Goal: Task Accomplishment & Management: Complete application form

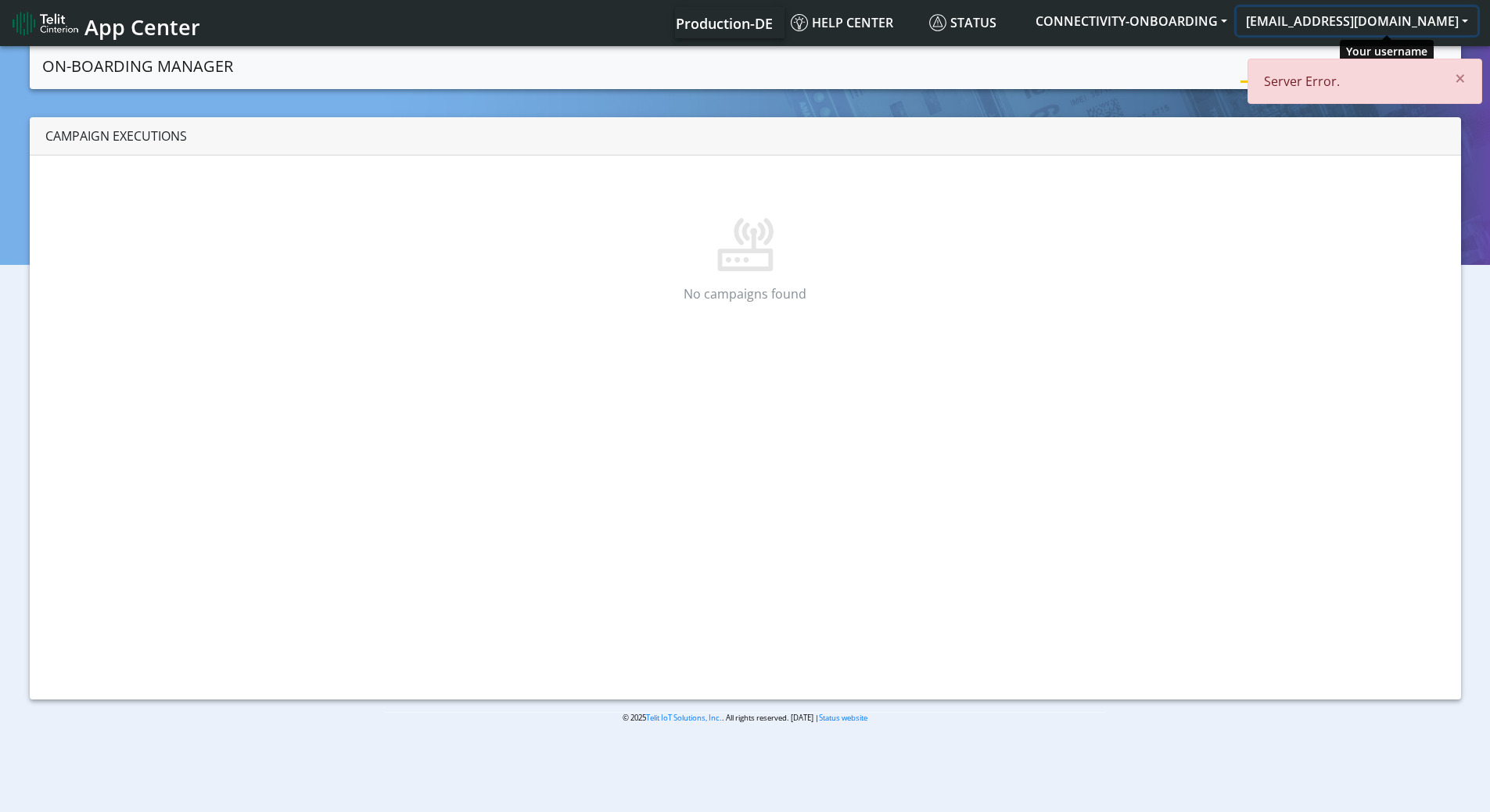
click at [1338, 10] on button "[EMAIL_ADDRESS][DOMAIN_NAME]" at bounding box center [1357, 20] width 241 height 28
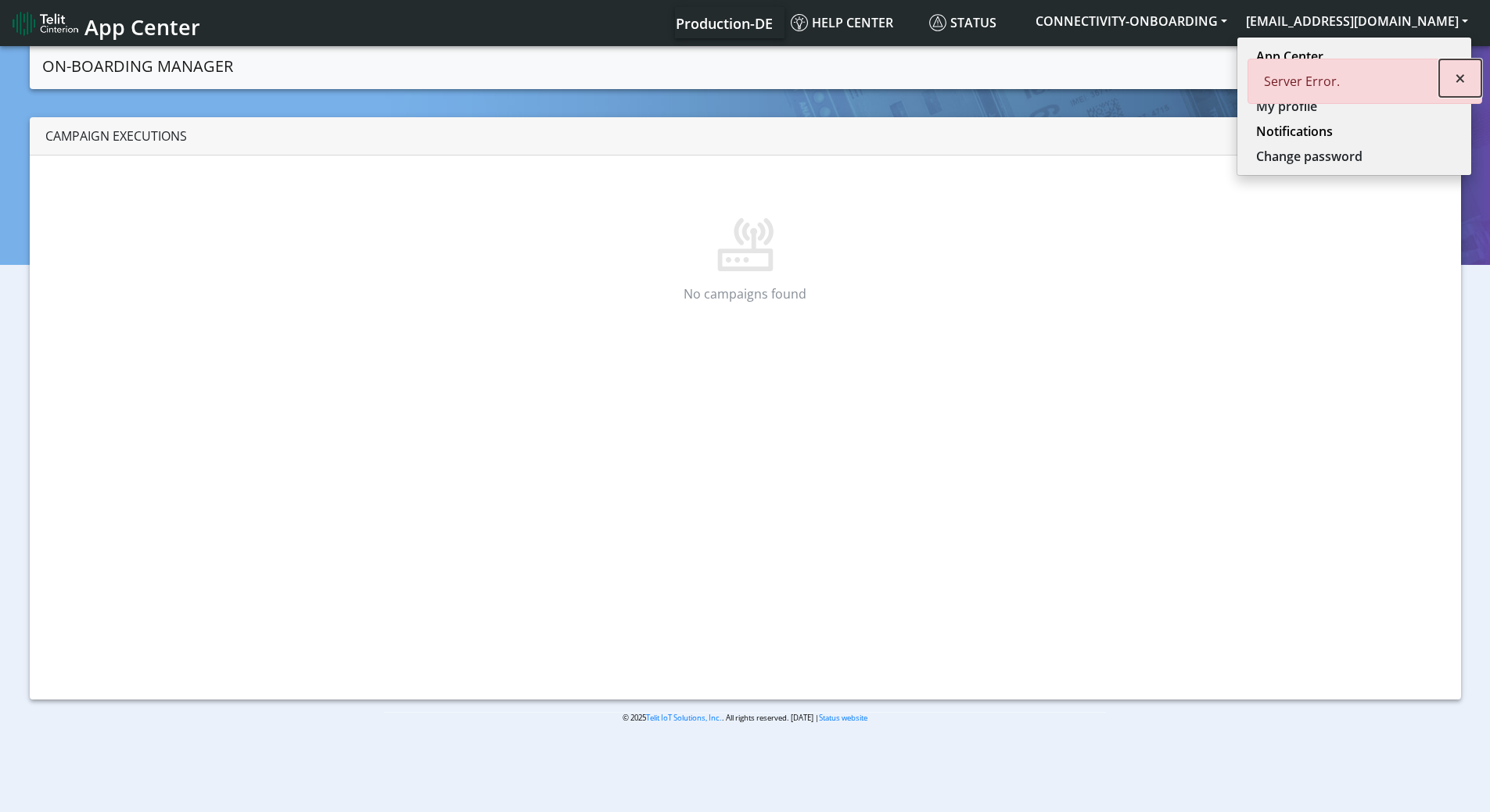
click at [1459, 80] on span "×" at bounding box center [1459, 77] width 11 height 26
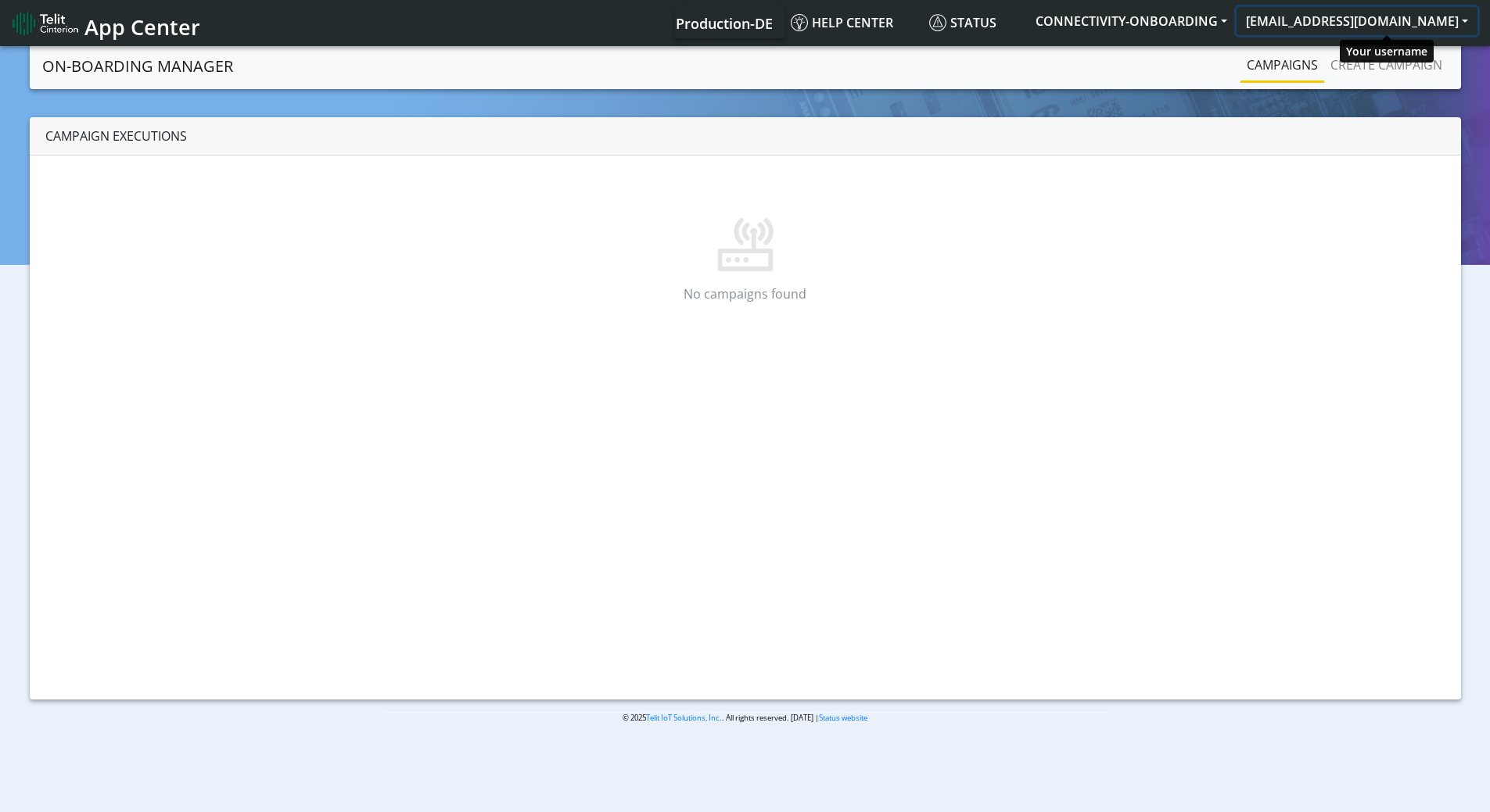
click at [1356, 22] on button "[EMAIL_ADDRESS][DOMAIN_NAME]" at bounding box center [1357, 20] width 241 height 28
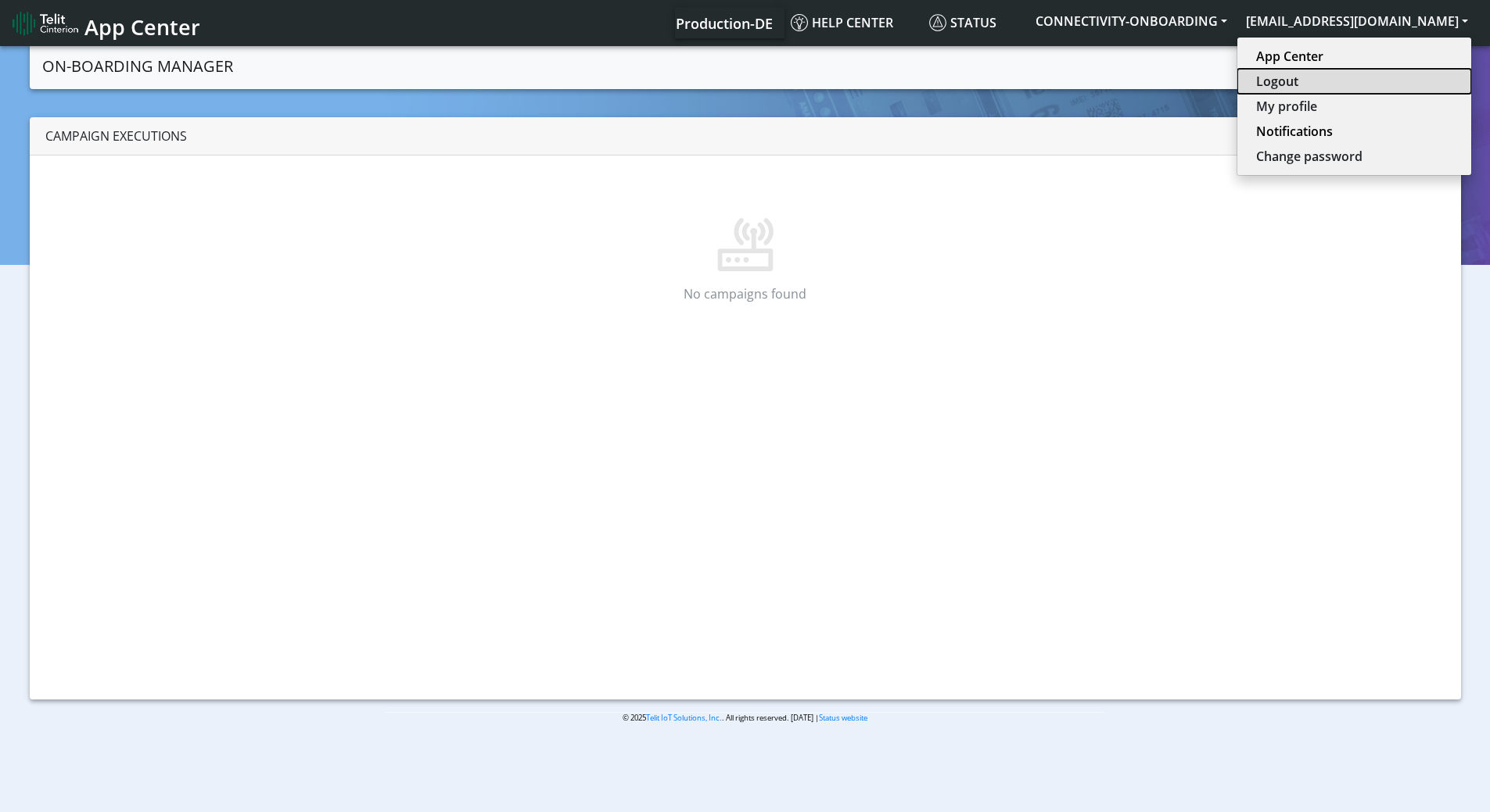
click at [1330, 82] on button "Logout" at bounding box center [1354, 81] width 234 height 25
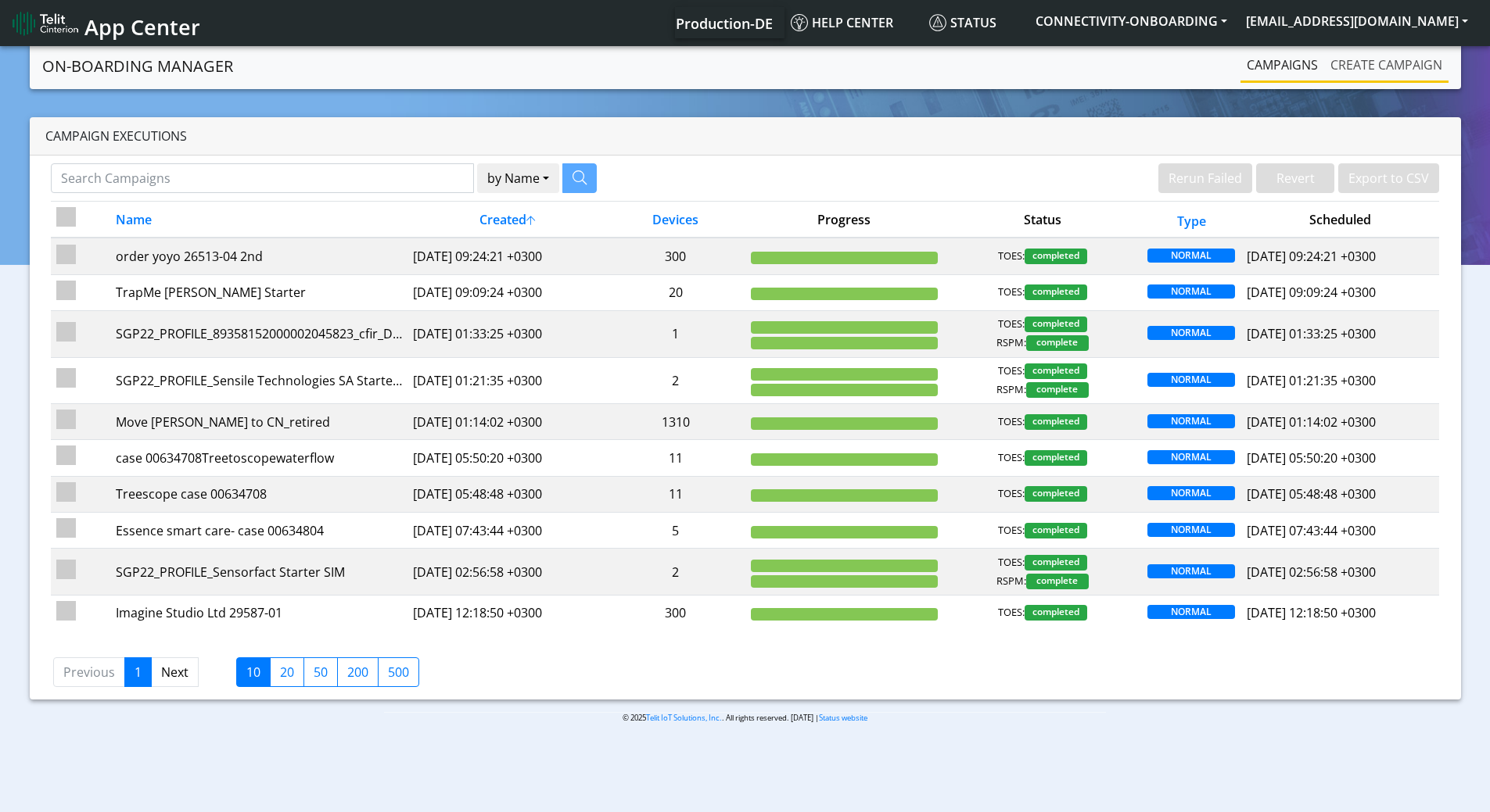
click at [1370, 73] on link "Create campaign" at bounding box center [1387, 64] width 124 height 32
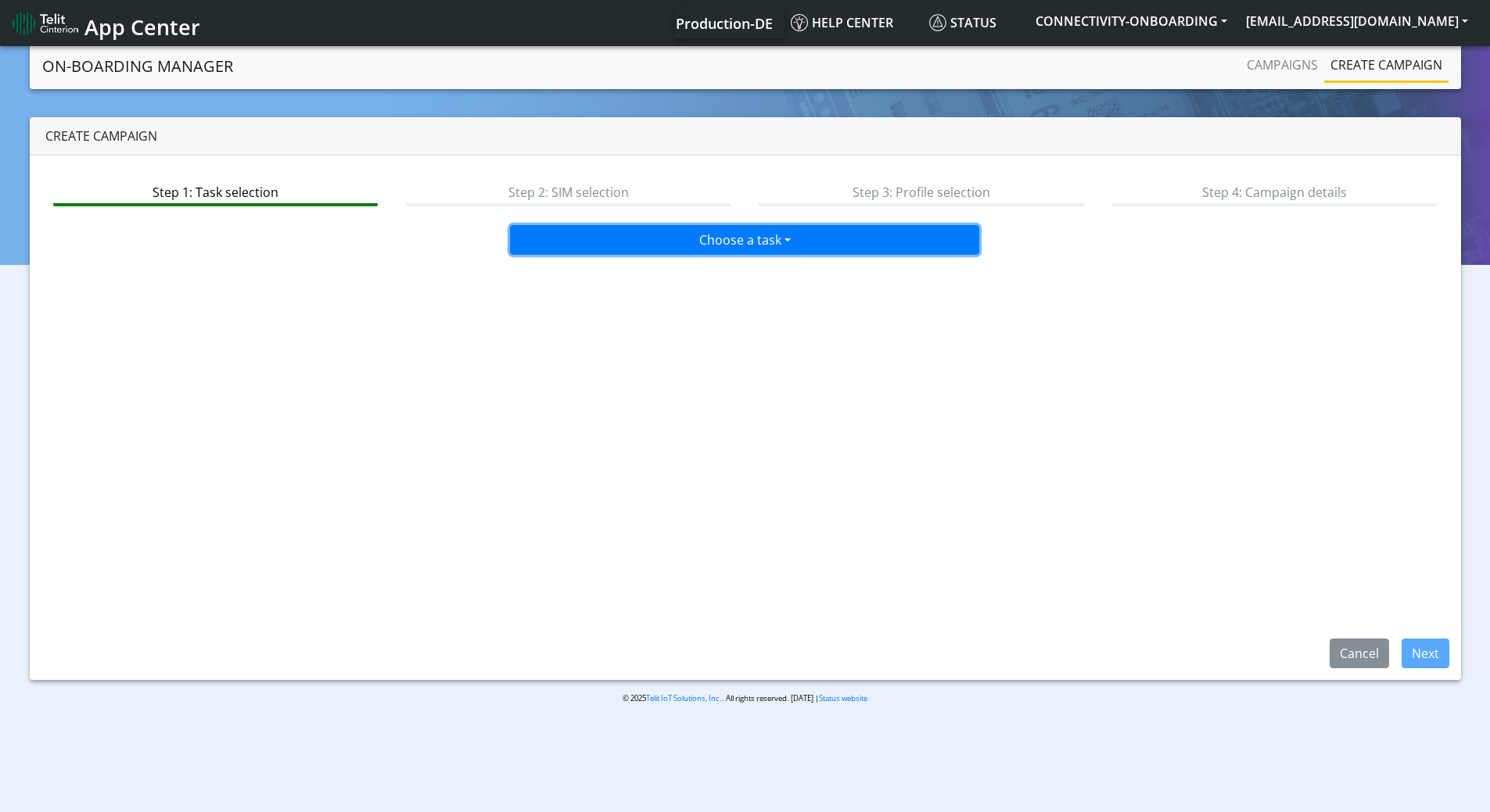
click at [664, 252] on button "Choose a task" at bounding box center [745, 239] width 469 height 30
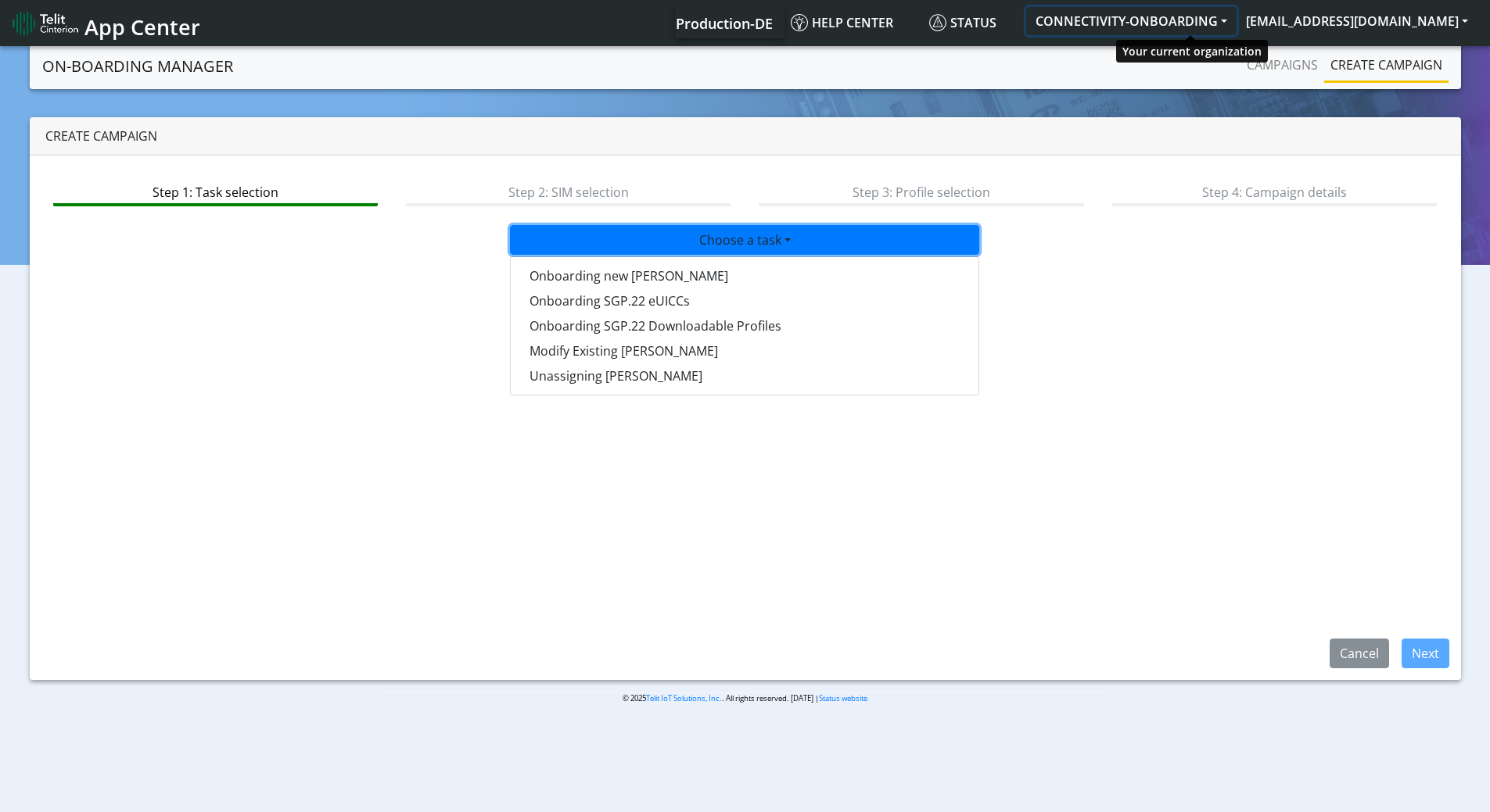
click at [1198, 9] on button "CONNECTIVITY-ONBOARDING" at bounding box center [1131, 20] width 211 height 28
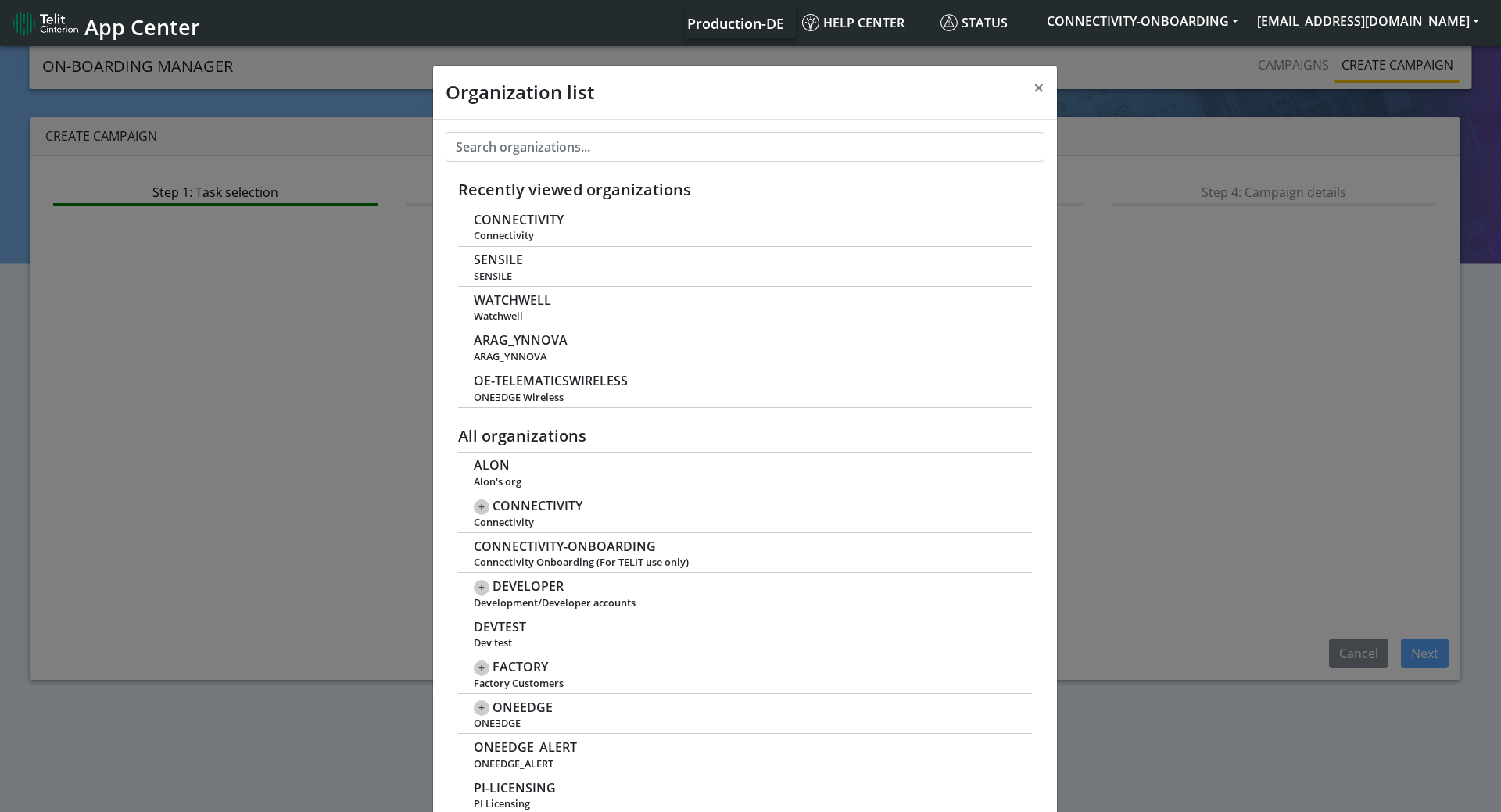
scroll to position [6, 0]
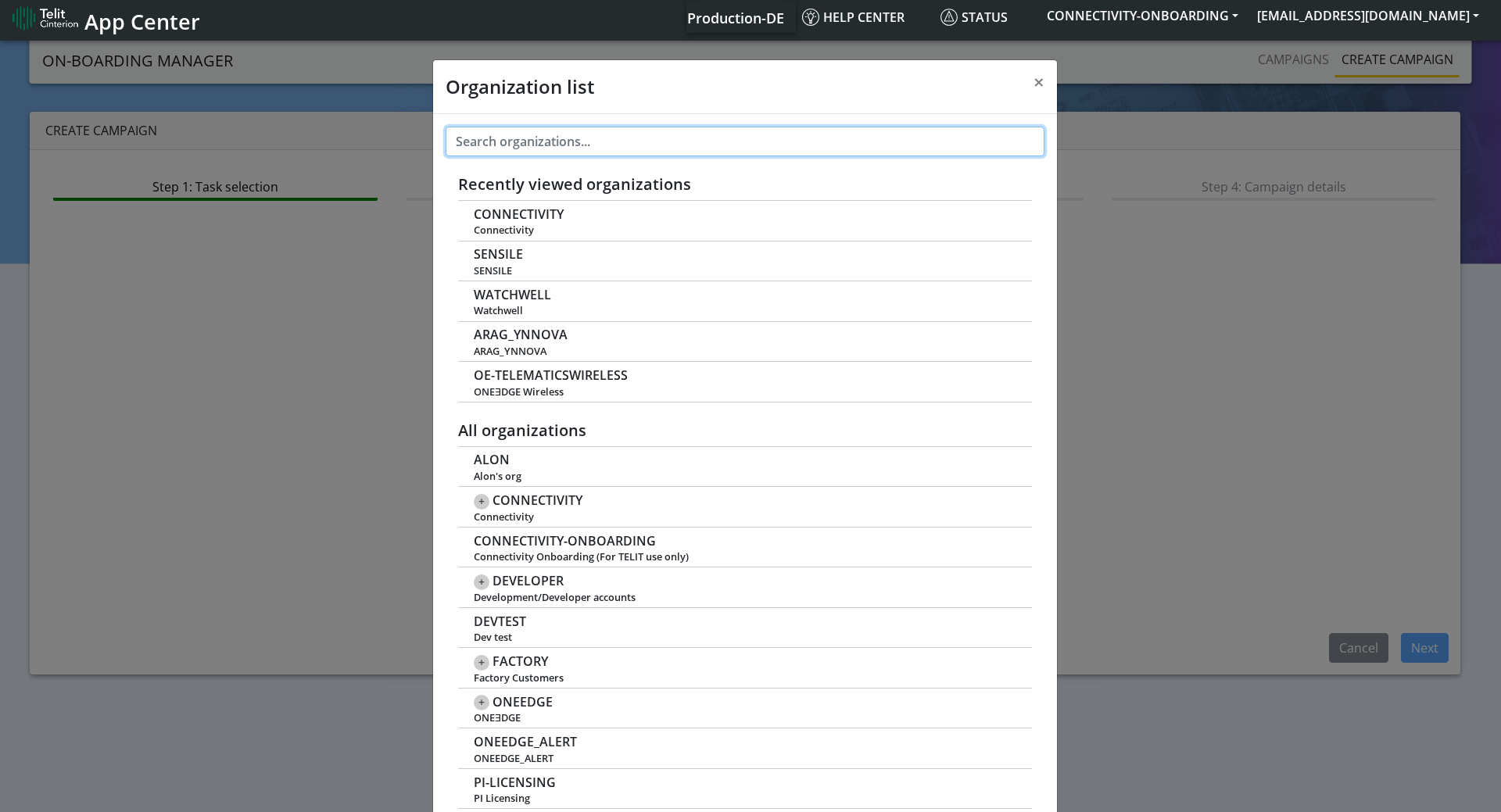
click at [540, 142] on input "text" at bounding box center [745, 141] width 599 height 30
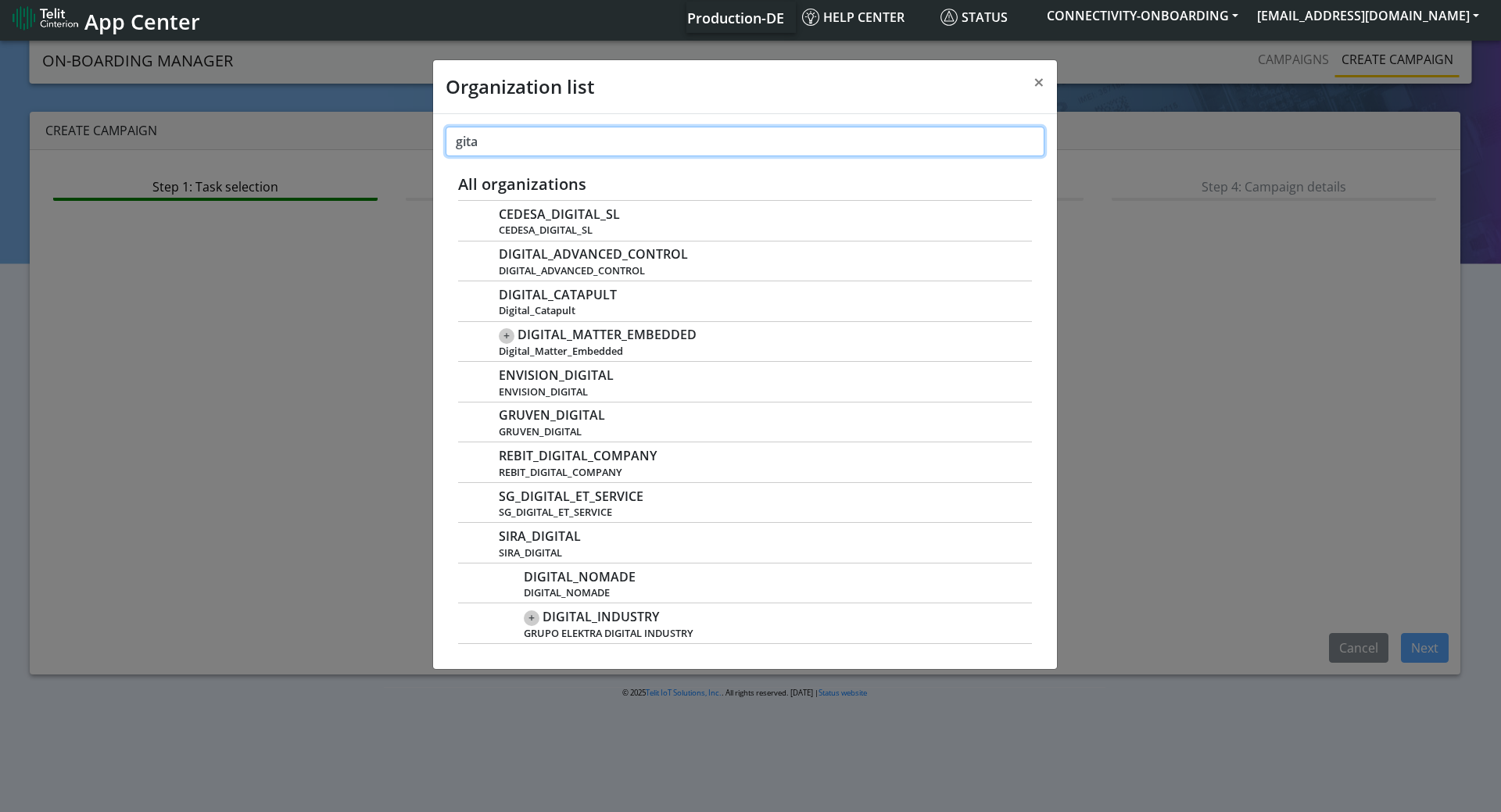
click at [486, 143] on input "gita" at bounding box center [745, 141] width 599 height 30
click at [1034, 81] on span "×" at bounding box center [1039, 81] width 11 height 26
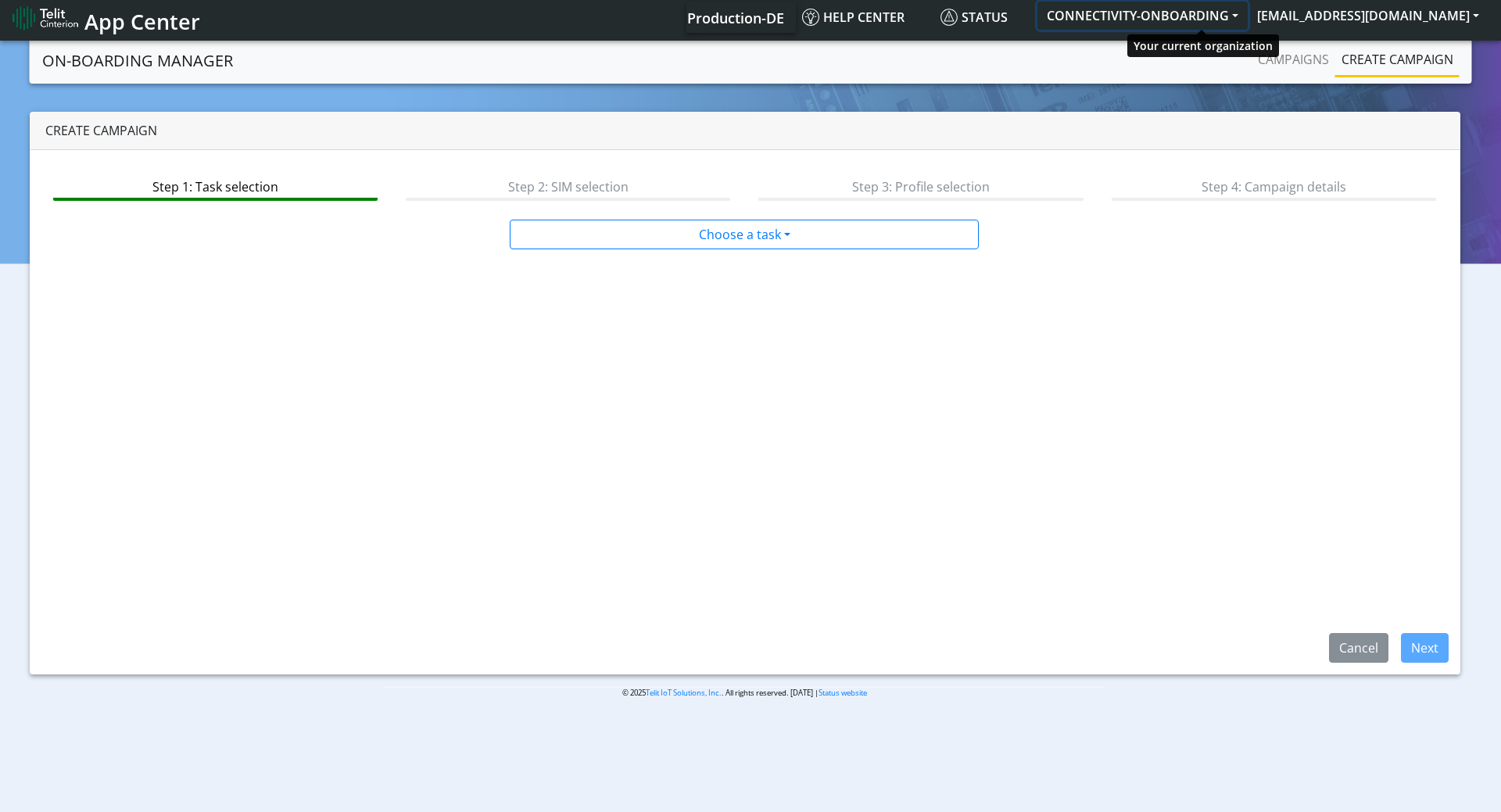
click at [1144, 19] on button "CONNECTIVITY-ONBOARDING" at bounding box center [1143, 15] width 210 height 28
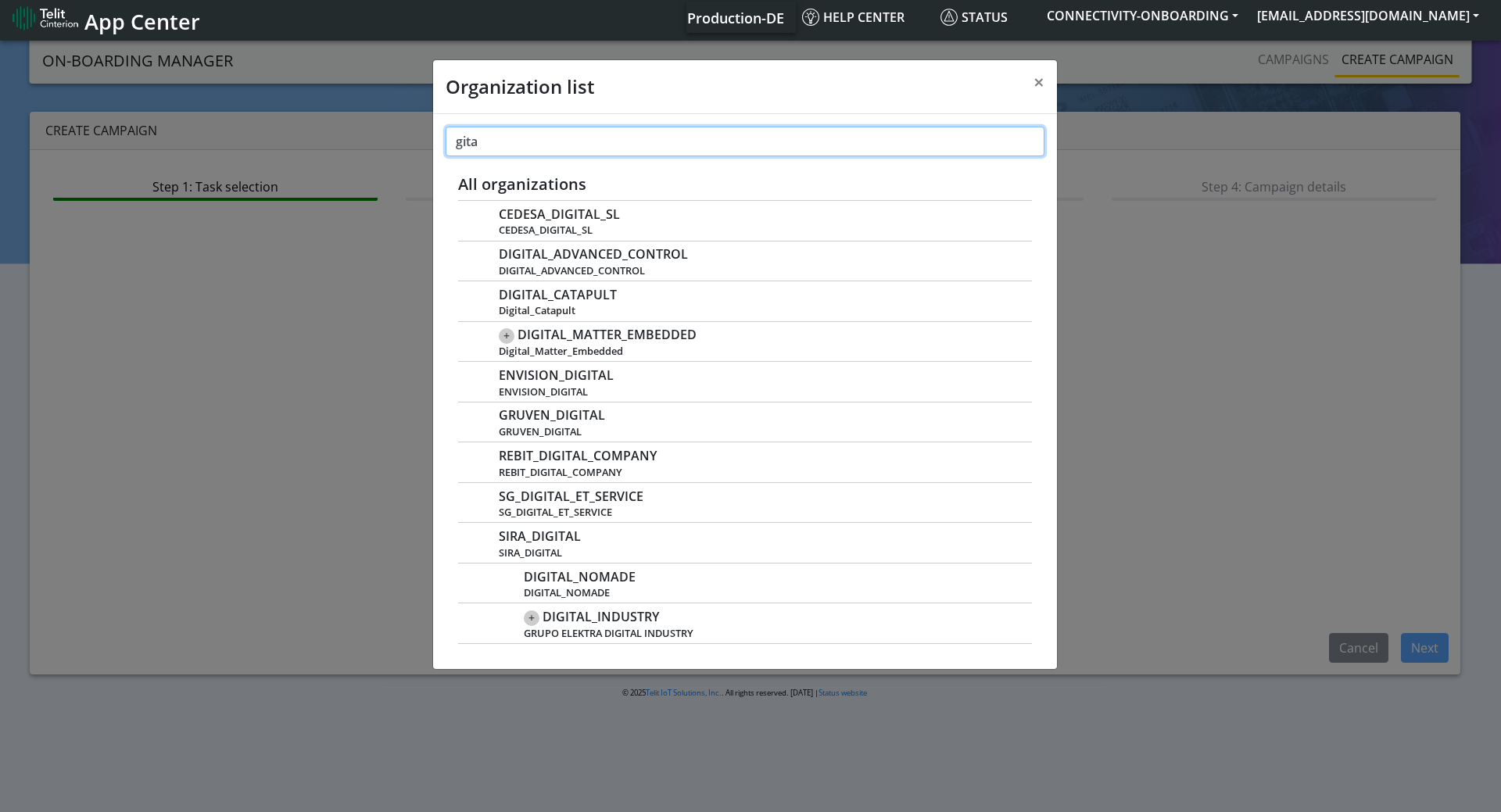
click at [522, 144] on input "gita" at bounding box center [745, 141] width 599 height 30
click at [346, 351] on div "Organization list × gita Recently viewed organizations CONNECTIVITY Connectivit…" at bounding box center [750, 425] width 1501 height 775
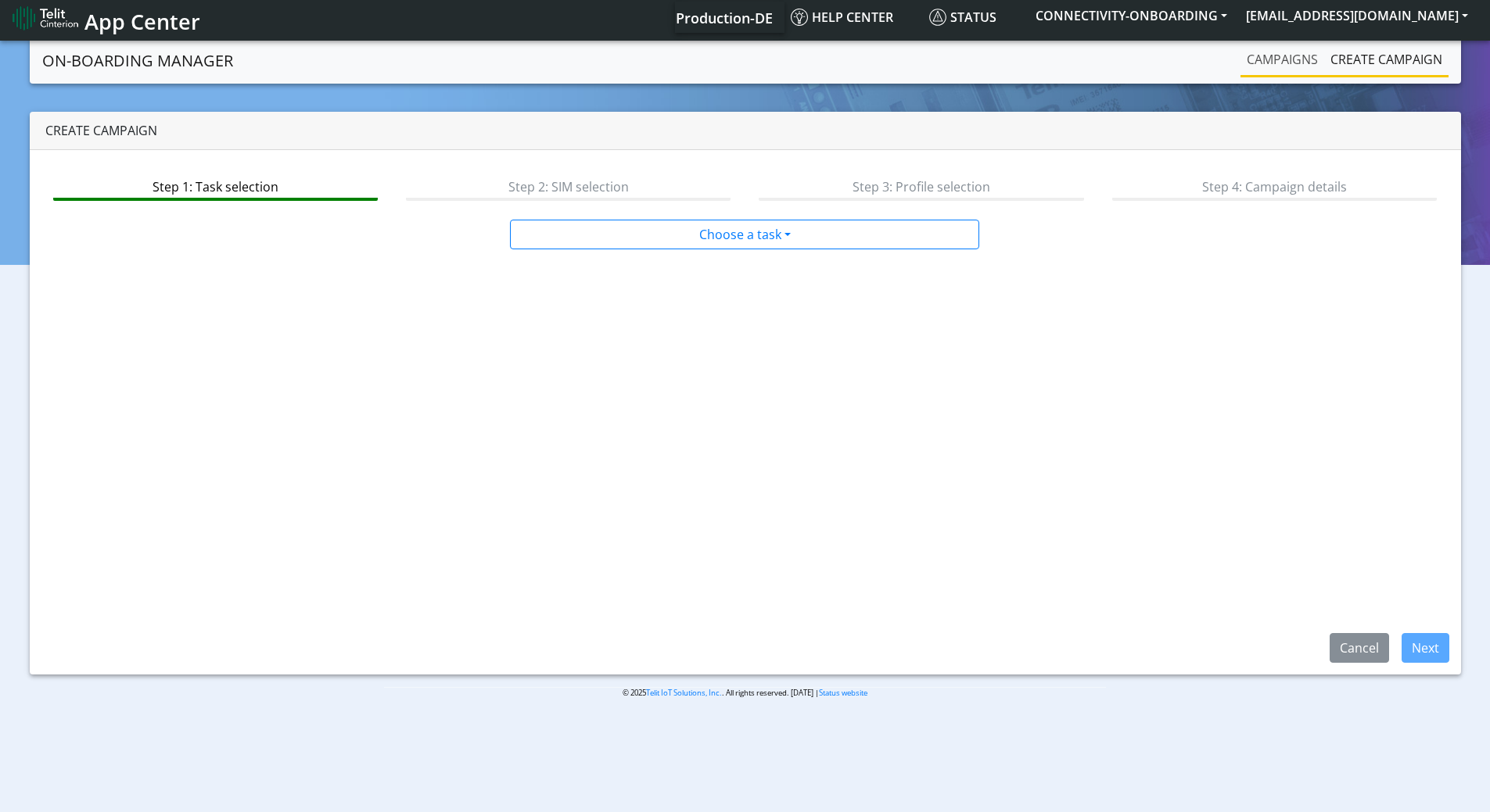
click at [1281, 60] on link "Campaigns" at bounding box center [1281, 59] width 83 height 32
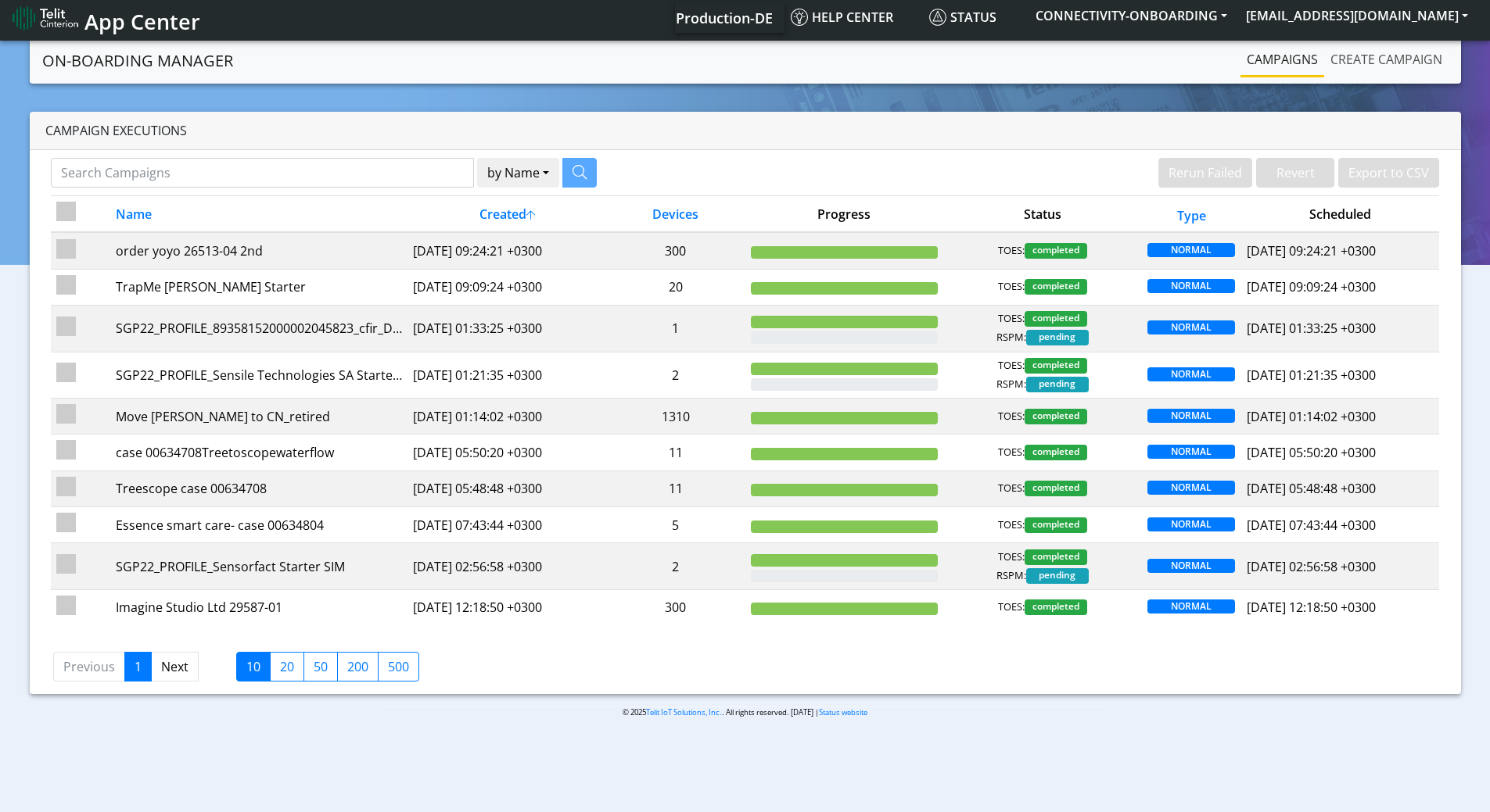
click at [1356, 55] on link "Create campaign" at bounding box center [1387, 59] width 124 height 32
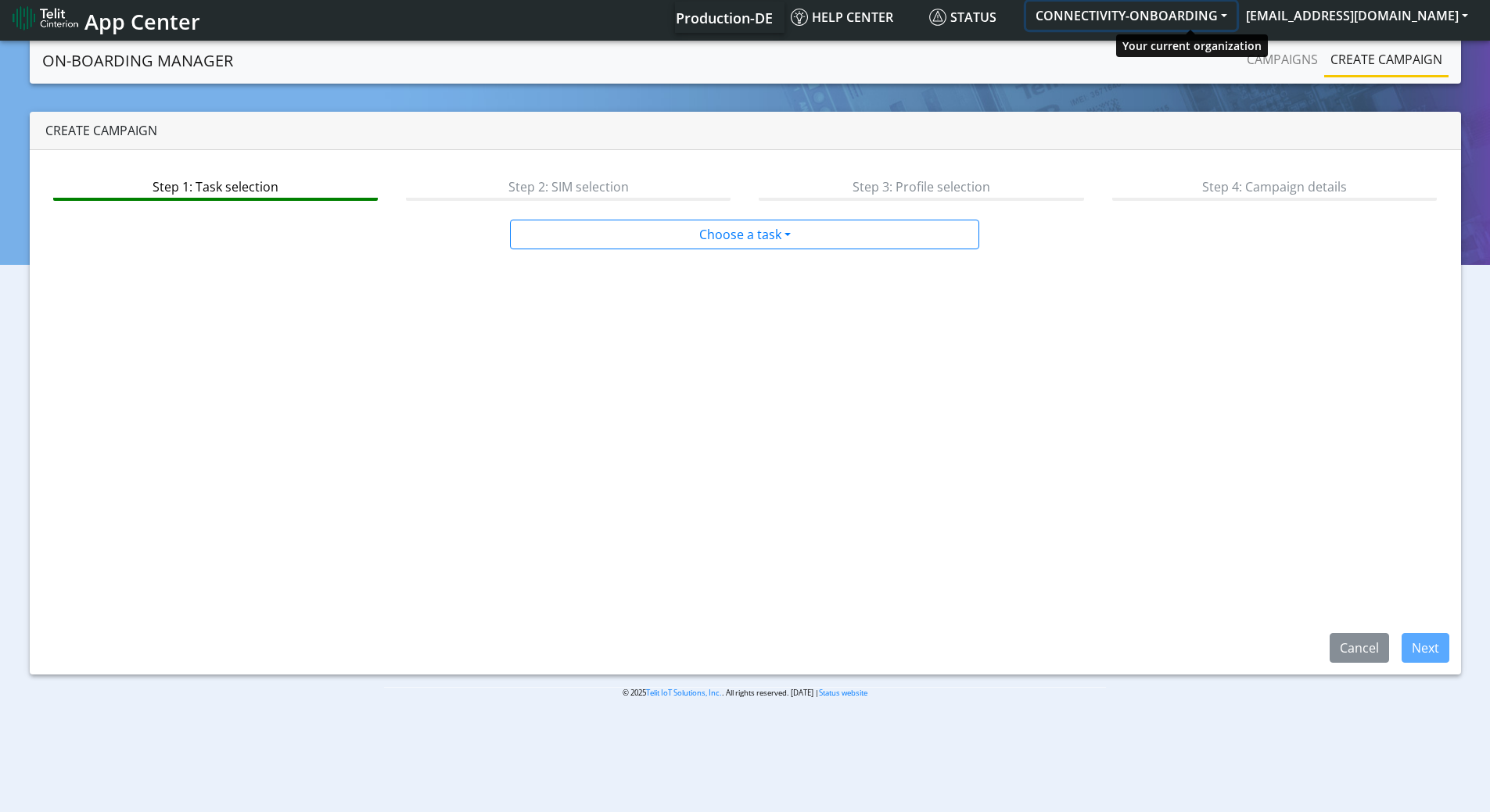
click at [1190, 7] on button "CONNECTIVITY-ONBOARDING" at bounding box center [1131, 15] width 211 height 28
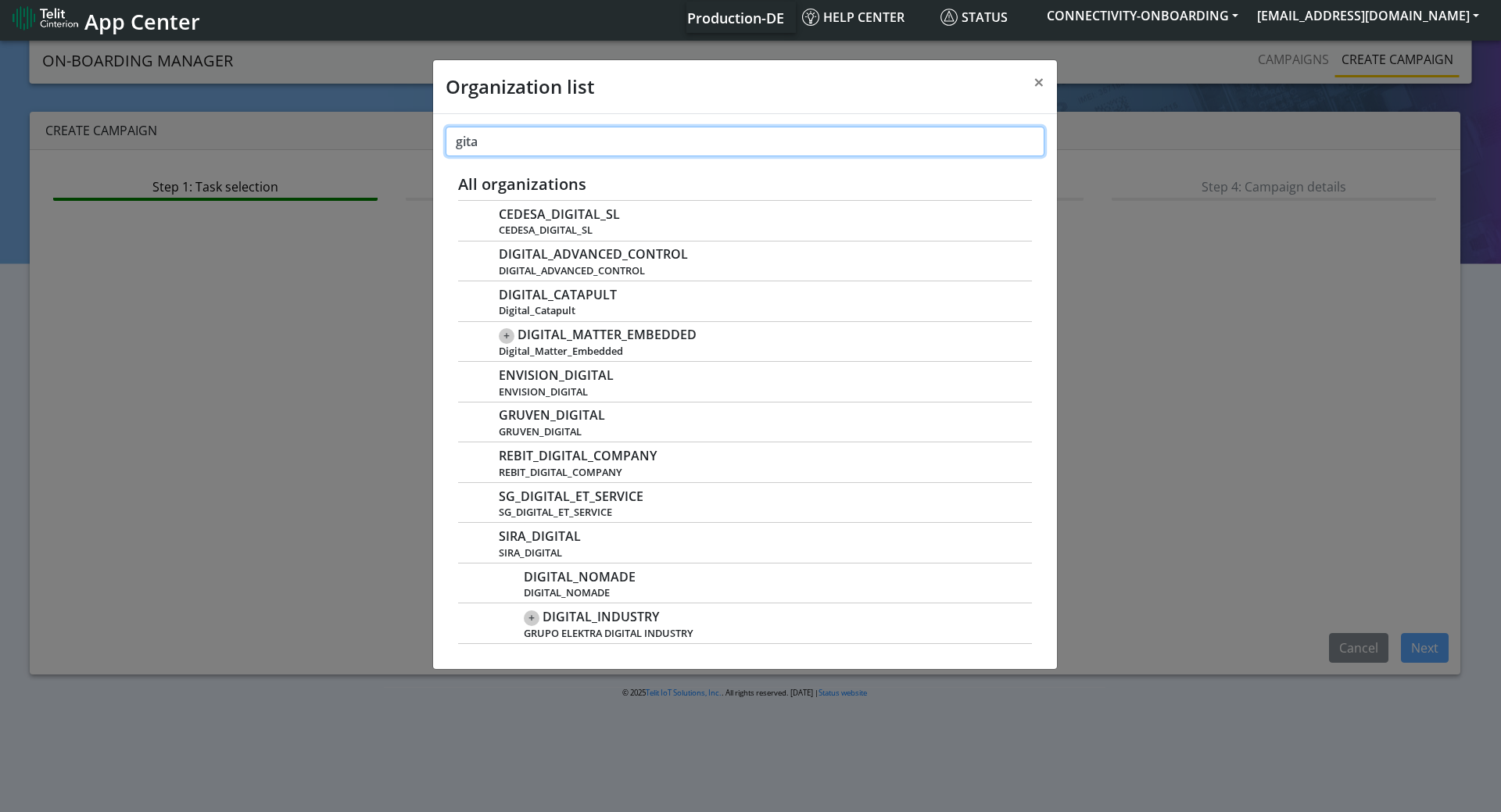
click at [588, 140] on input "gita" at bounding box center [745, 141] width 599 height 30
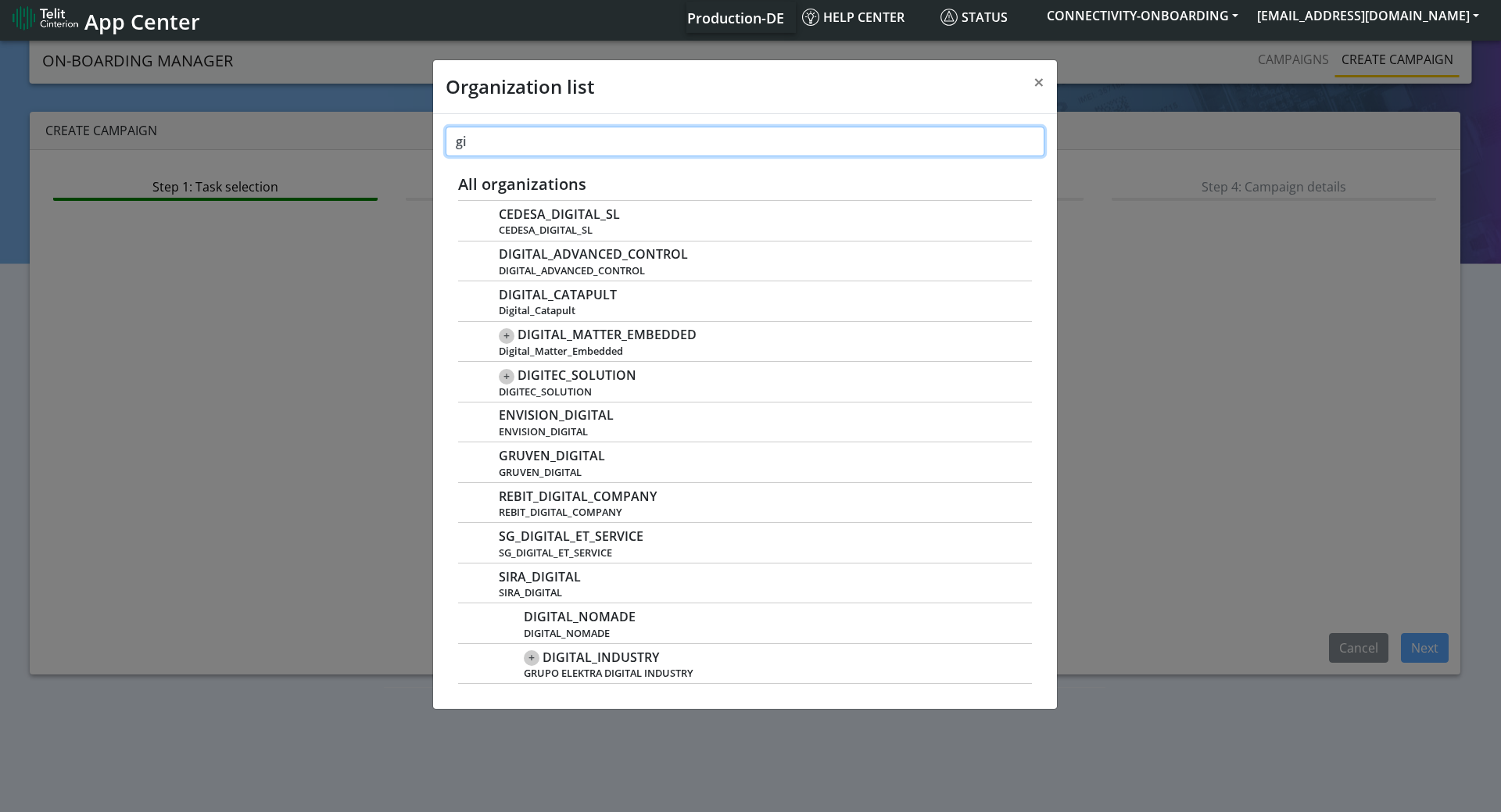
type input "g"
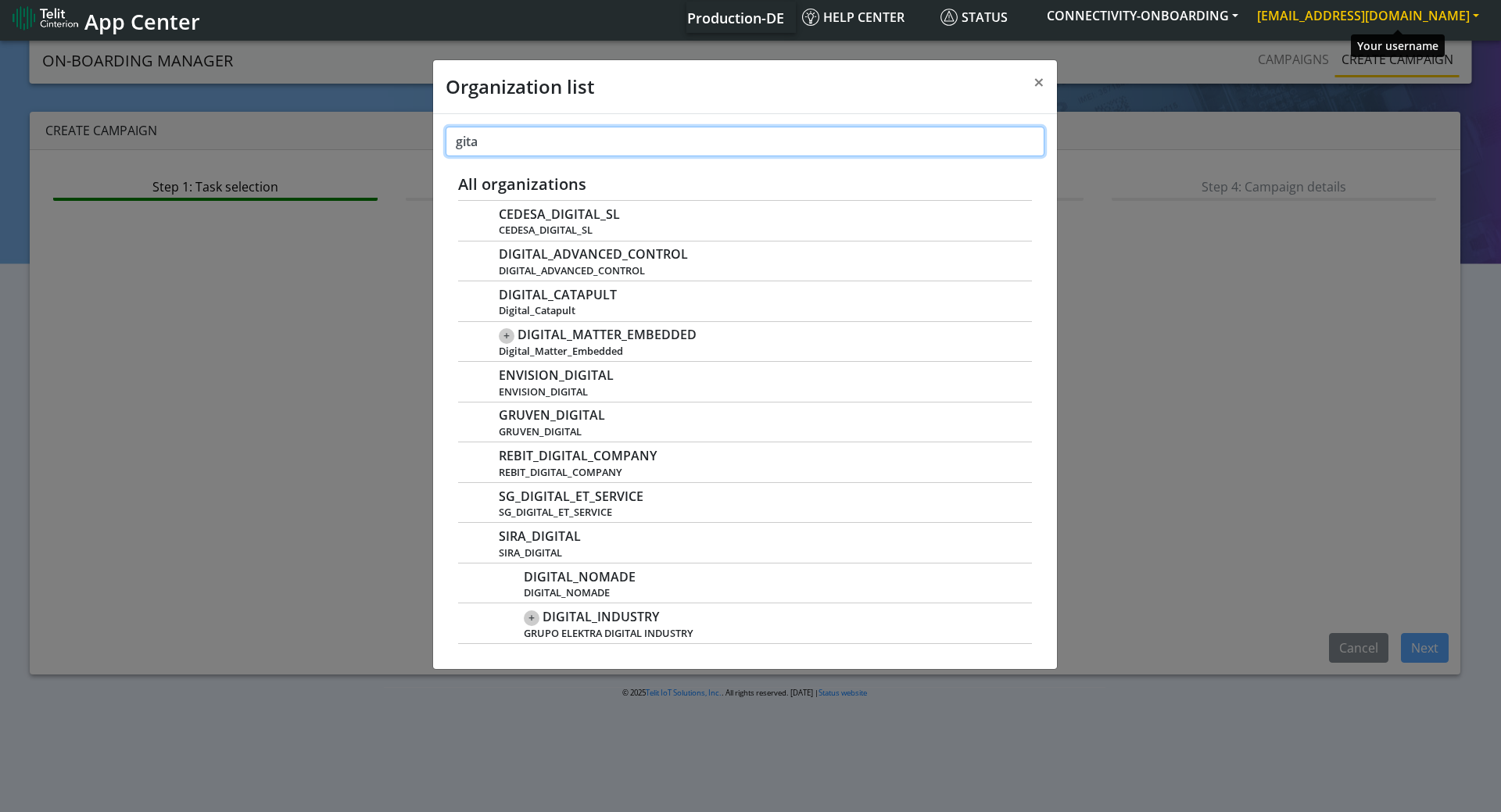
type input "gita"
click at [1379, 19] on button "[EMAIL_ADDRESS][DOMAIN_NAME]" at bounding box center [1368, 15] width 241 height 28
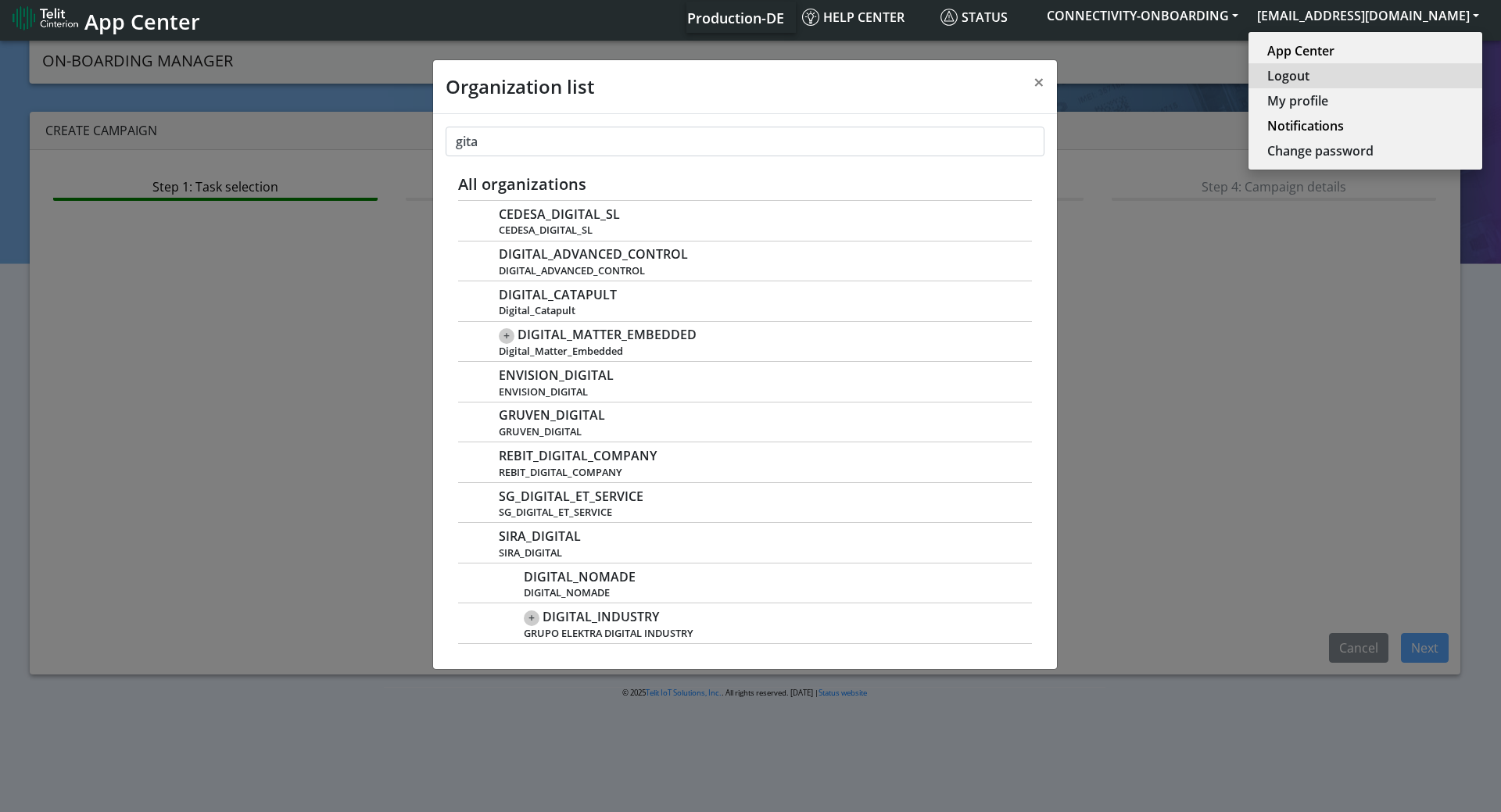
click at [1316, 77] on button "Logout" at bounding box center [1365, 76] width 233 height 25
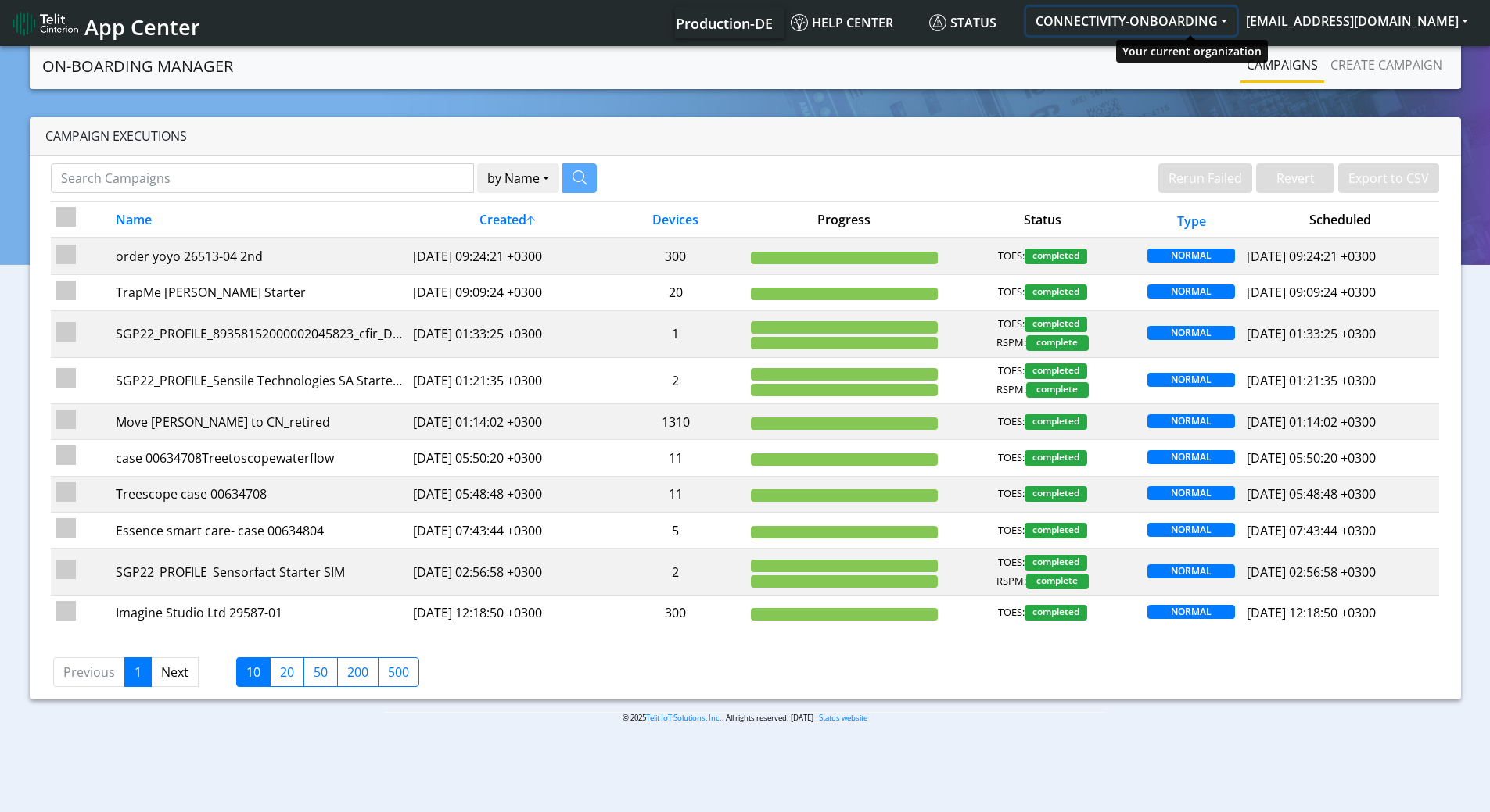
click at [1225, 7] on button "CONNECTIVITY-ONBOARDING" at bounding box center [1131, 20] width 211 height 28
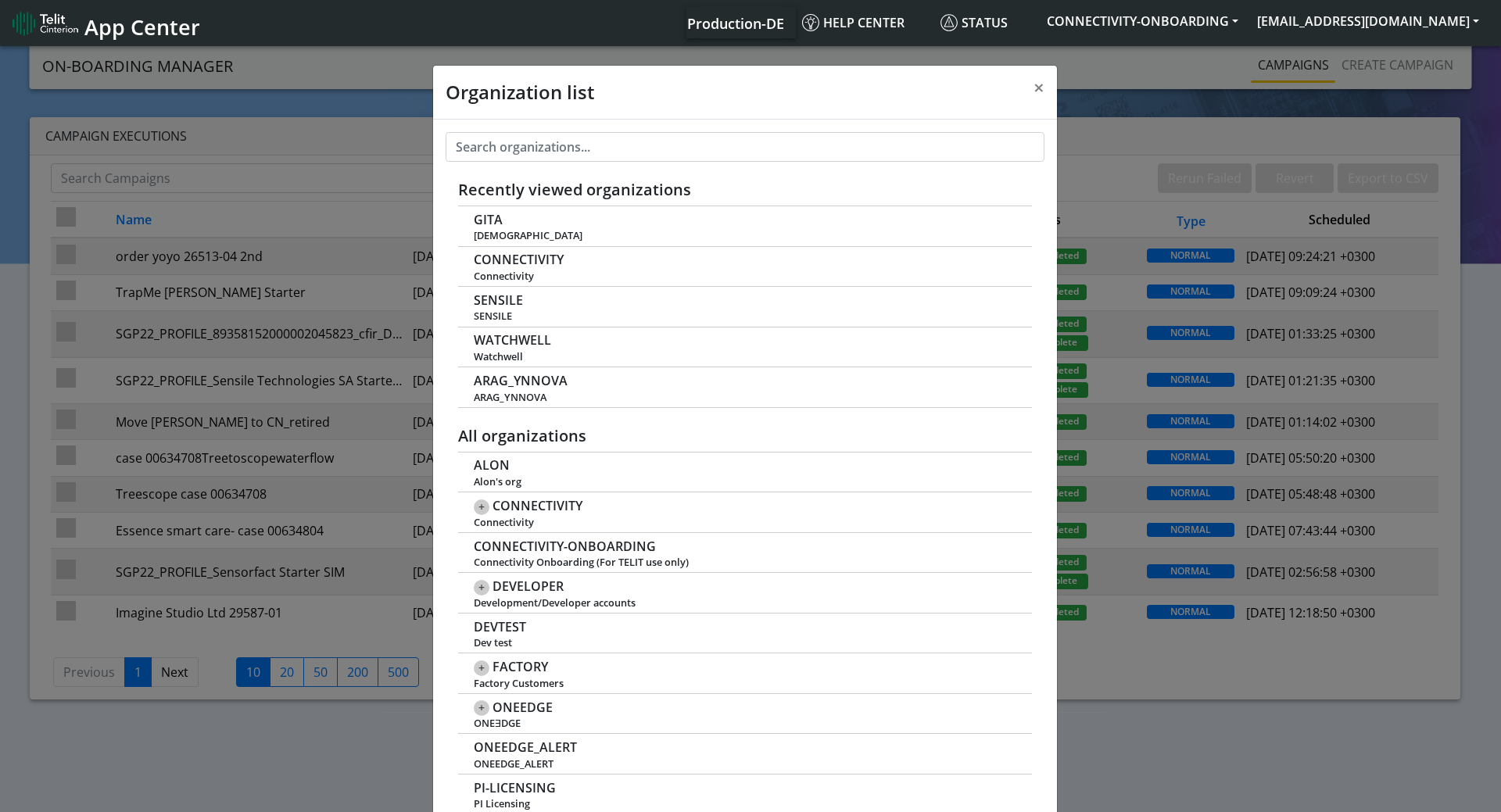
scroll to position [6, 0]
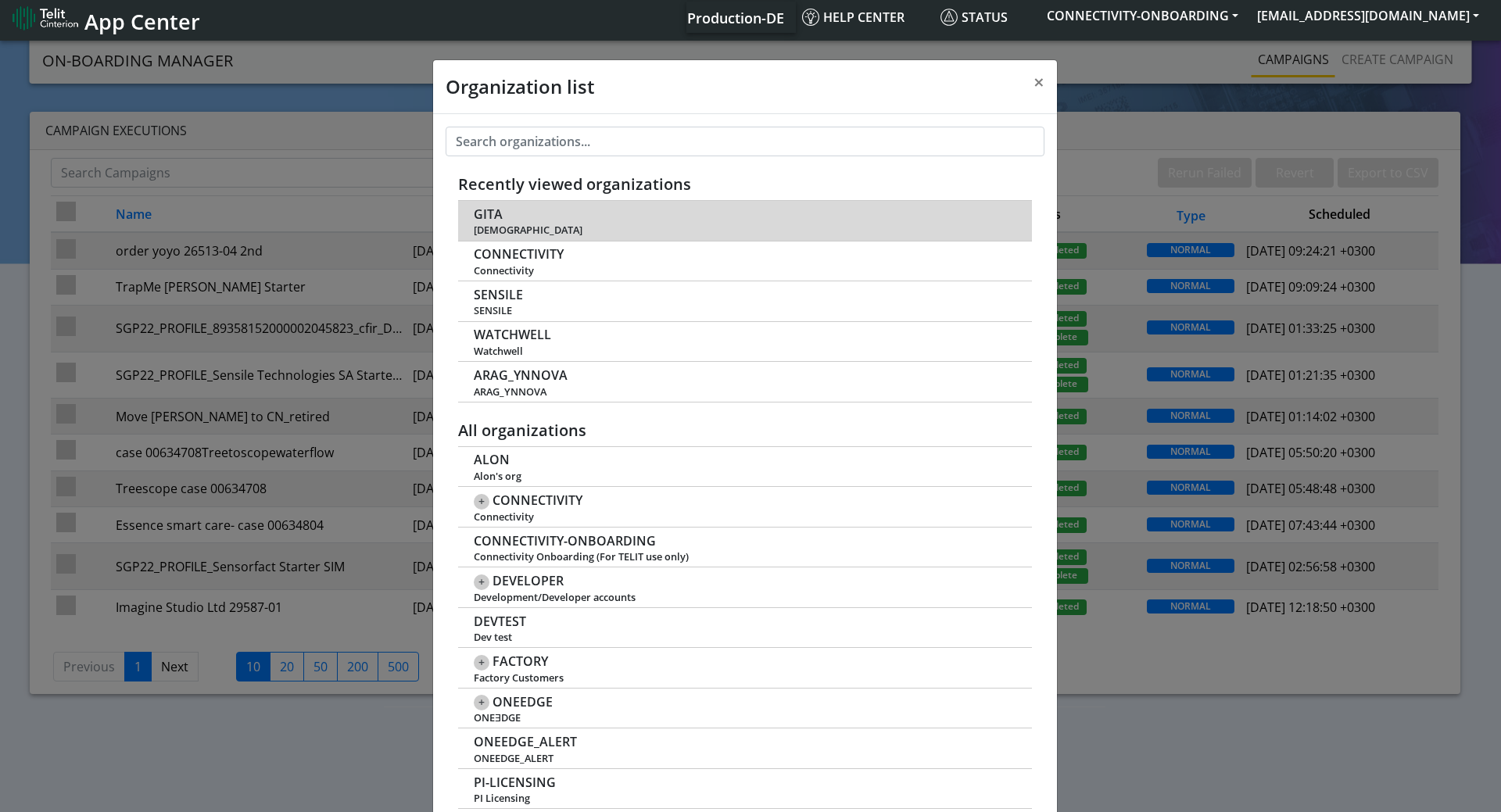
drag, startPoint x: 519, startPoint y: 204, endPoint x: 509, endPoint y: 212, distance: 12.8
click at [518, 205] on td "GITA Gita" at bounding box center [745, 221] width 574 height 40
click at [485, 220] on span "GITA" at bounding box center [488, 215] width 29 height 15
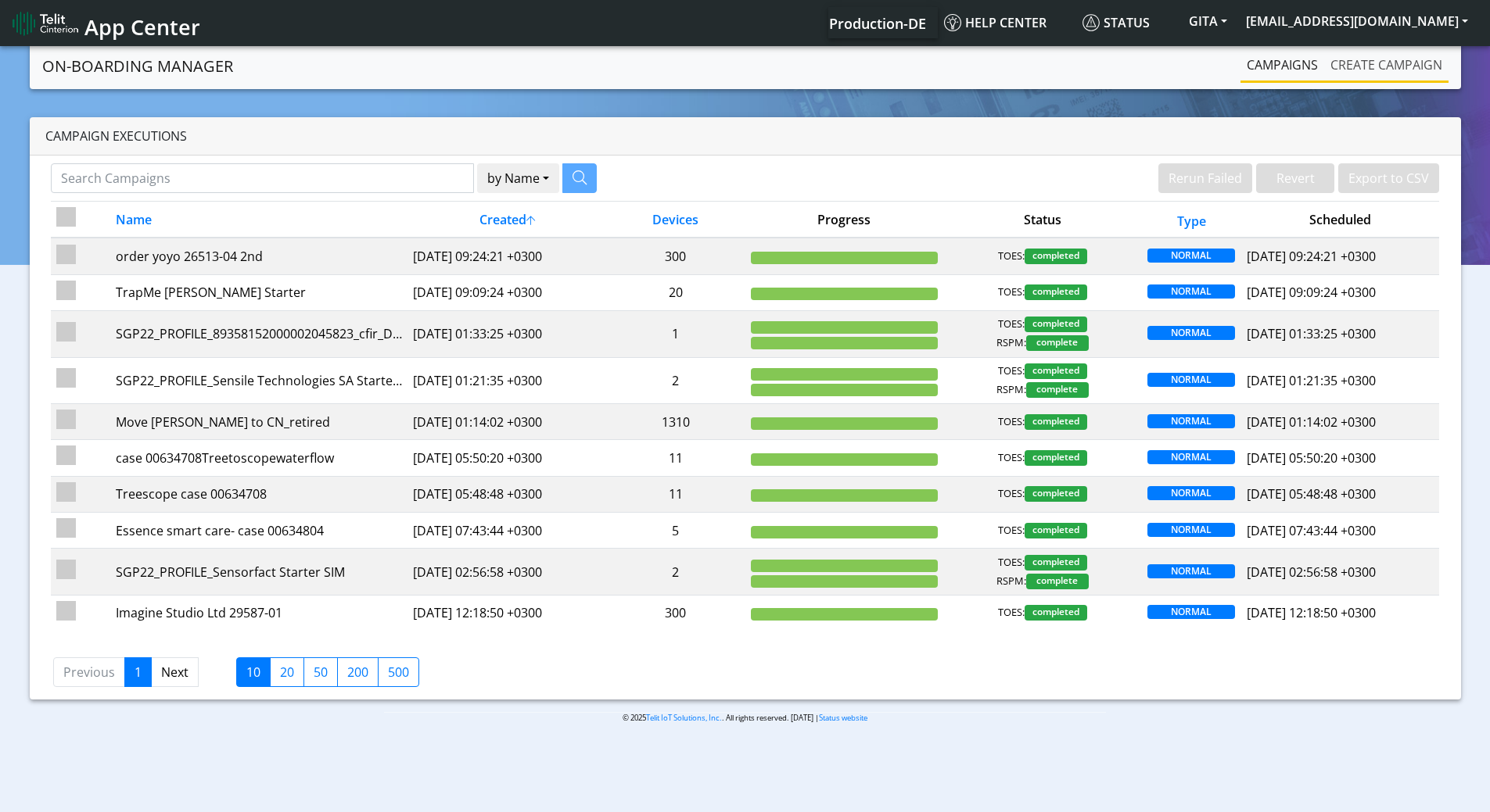
click at [1366, 61] on link "Create campaign" at bounding box center [1387, 64] width 124 height 32
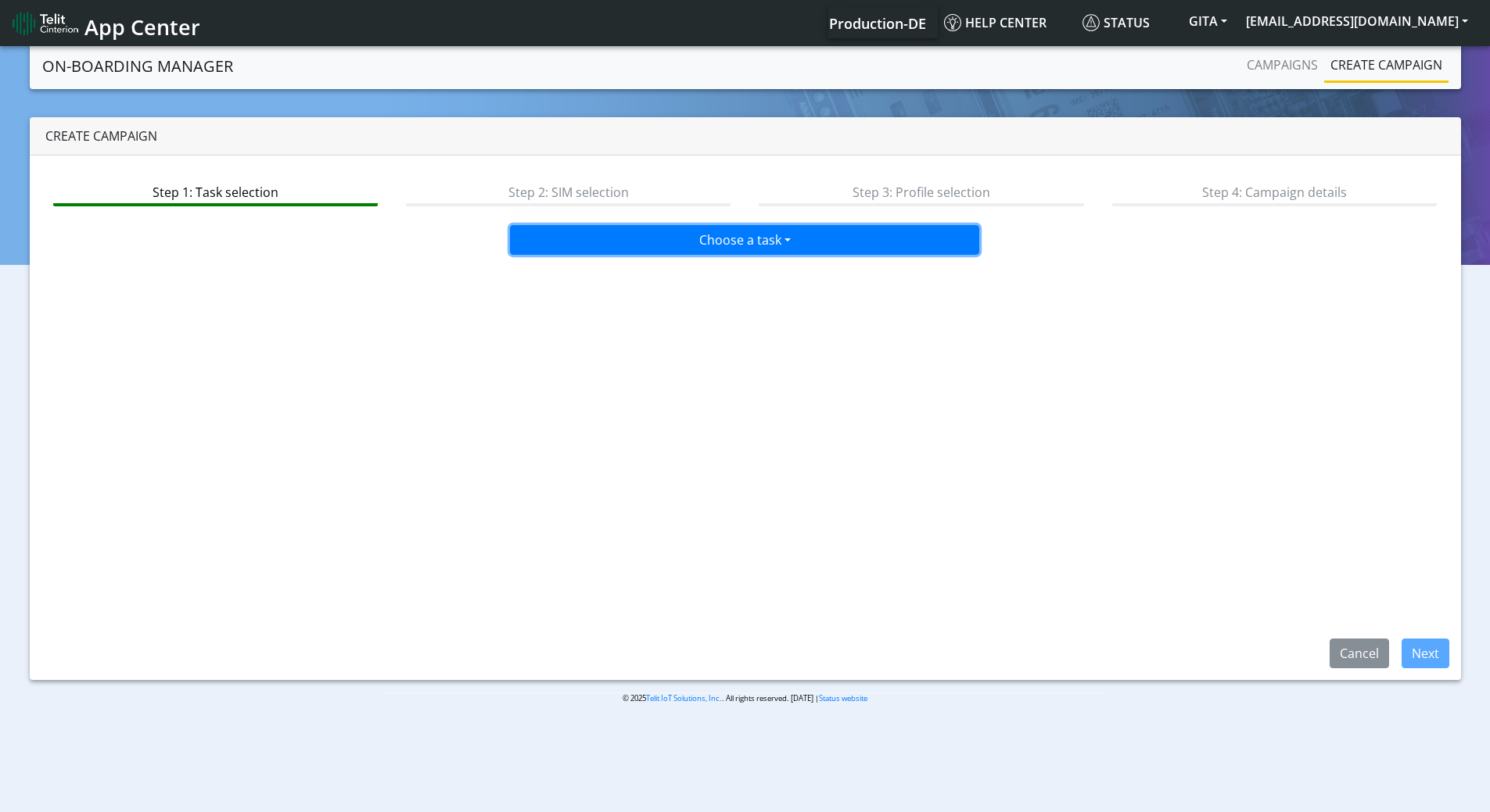
click at [708, 242] on button "Choose a task" at bounding box center [745, 239] width 469 height 30
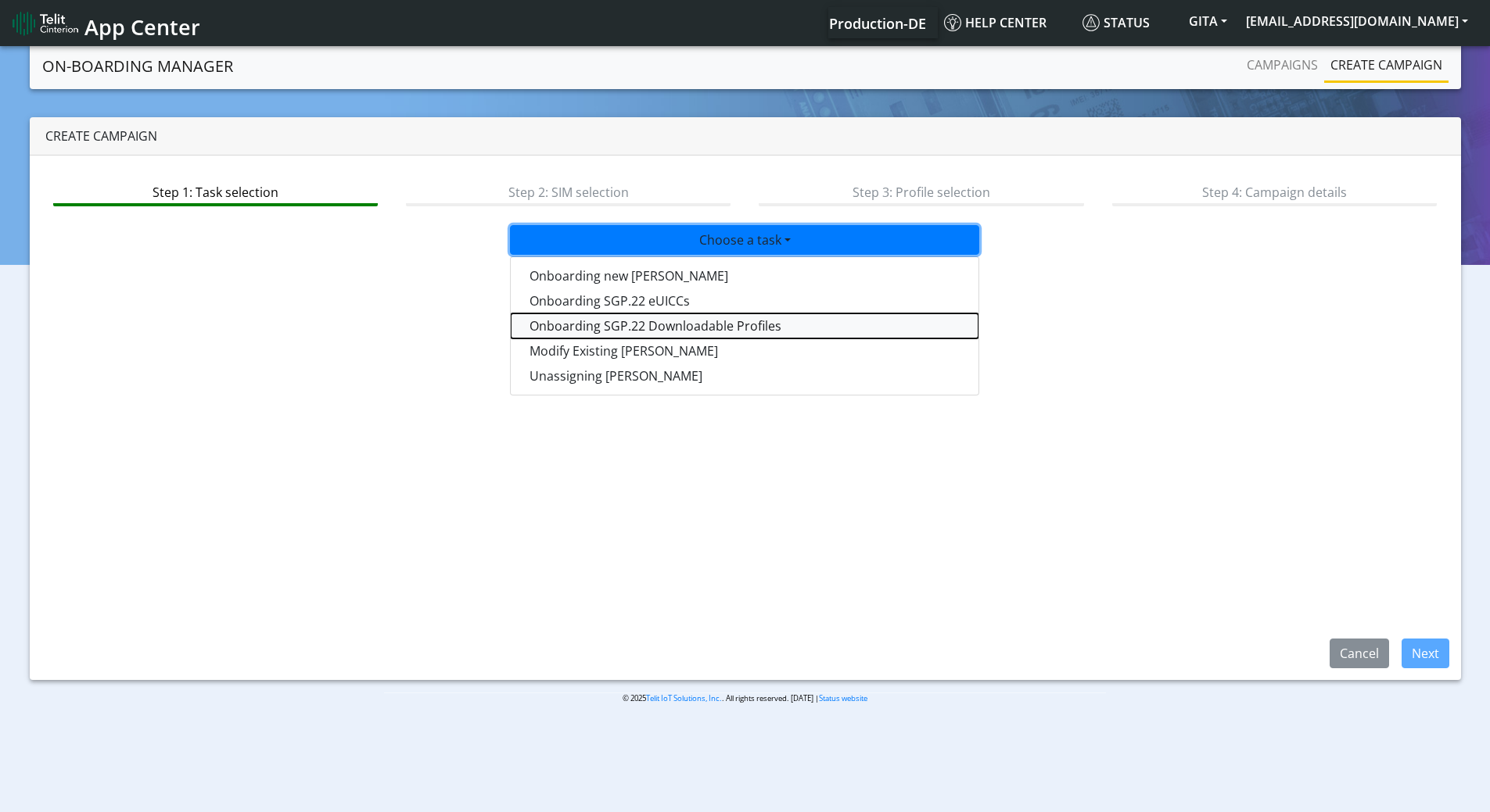
click at [627, 329] on tasksgp22profile-dropdown "Onboarding SGP.22 Downloadable Profiles" at bounding box center [745, 326] width 468 height 25
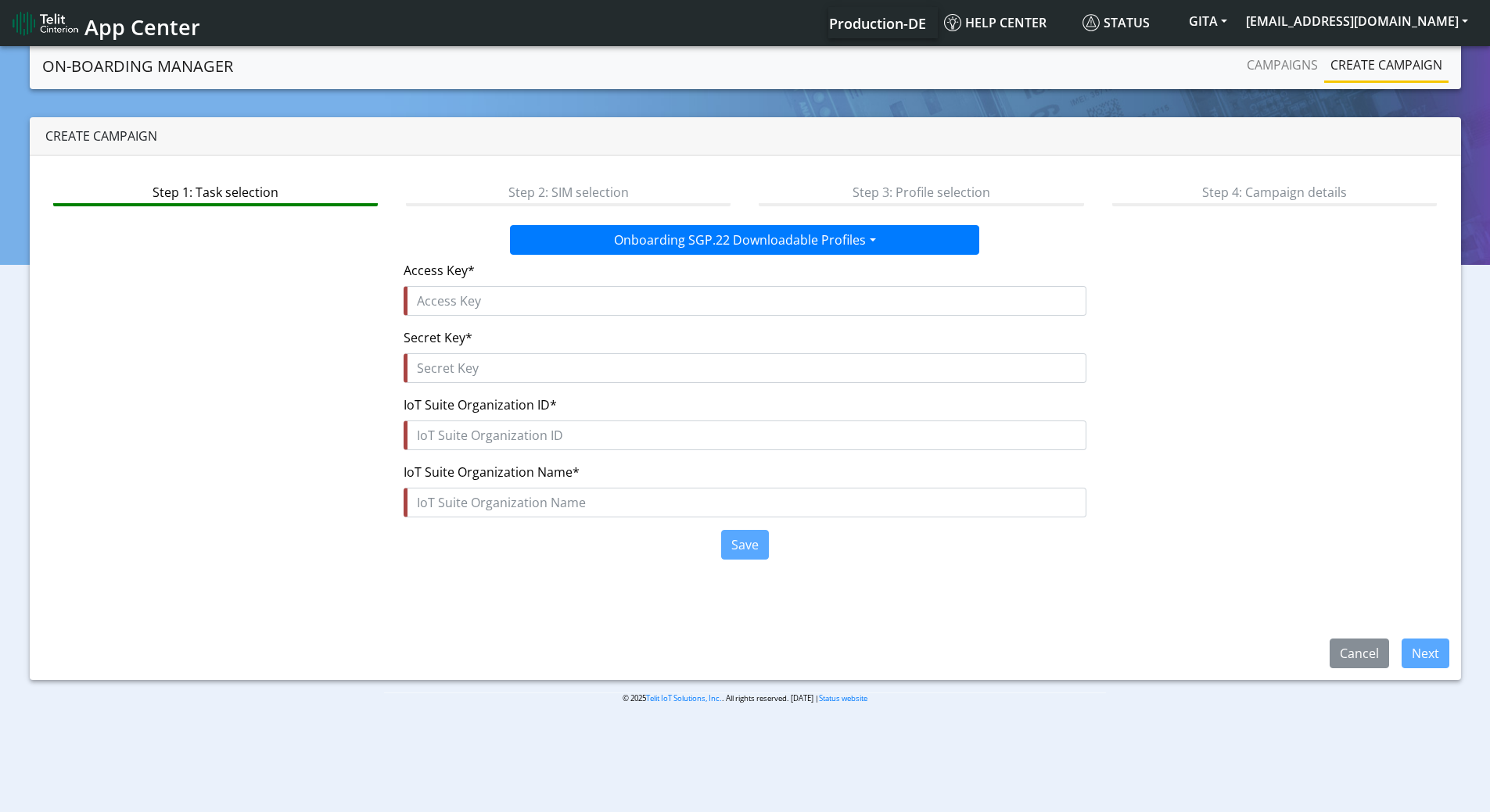
click at [479, 418] on div "IoT Suite Organization ID*" at bounding box center [745, 423] width 683 height 55
click at [483, 432] on input "text" at bounding box center [745, 435] width 683 height 30
paste input "f5293136-bcb2-4c7f-b28b-ea206f6ef020"
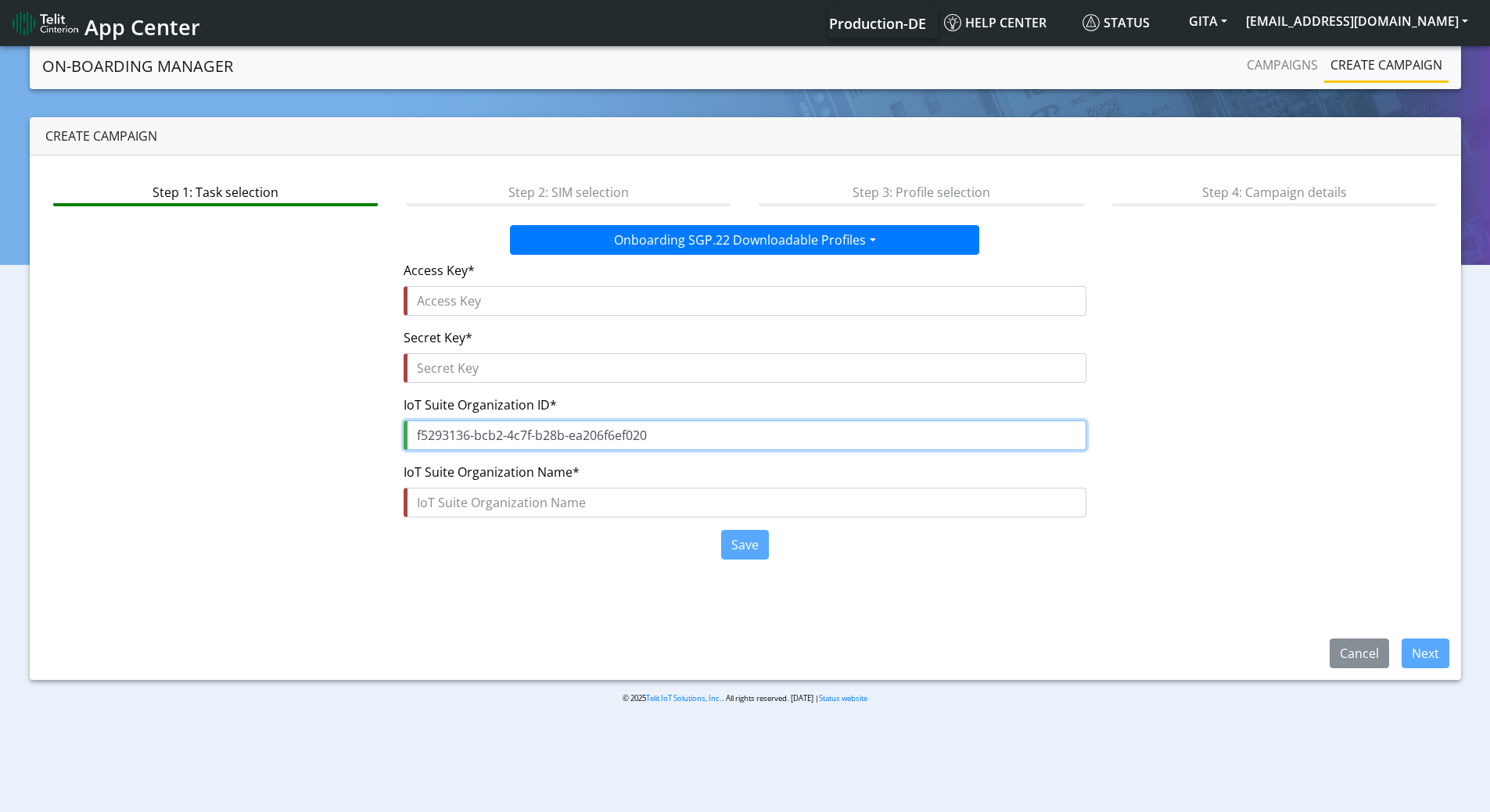
type input "f5293136-bcb2-4c7f-b28b-ea206f6ef020"
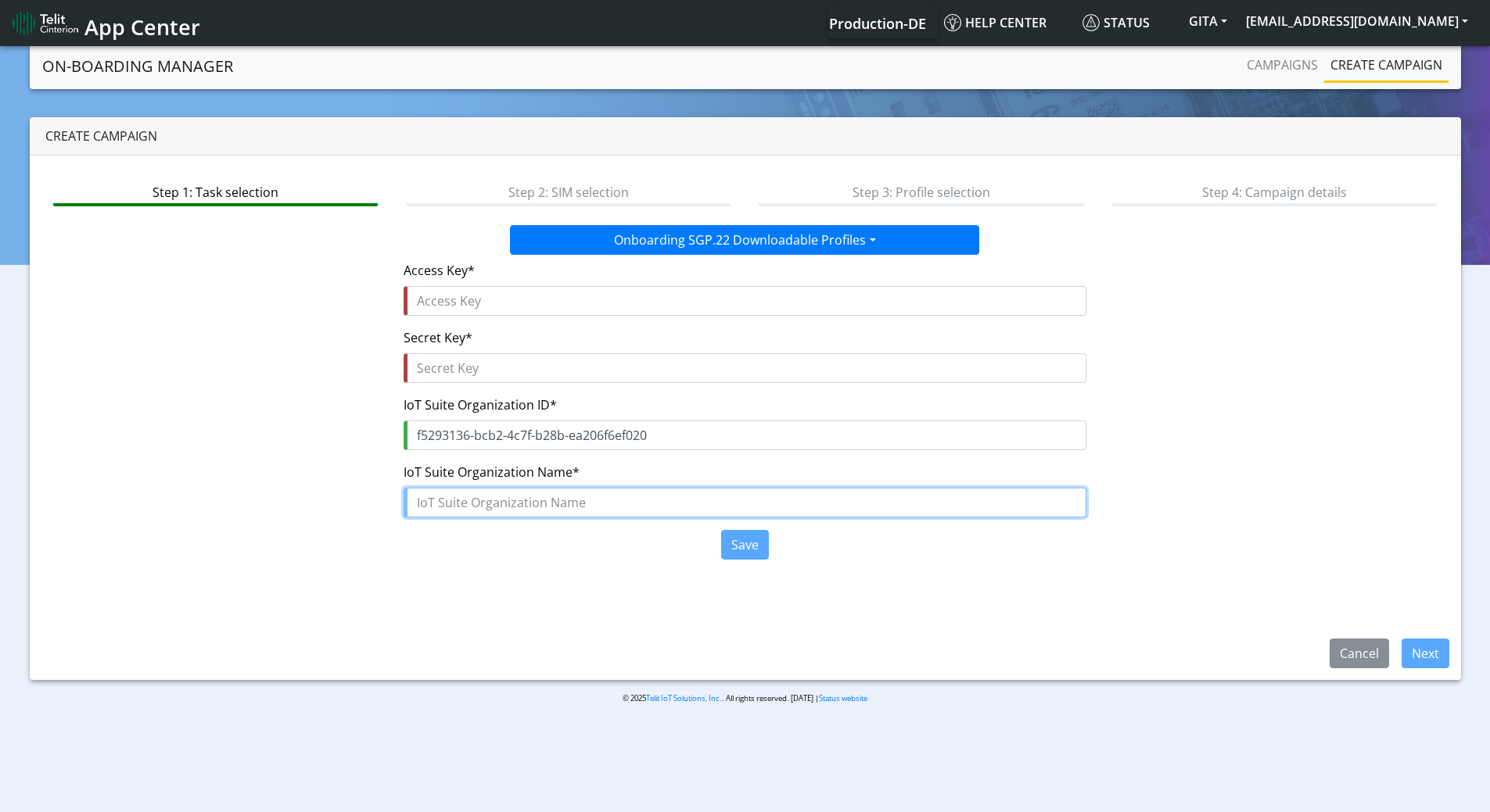
click at [418, 493] on input "text" at bounding box center [745, 502] width 683 height 30
paste input "Gita"
type input "Gita"
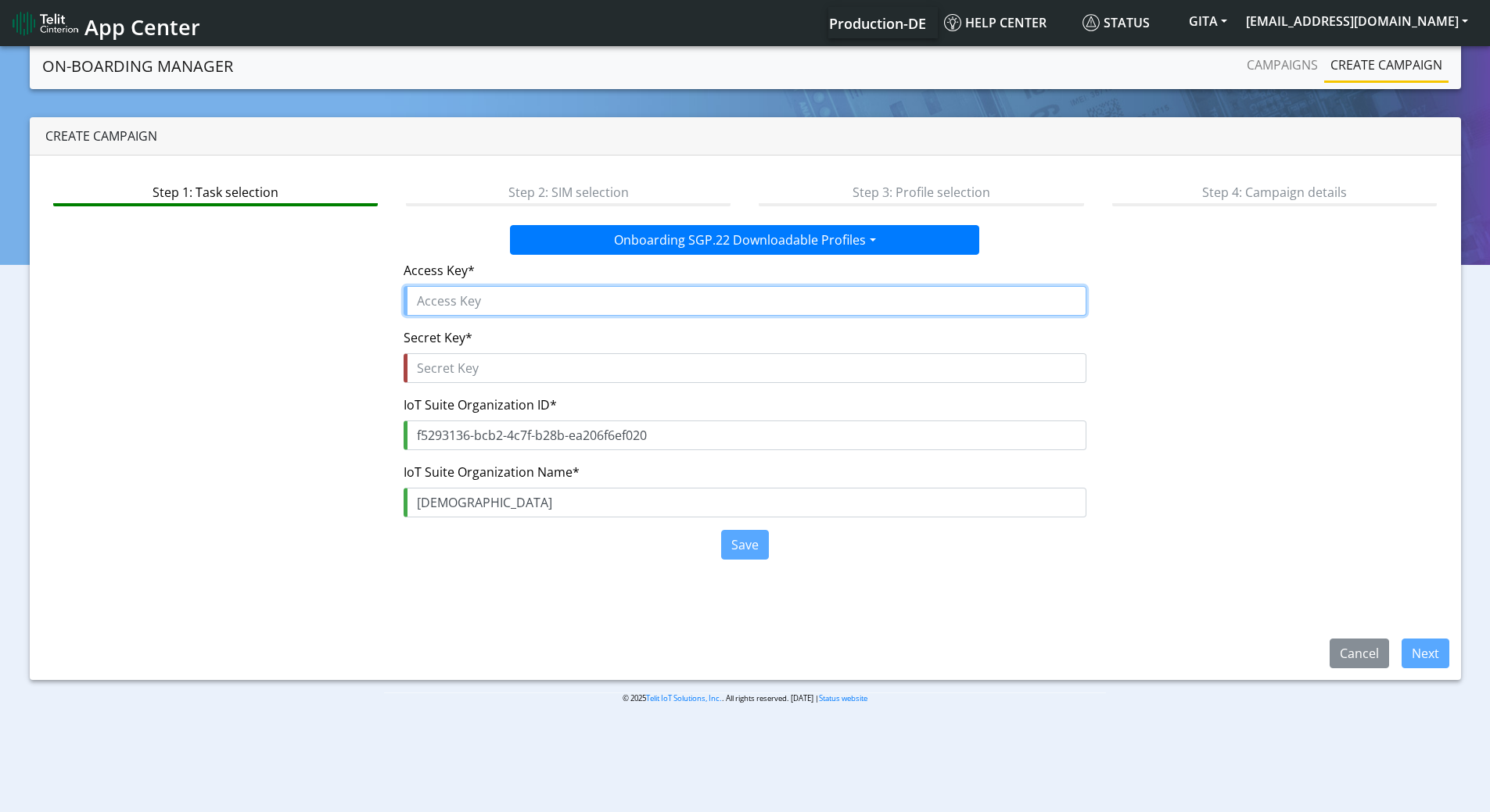
click at [462, 297] on input "text" at bounding box center [745, 300] width 683 height 30
paste input "0pEcw3ns9FPptk5leSx5"
type input "0pEcw3ns9FPptk5leSx5"
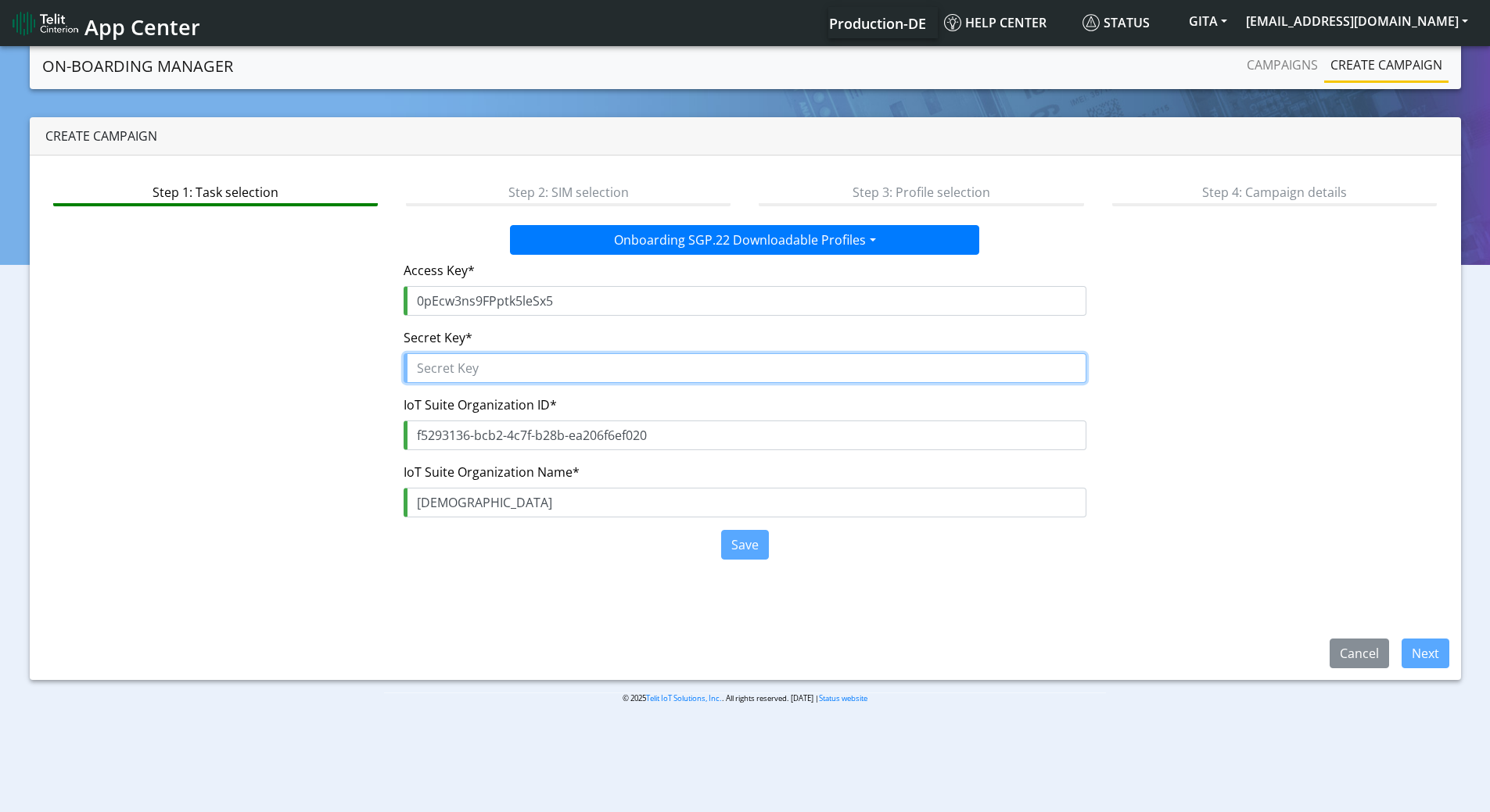
drag, startPoint x: 461, startPoint y: 354, endPoint x: 486, endPoint y: 363, distance: 26.6
click at [461, 355] on input "text" at bounding box center [745, 367] width 683 height 30
paste input "hJJSk0gxN$wFZ5cPoy3bZEIrqnUyMJzpoOy9h3kk"
type input "hJJSk0gxN$wFZ5cPoy3bZEIrqnUyMJzpoOy9h3kk"
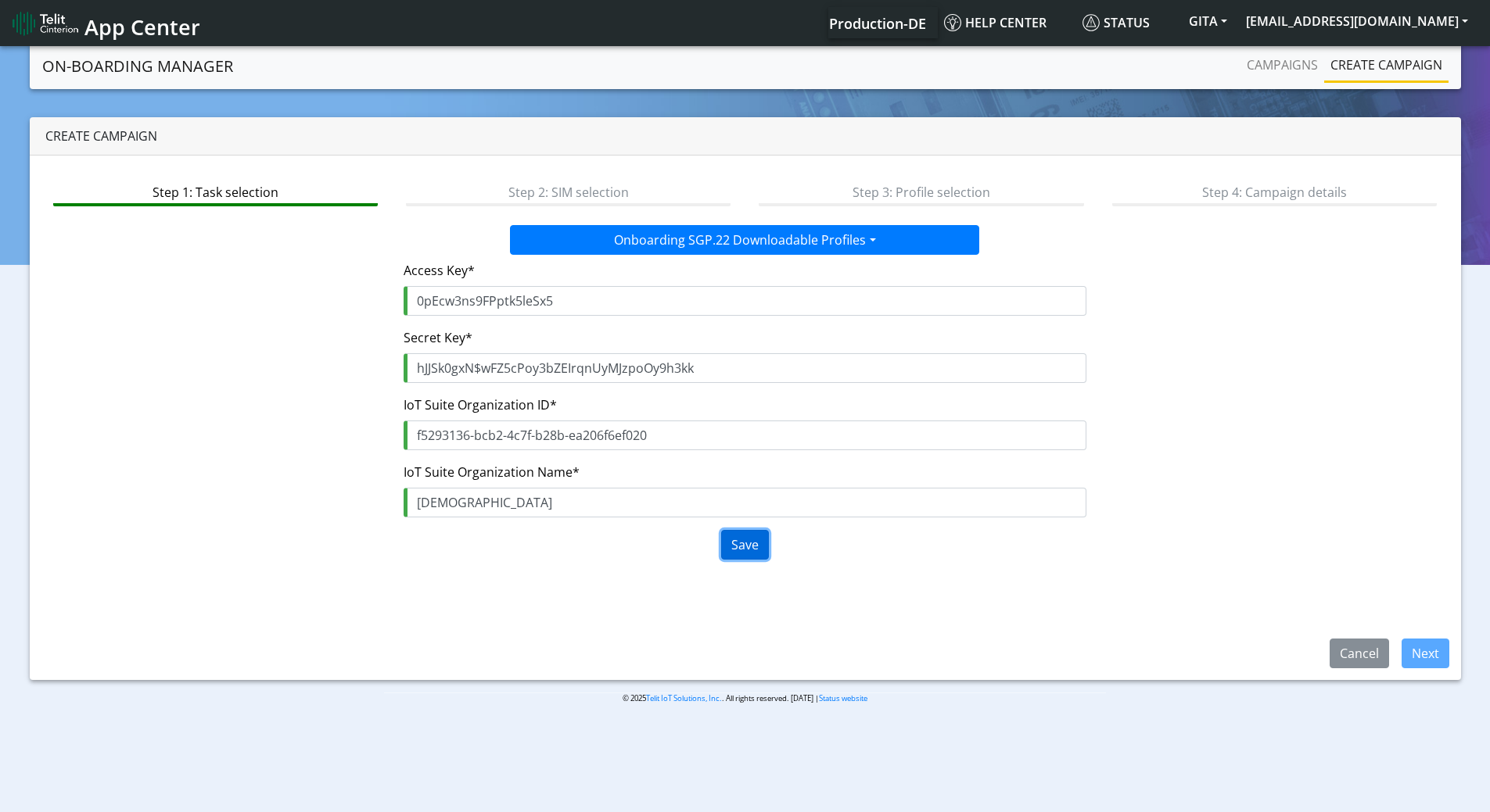
click at [758, 554] on button "Save" at bounding box center [745, 544] width 48 height 30
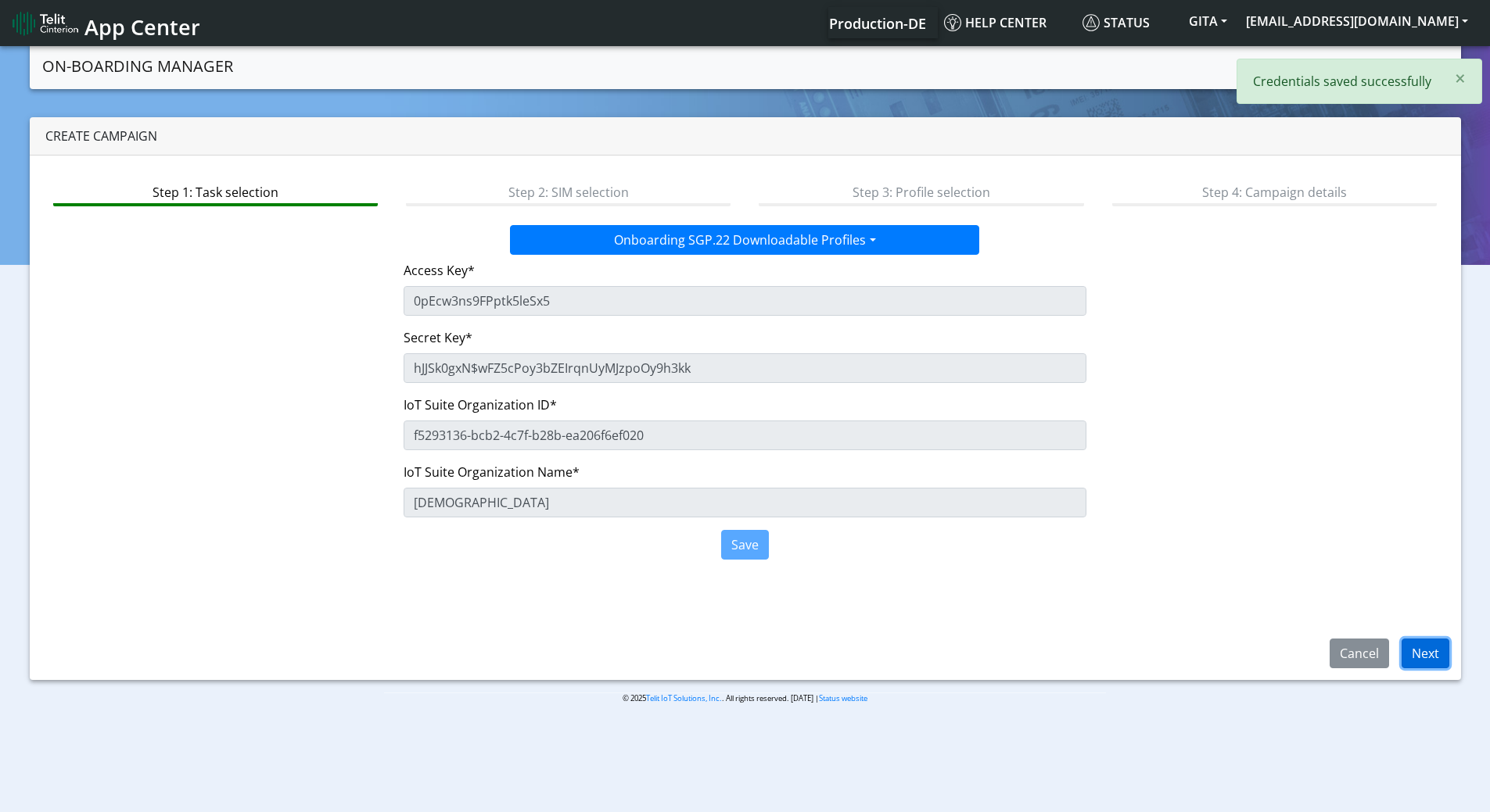
click at [1434, 645] on button "Next" at bounding box center [1426, 653] width 48 height 30
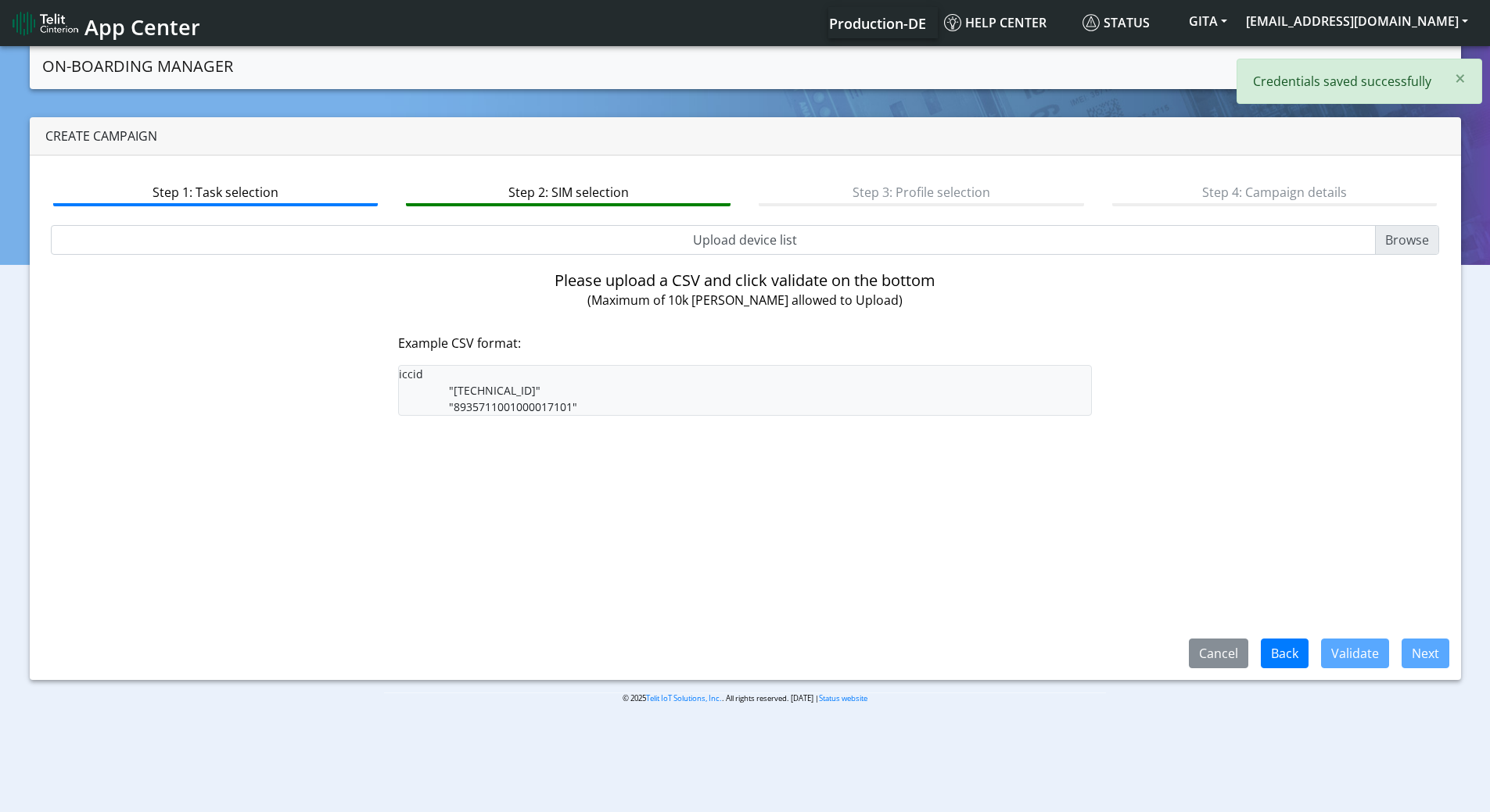
click at [701, 239] on input "Upload device list" at bounding box center [745, 239] width 1390 height 30
type input "C:\fakepath\onboarding CSV.csv"
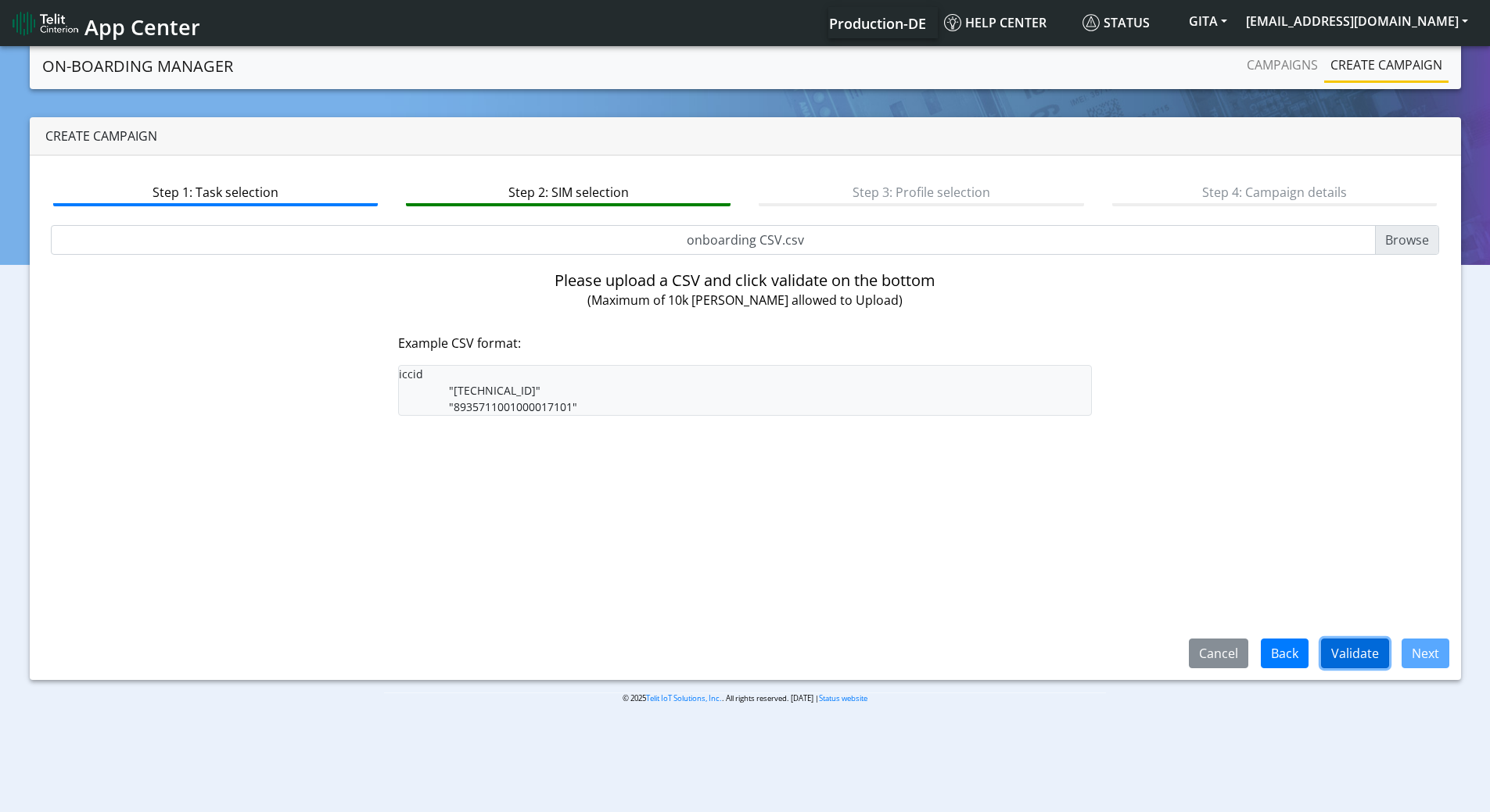
click at [1383, 652] on button "Validate" at bounding box center [1354, 653] width 68 height 30
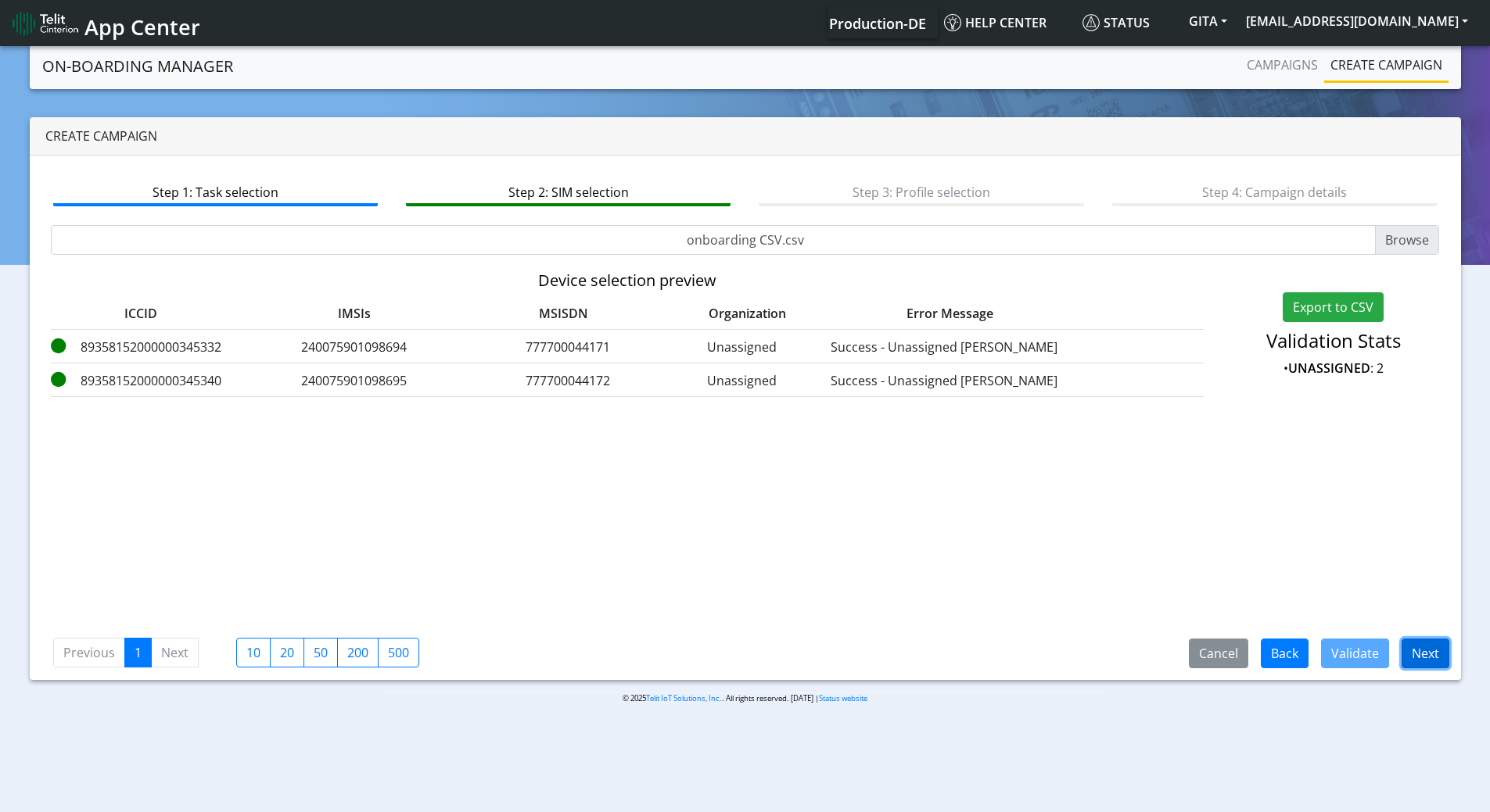
click at [1428, 652] on button "Next" at bounding box center [1426, 653] width 48 height 30
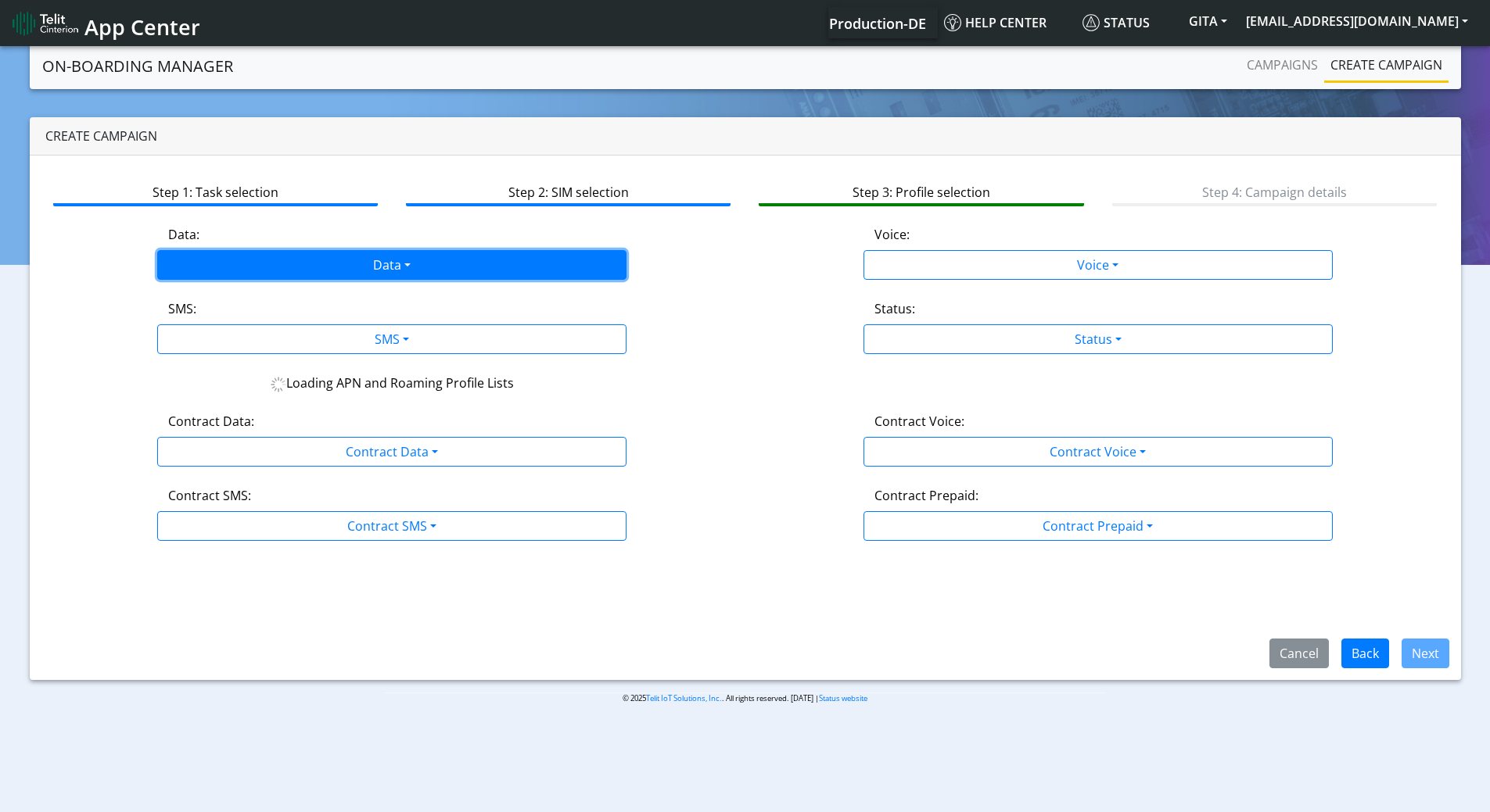
click at [338, 254] on button "Data" at bounding box center [391, 265] width 469 height 30
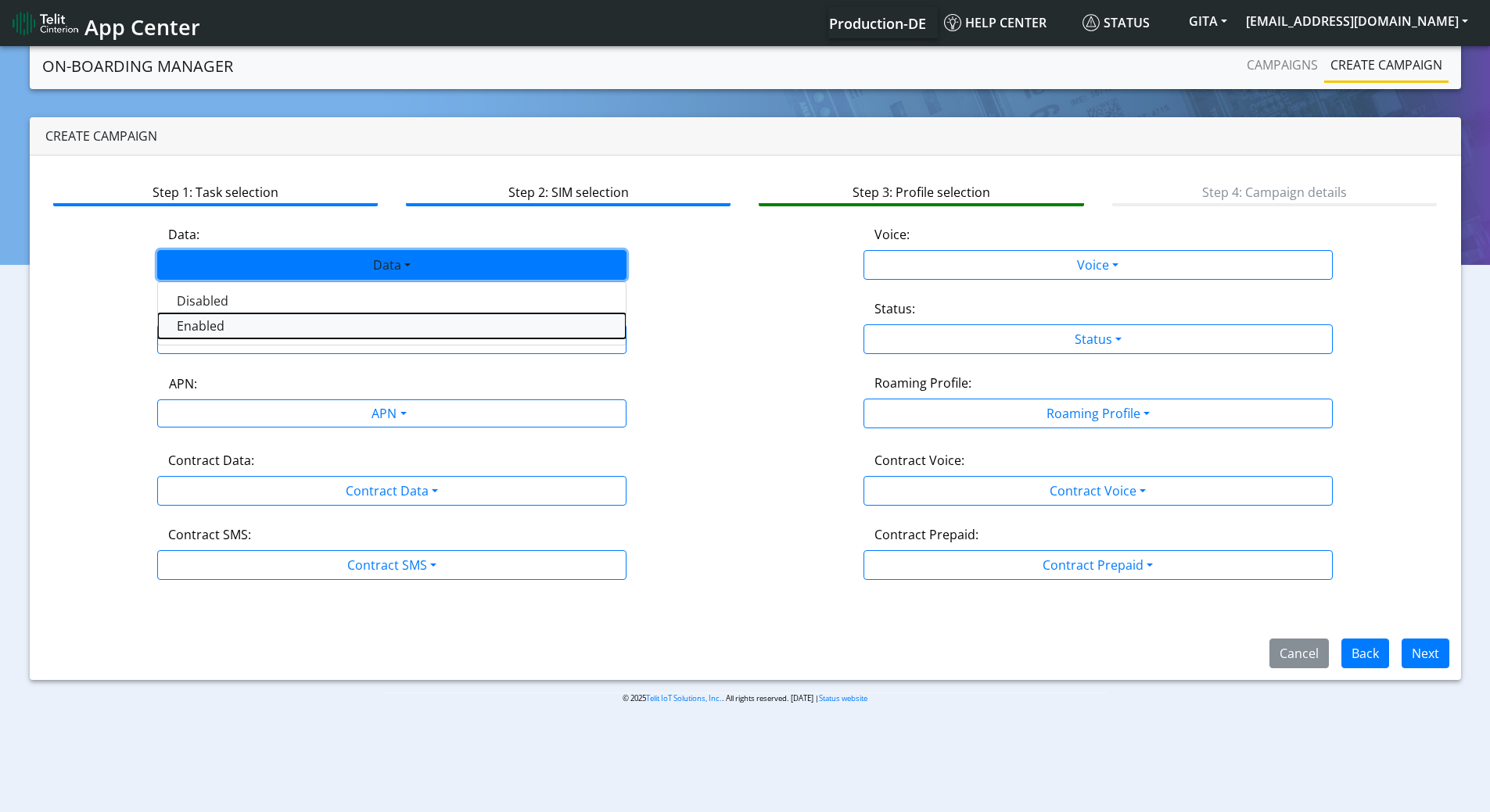
click at [239, 322] on button "Enabled" at bounding box center [391, 326] width 468 height 25
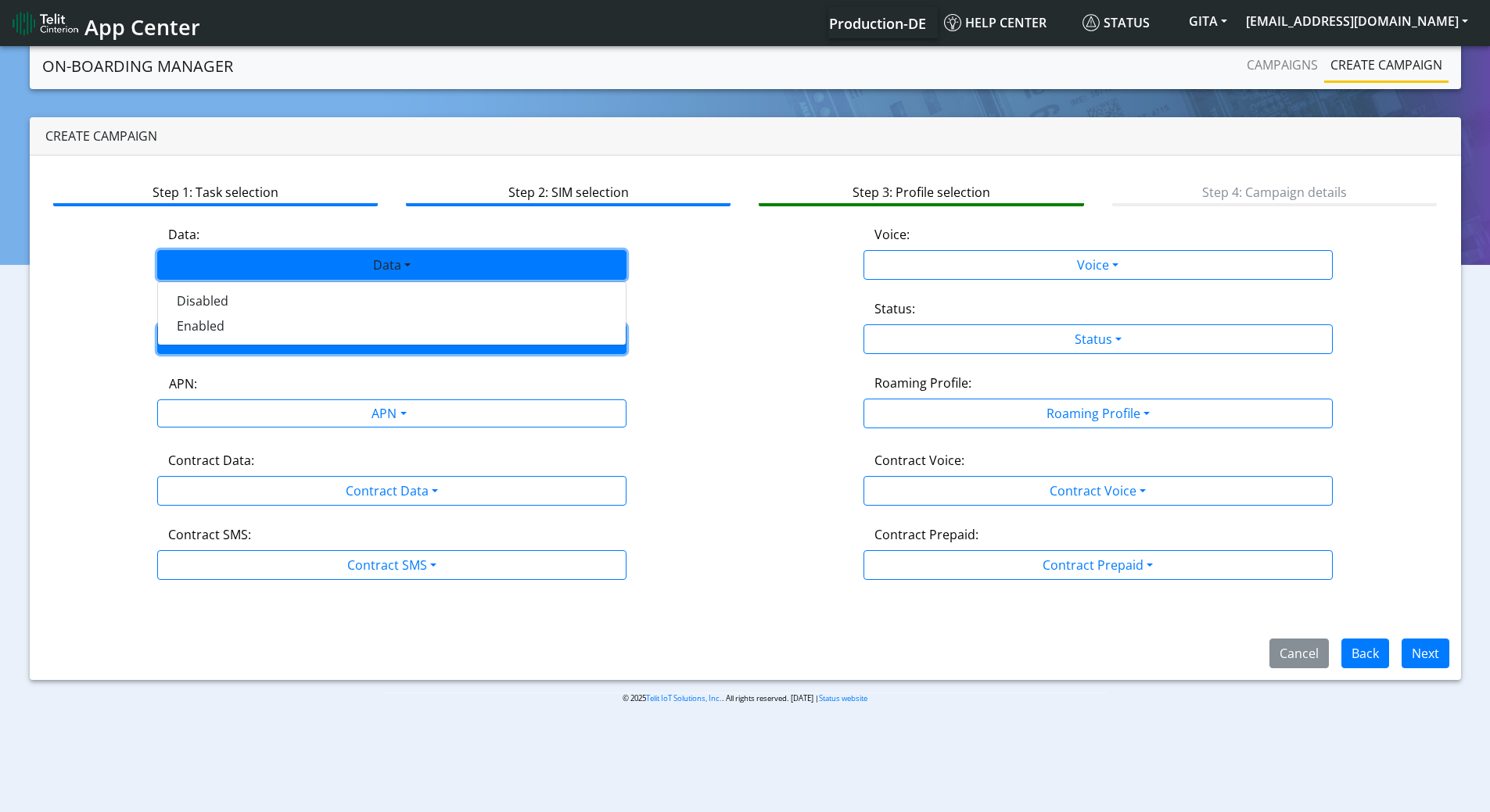
click at [242, 332] on button "SMS" at bounding box center [391, 339] width 469 height 30
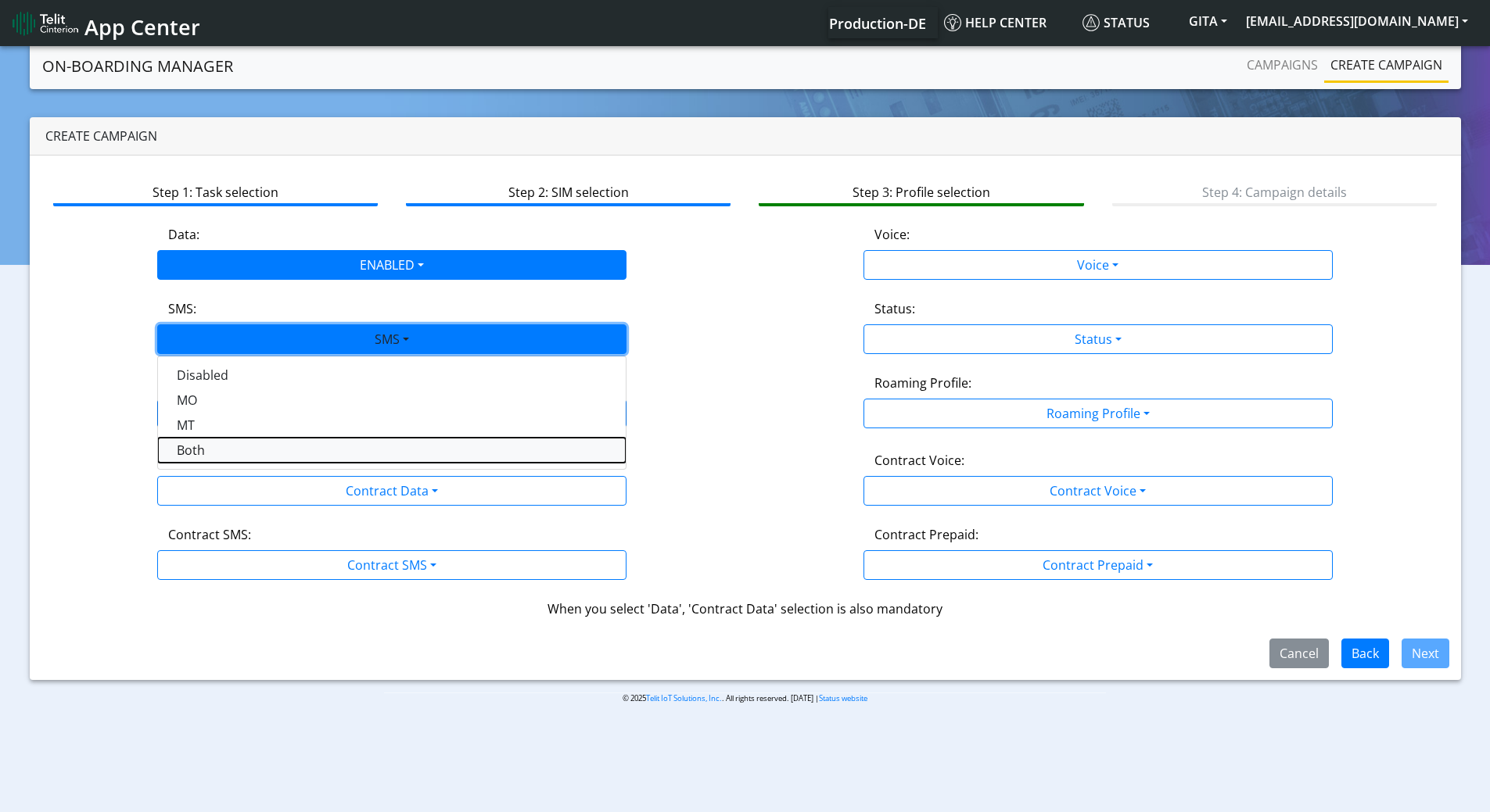
drag, startPoint x: 212, startPoint y: 443, endPoint x: 253, endPoint y: 426, distance: 44.4
click at [213, 443] on button "Both" at bounding box center [391, 450] width 468 height 25
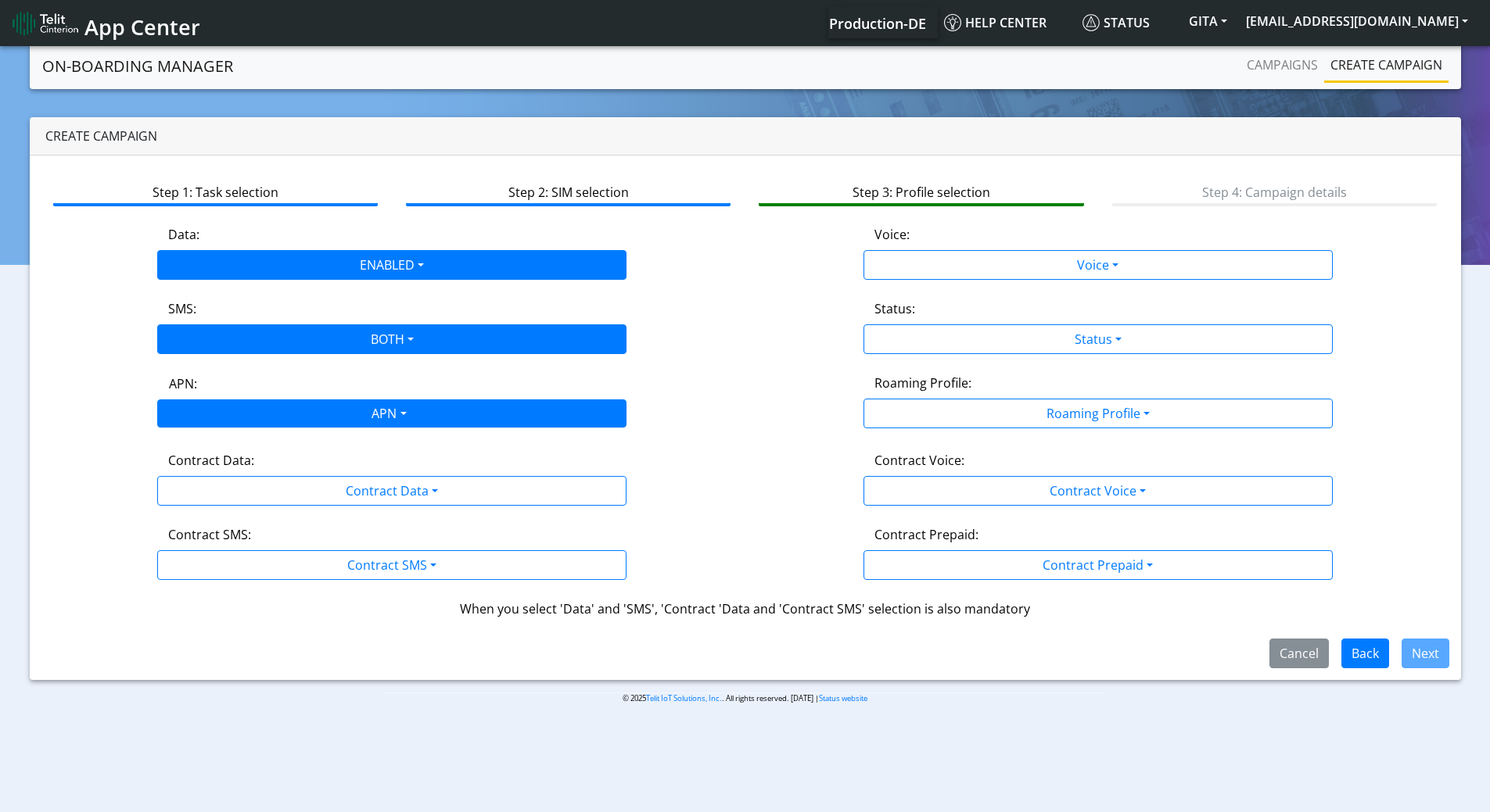
click at [281, 408] on div "APN" at bounding box center [388, 415] width 496 height 31
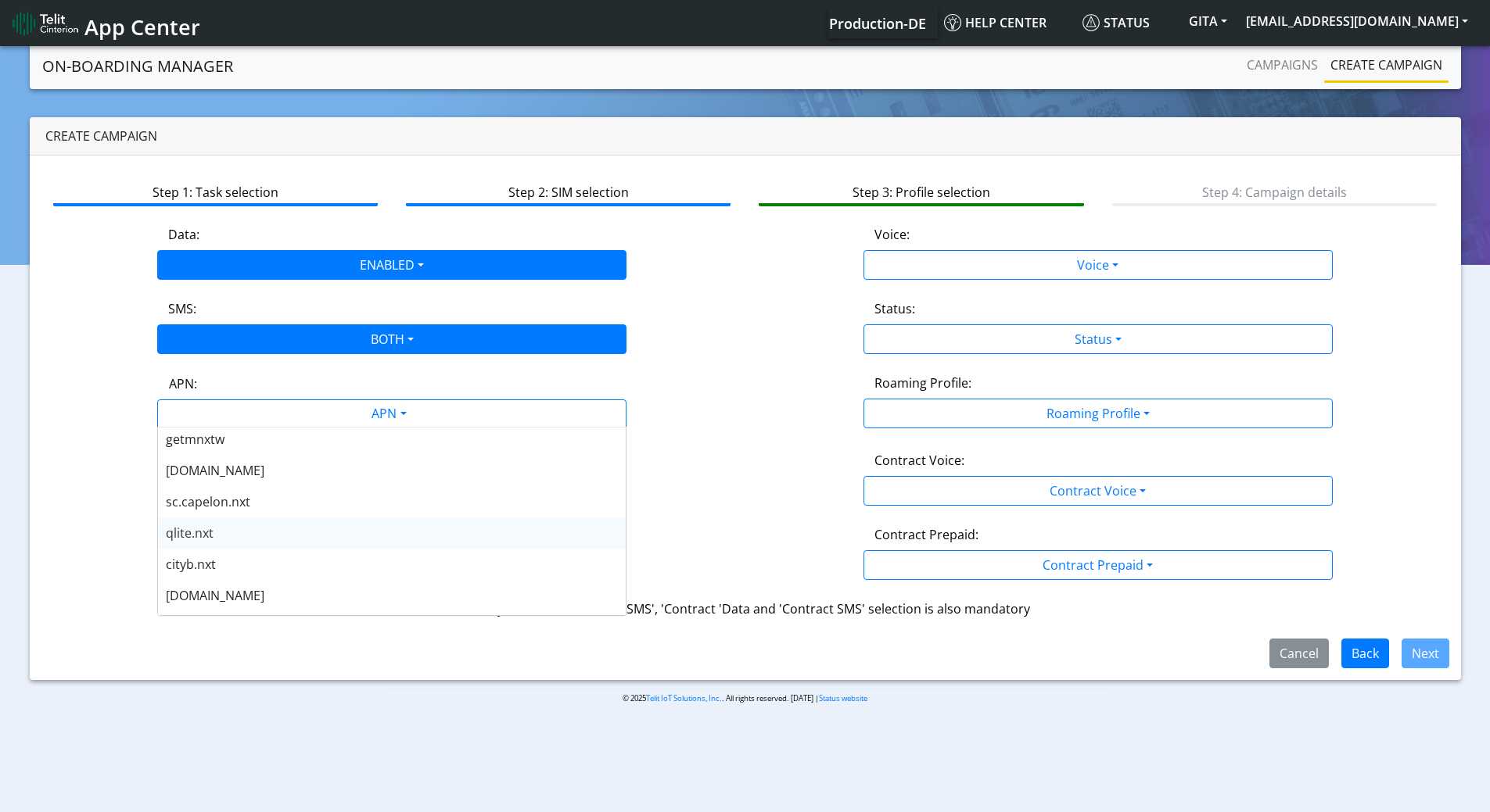
scroll to position [469, 0]
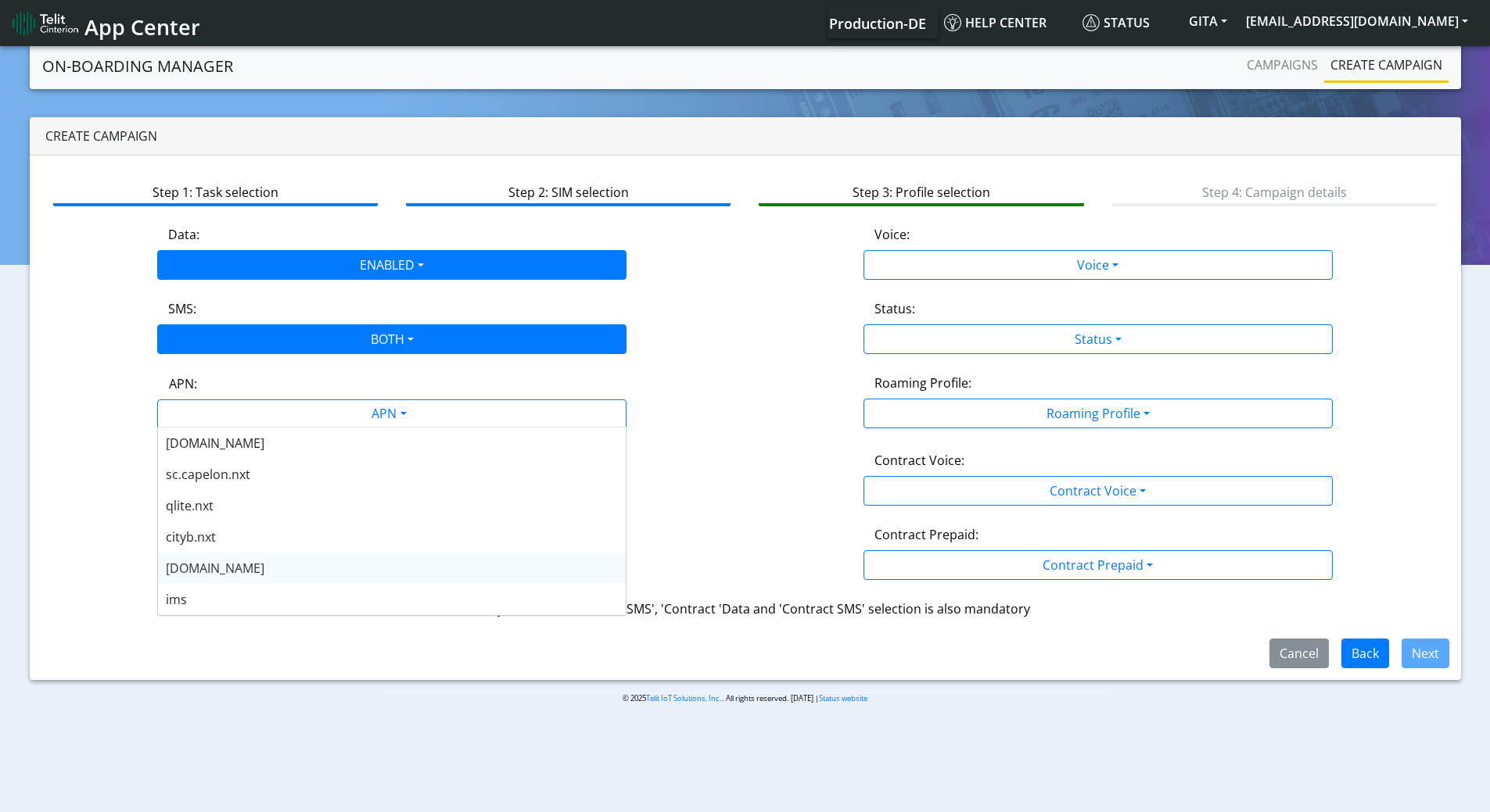
click at [229, 563] on div "nxt23.net" at bounding box center [391, 568] width 468 height 32
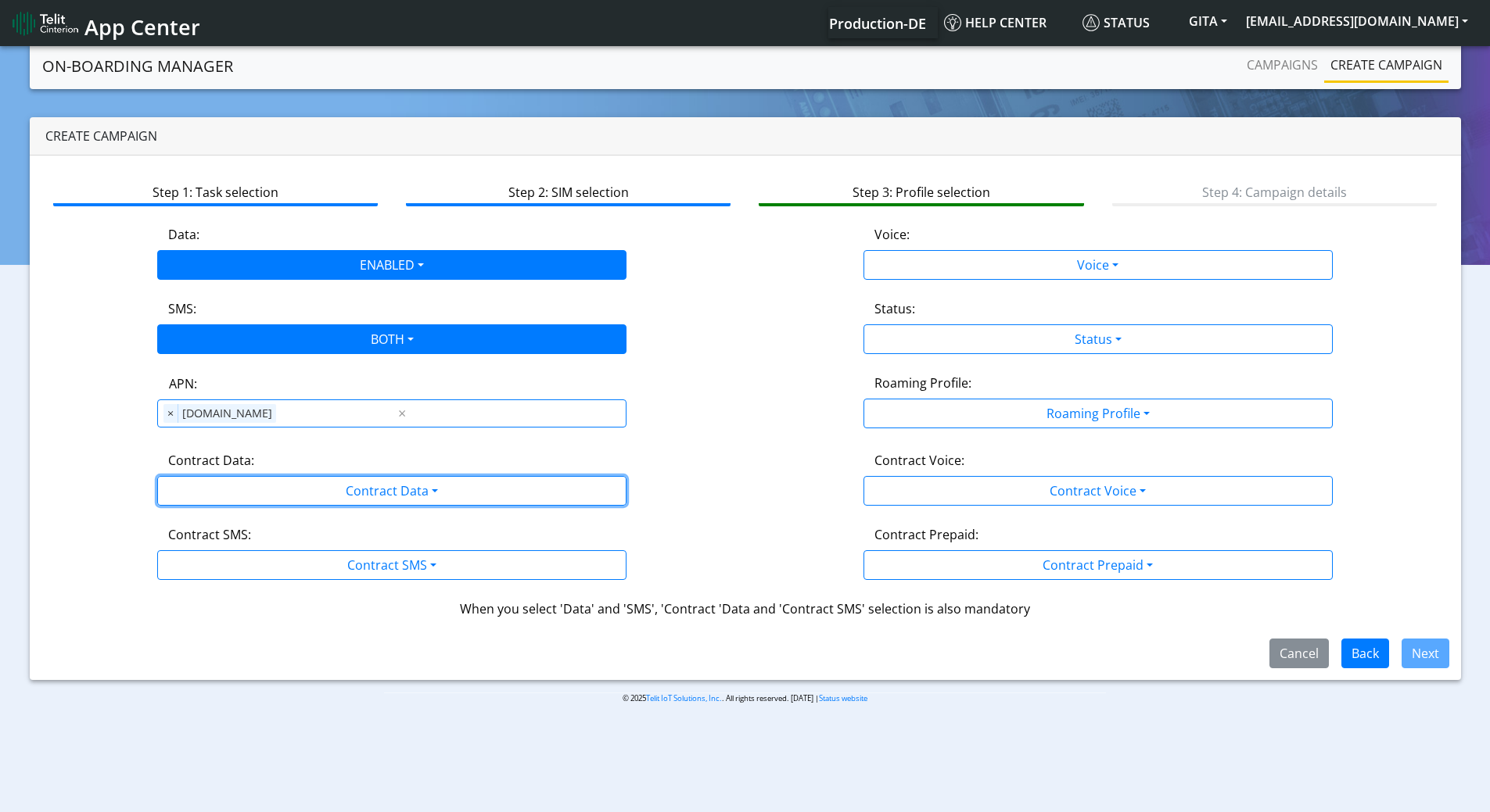
drag, startPoint x: 244, startPoint y: 490, endPoint x: 234, endPoint y: 513, distance: 25.1
click at [243, 490] on button "Contract Data" at bounding box center [391, 491] width 469 height 30
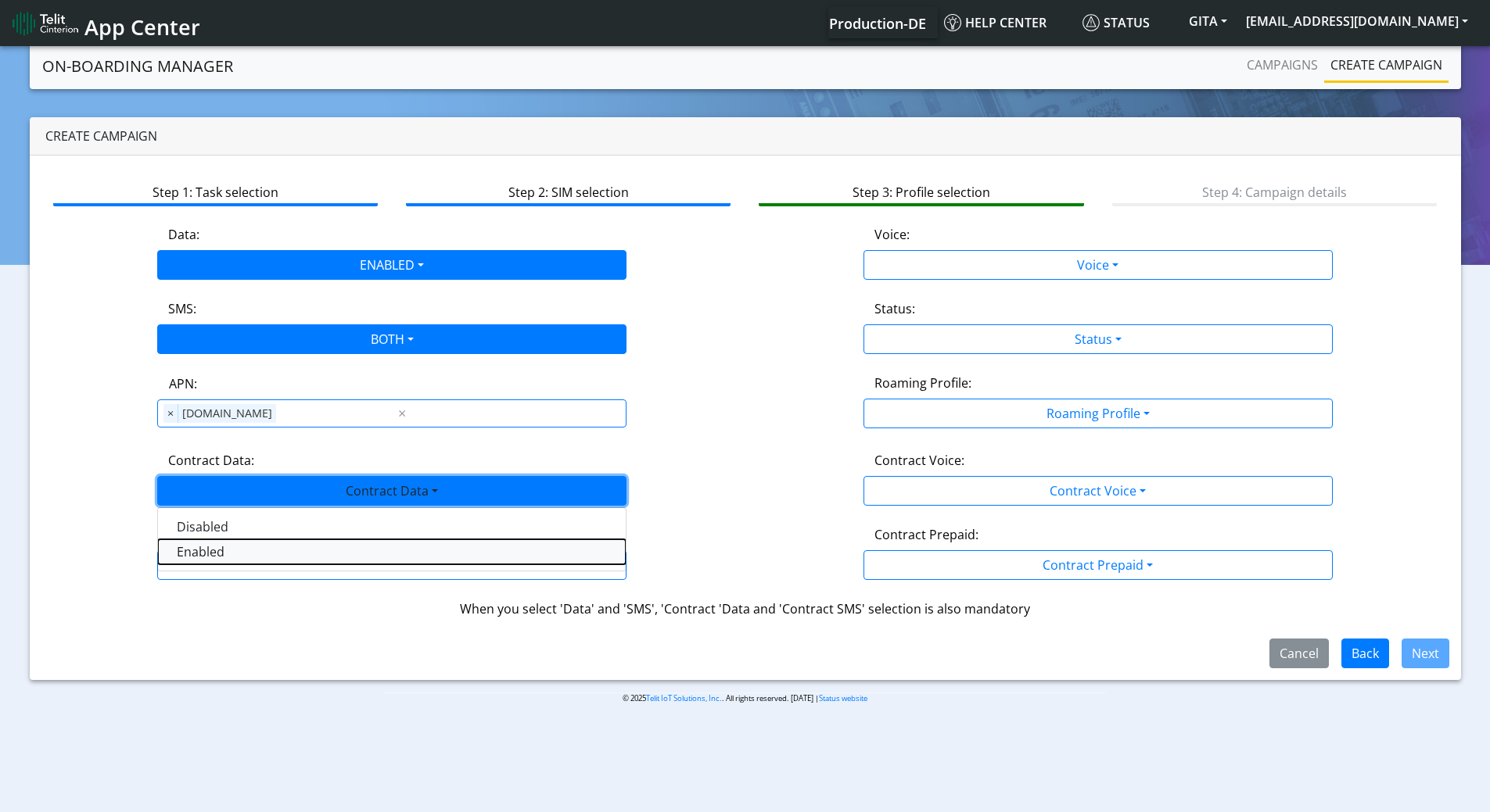
click at [208, 557] on Dataenabled-dropdown "Enabled" at bounding box center [391, 552] width 468 height 25
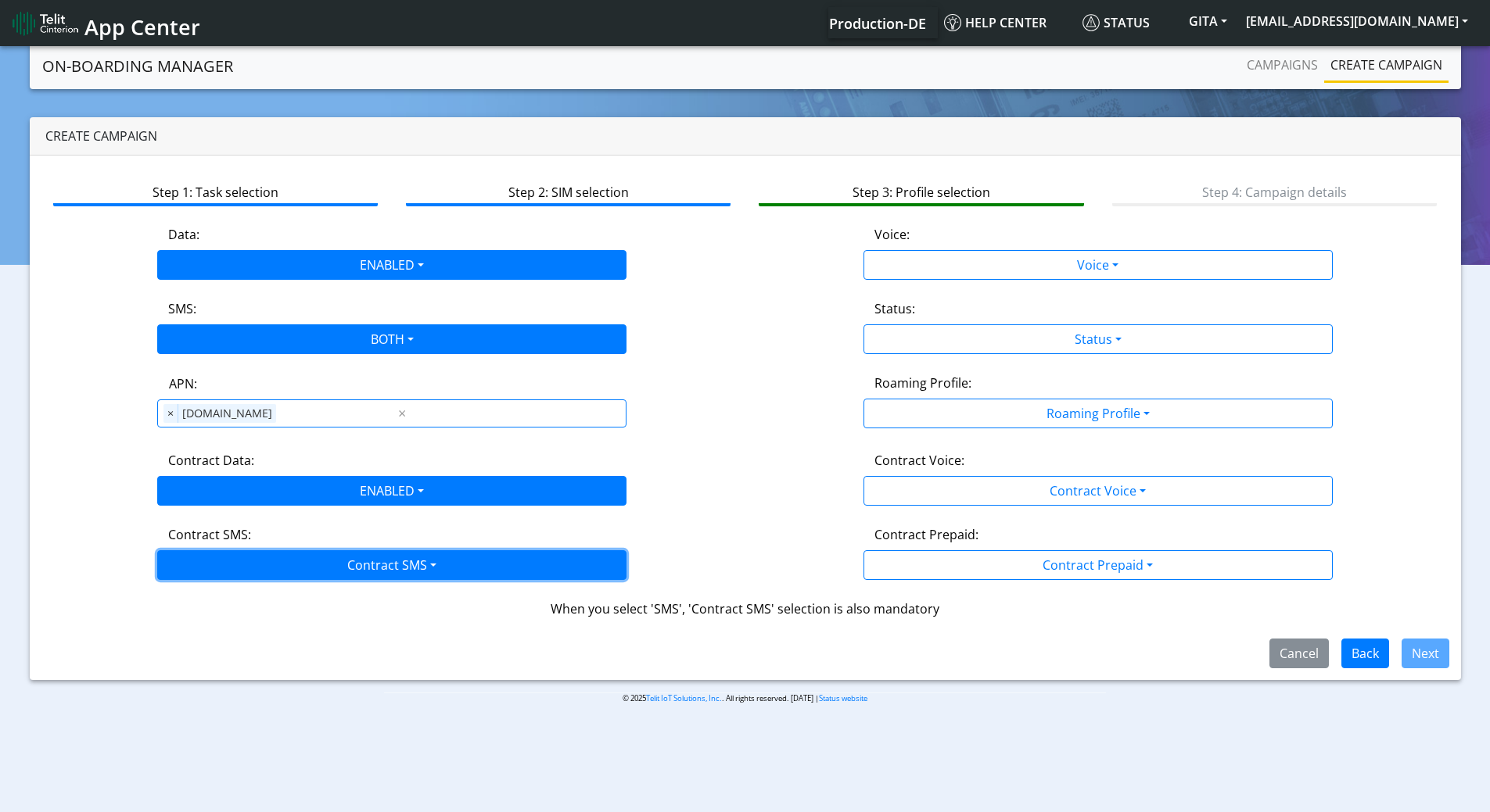
click at [208, 567] on button "Contract SMS" at bounding box center [391, 564] width 469 height 30
click at [212, 674] on SMSboth-dropdown "Both" at bounding box center [391, 676] width 468 height 25
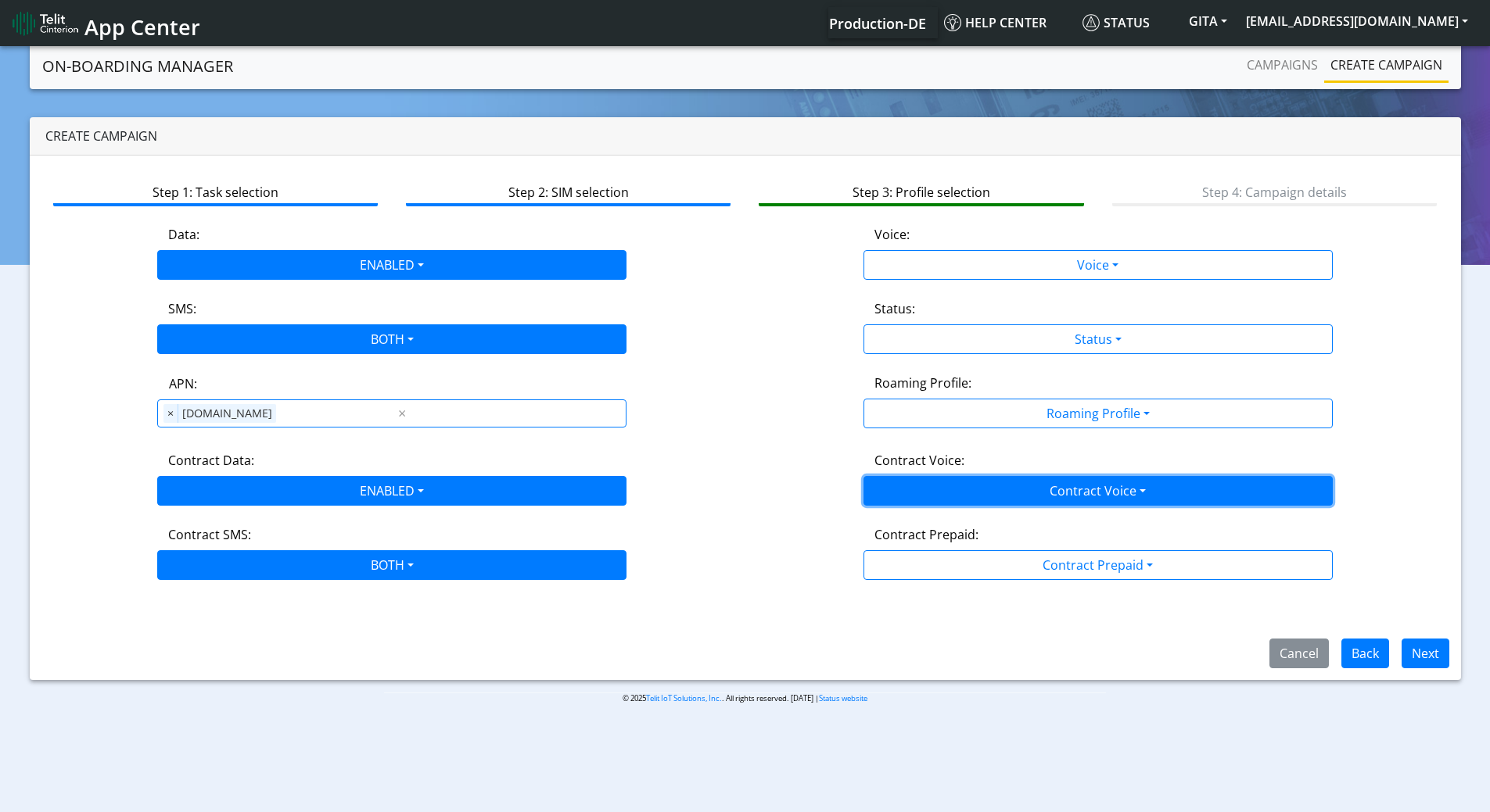
click at [995, 477] on button "Contract Voice" at bounding box center [1098, 491] width 469 height 30
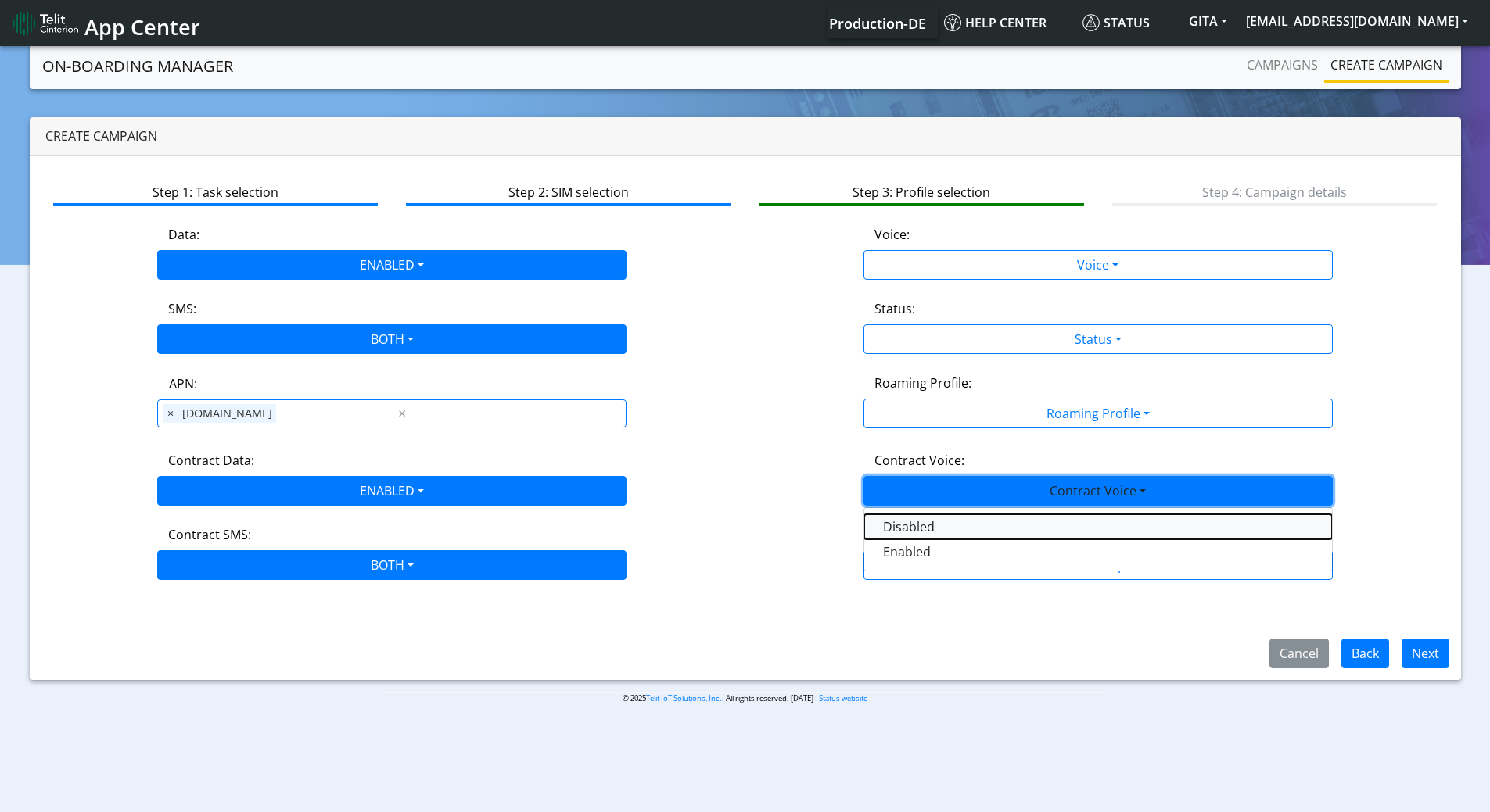
click at [907, 531] on Voicedisabled-dropdown "Disabled" at bounding box center [1098, 527] width 468 height 25
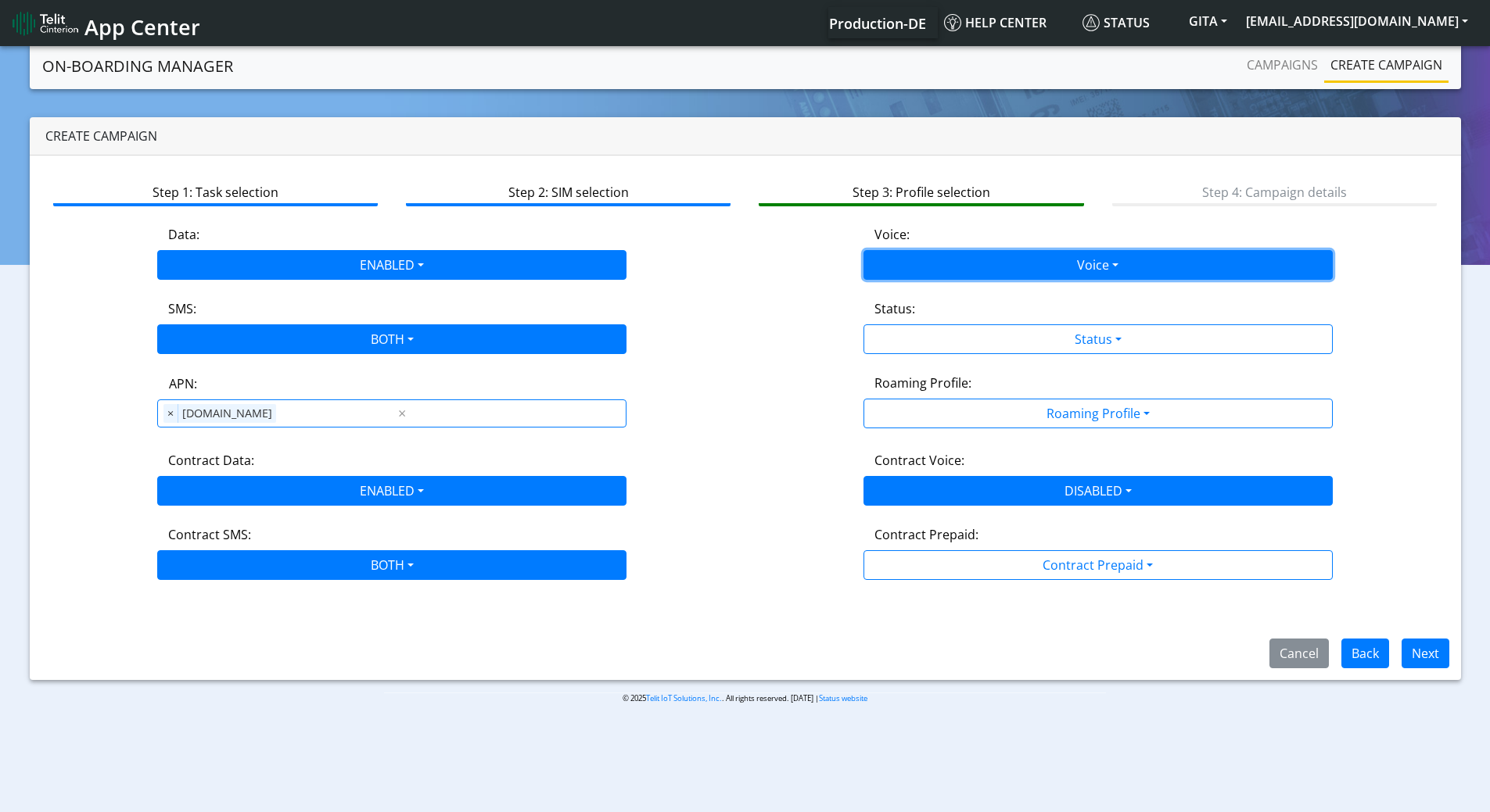
click at [893, 254] on button "Voice" at bounding box center [1098, 265] width 469 height 30
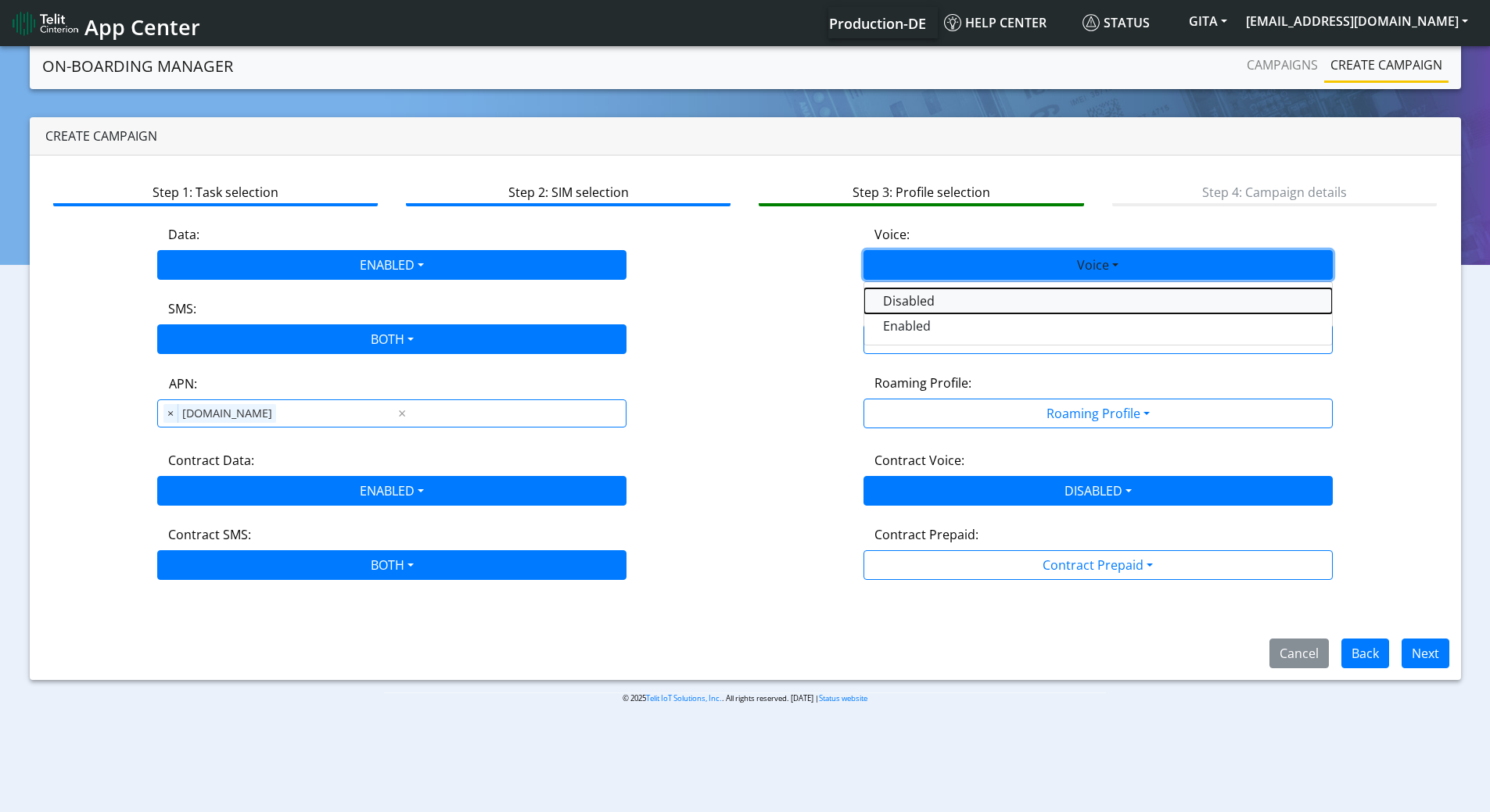
click at [893, 291] on button "Disabled" at bounding box center [1098, 301] width 468 height 25
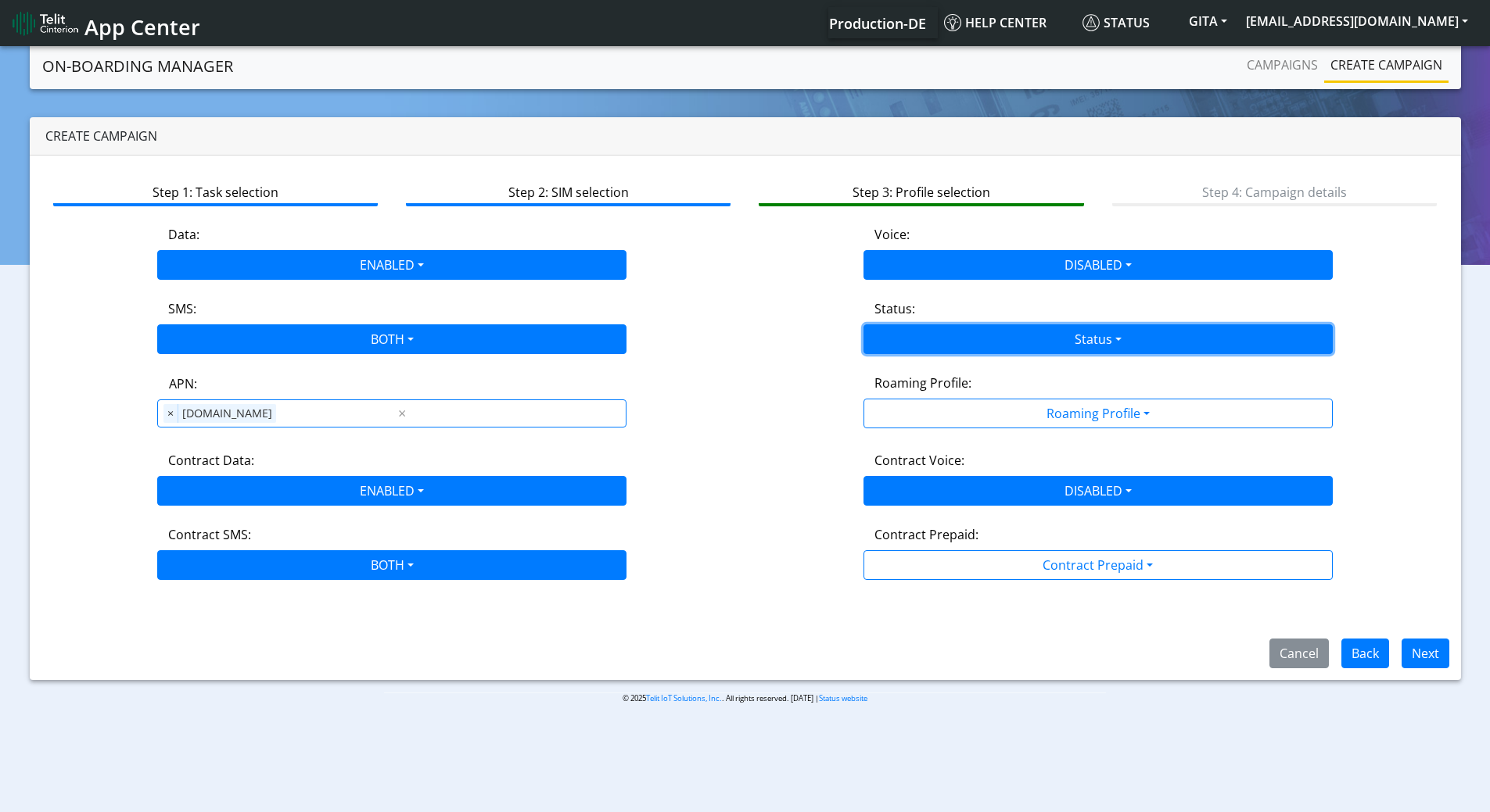
click at [903, 336] on button "Status" at bounding box center [1098, 339] width 469 height 30
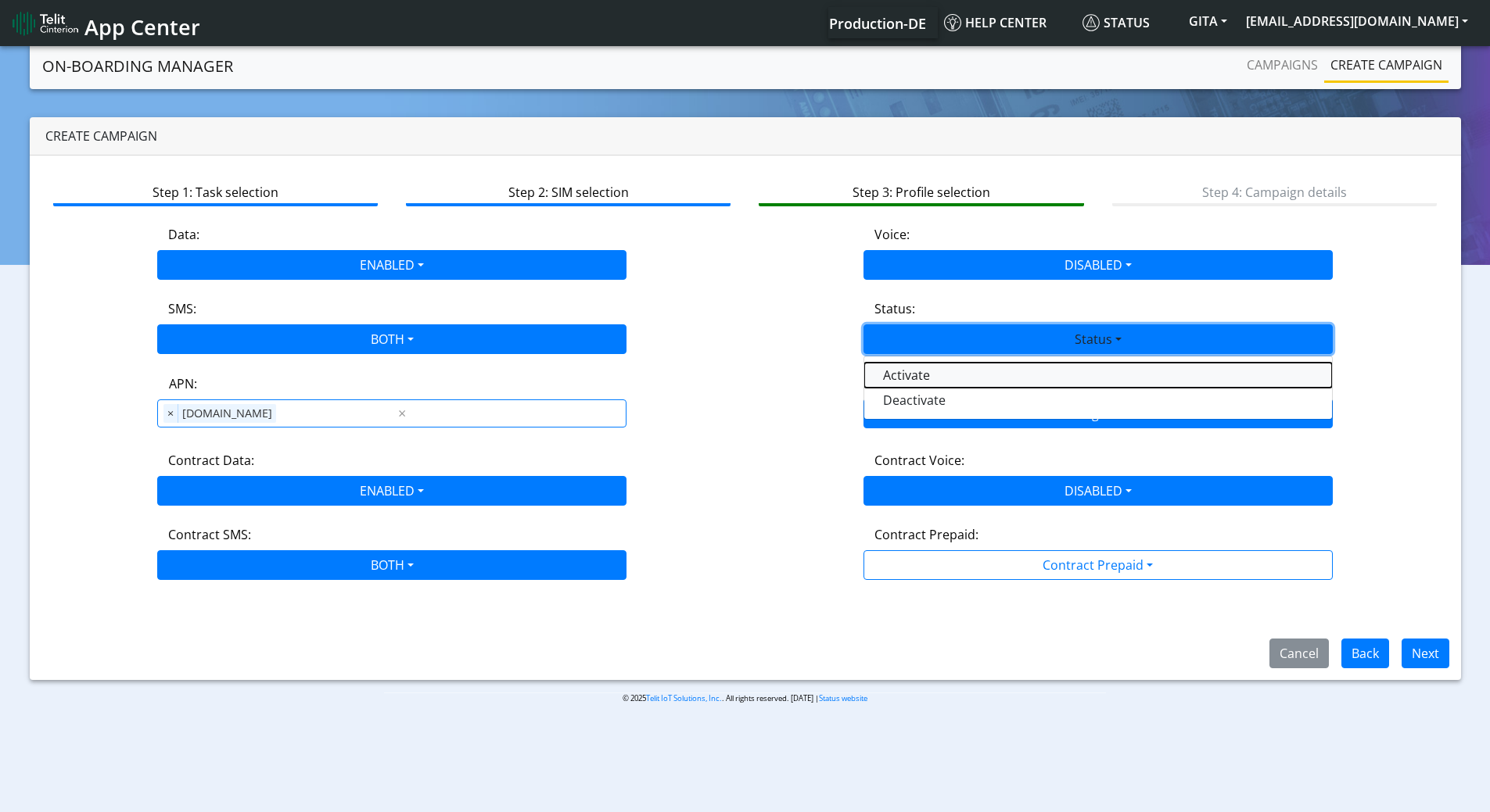
drag, startPoint x: 910, startPoint y: 376, endPoint x: 935, endPoint y: 416, distance: 47.2
click at [910, 378] on button "Activate" at bounding box center [1098, 375] width 468 height 25
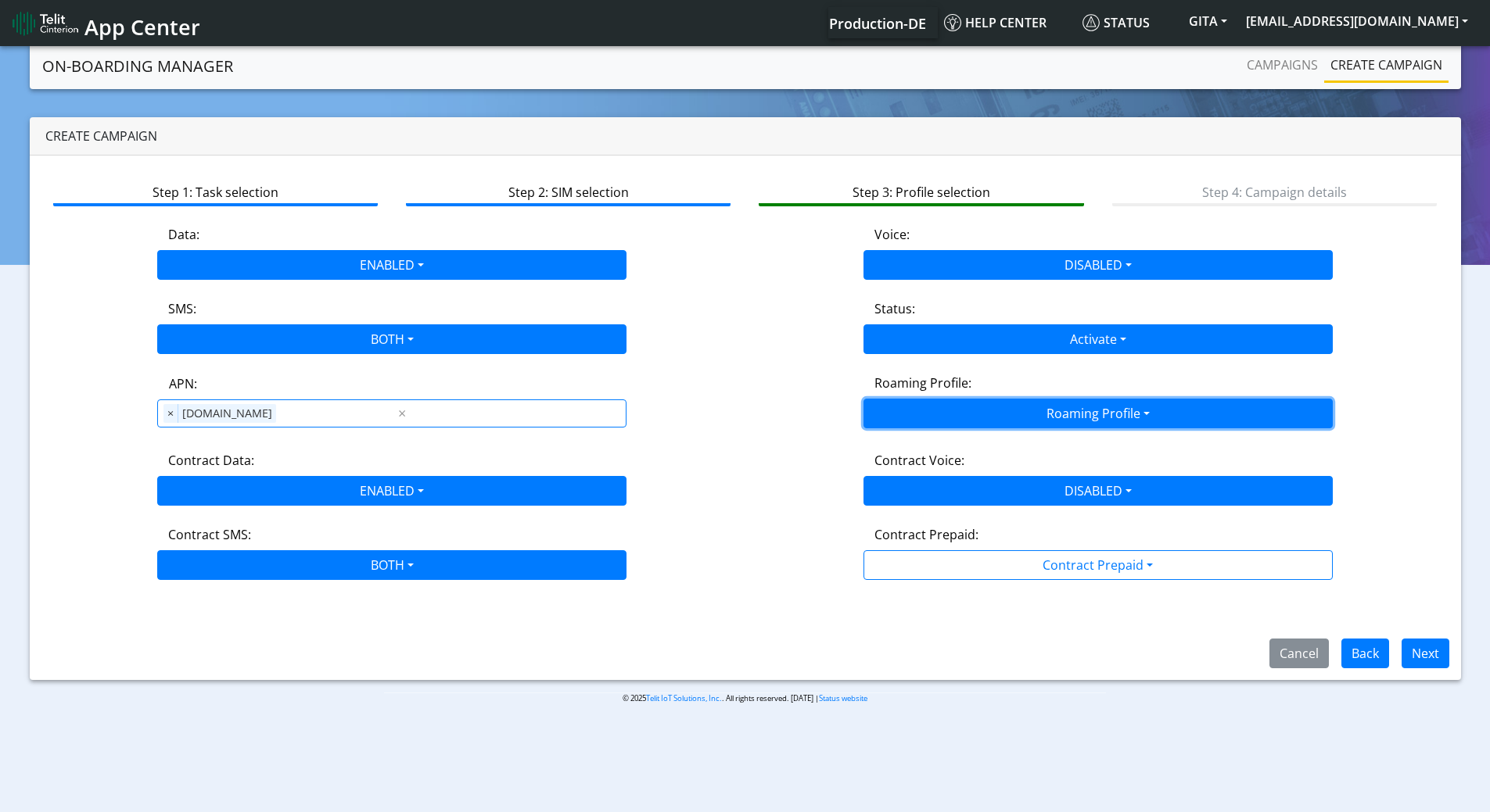
click at [924, 412] on button "Roaming Profile" at bounding box center [1098, 413] width 469 height 30
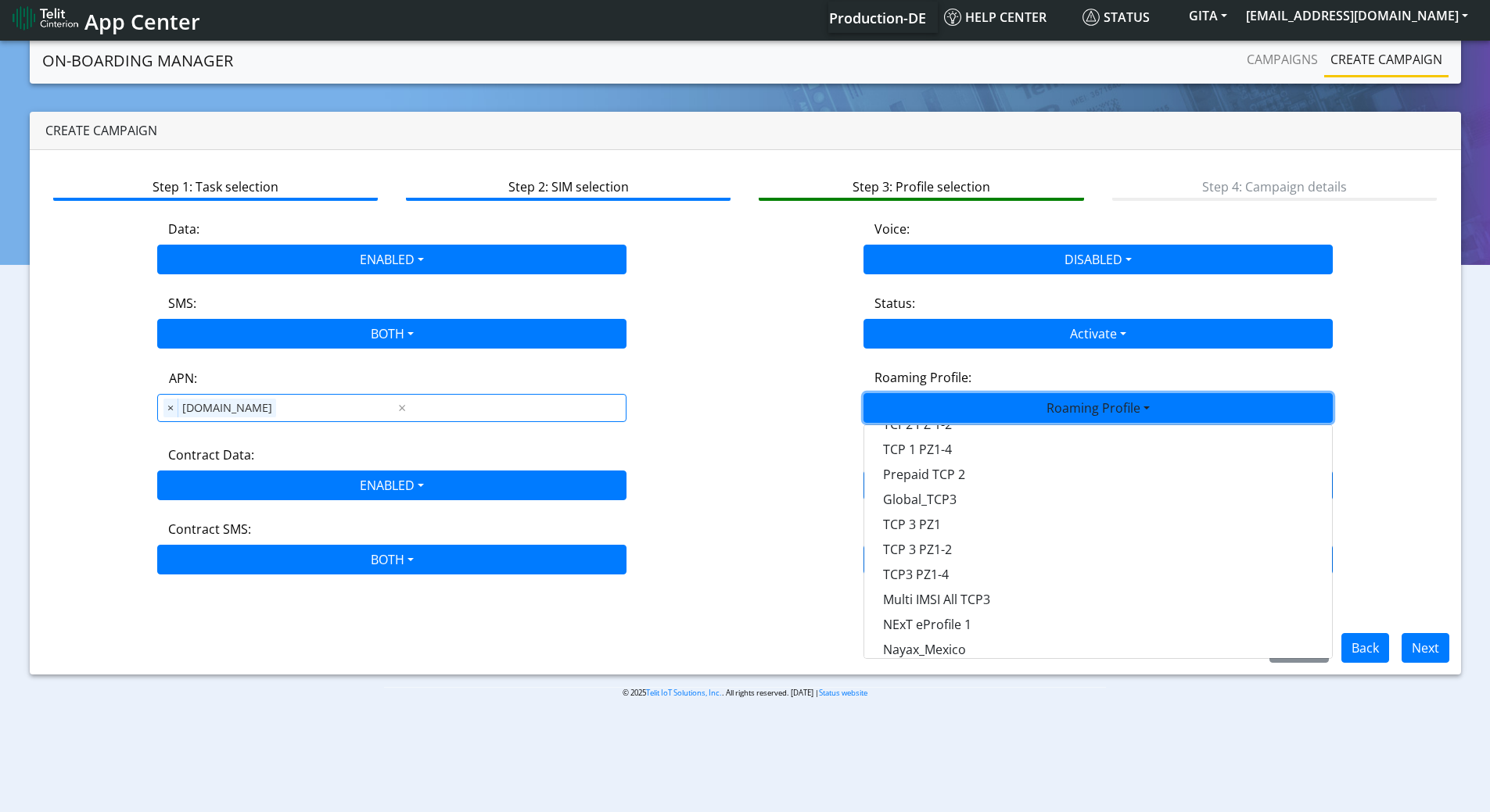
scroll to position [439, 0]
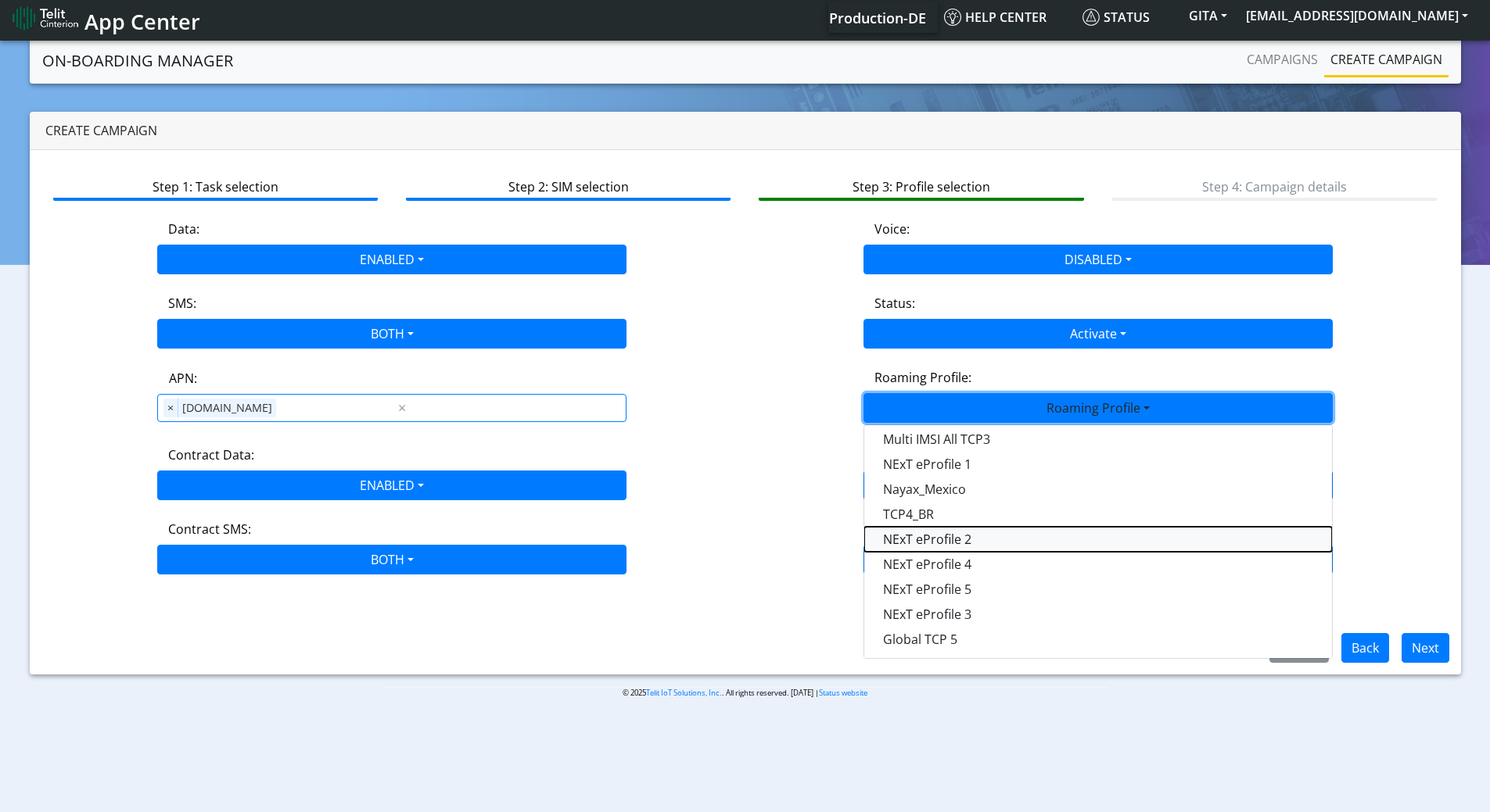
click at [961, 540] on Profile-dropdown "NExT eProfile 2" at bounding box center [1098, 539] width 468 height 25
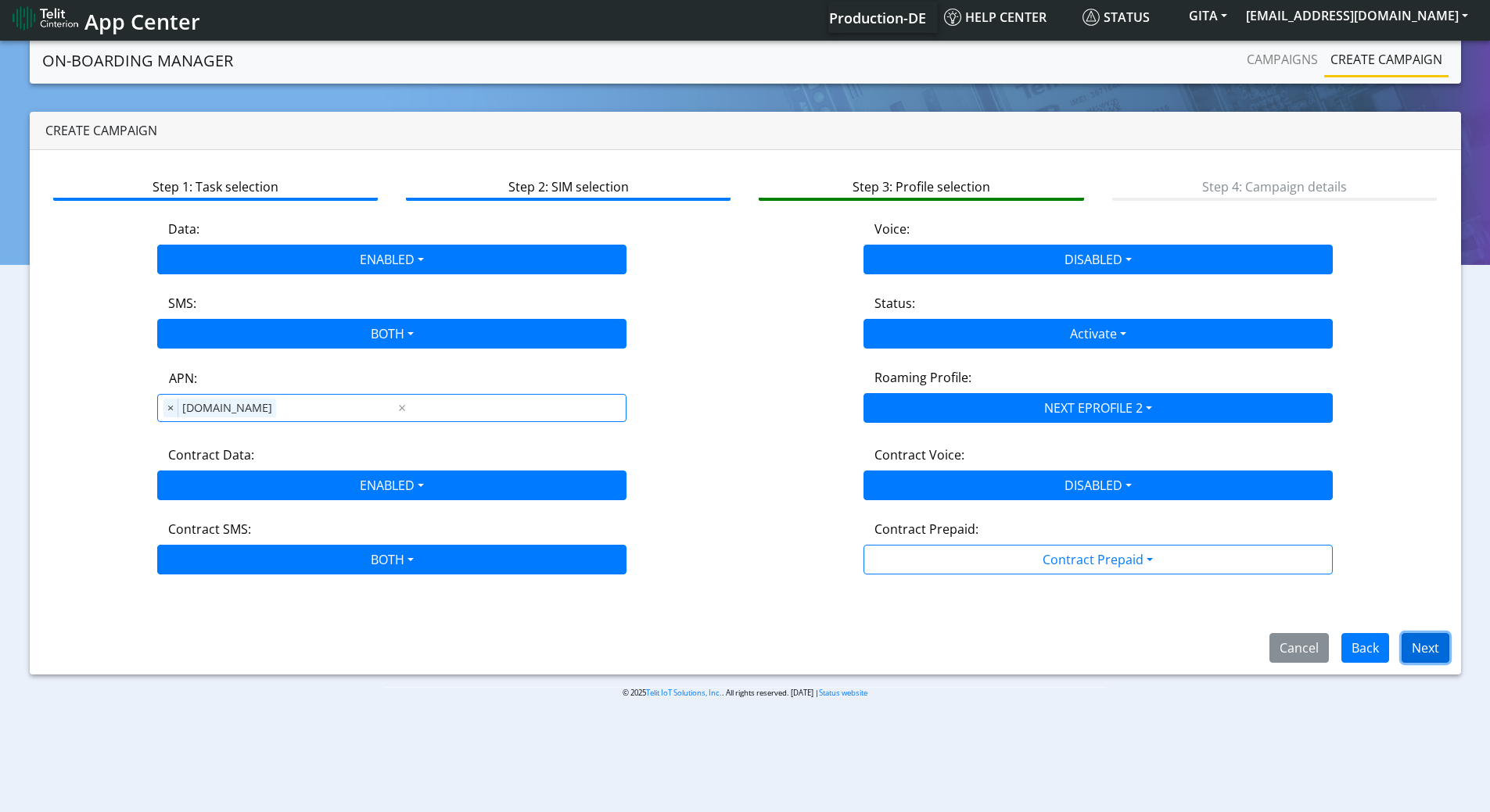
click at [1426, 648] on button "Next" at bounding box center [1426, 647] width 48 height 30
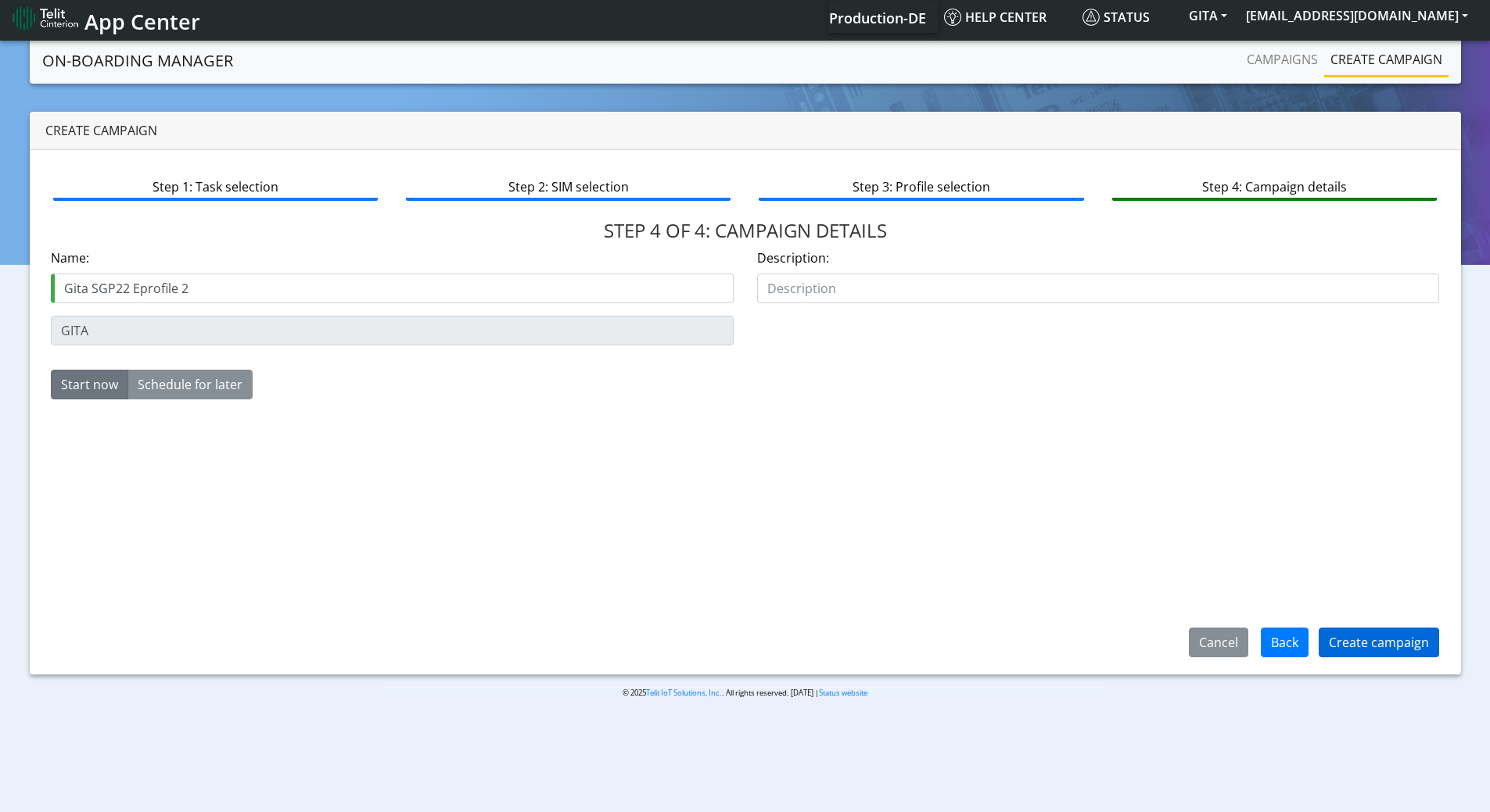
type input "Gita SGP22 Eprofile 2"
click at [1341, 638] on button "Create campaign" at bounding box center [1379, 642] width 121 height 30
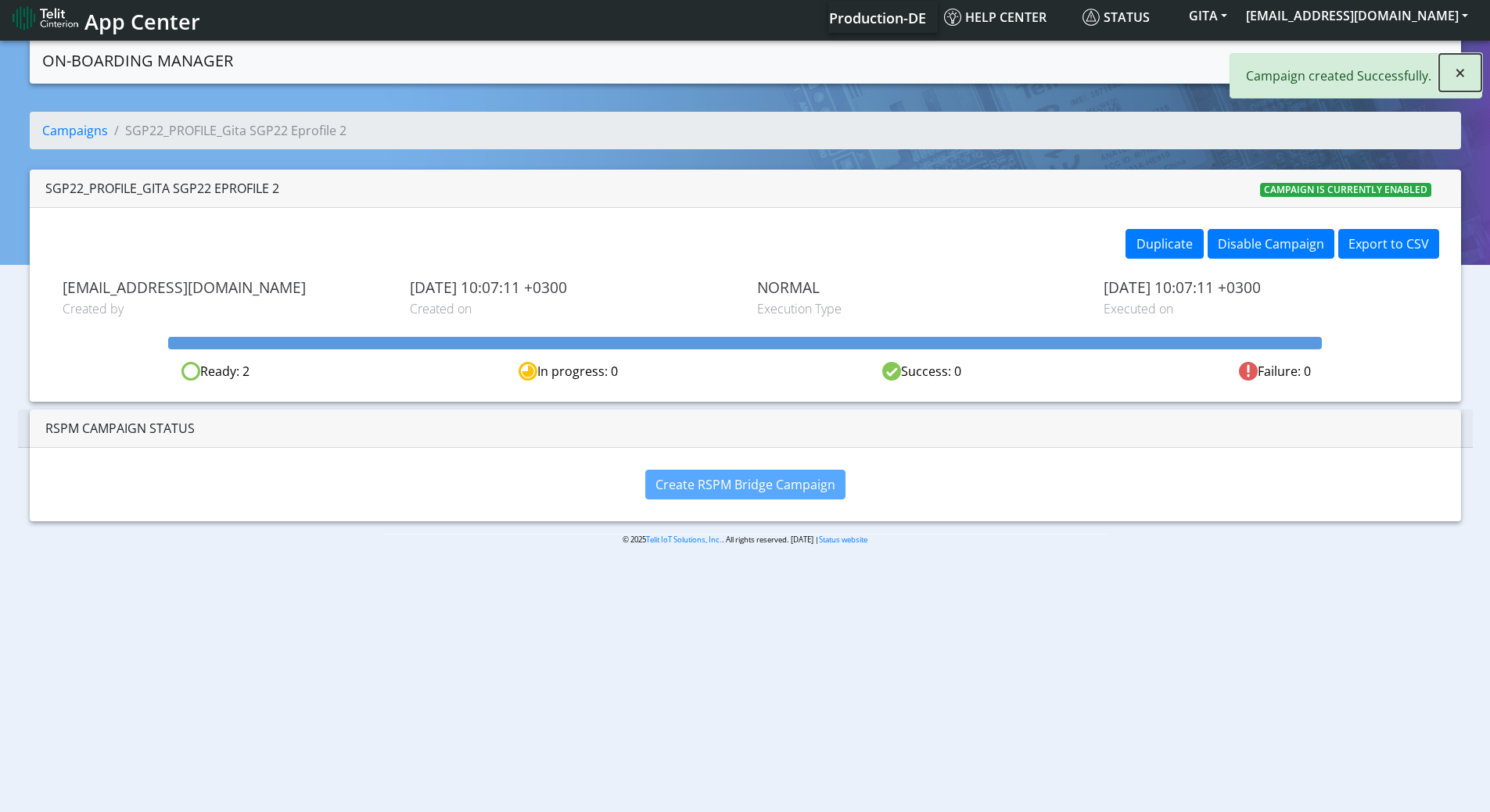
drag, startPoint x: 1457, startPoint y: 74, endPoint x: 1357, endPoint y: 72, distance: 100.0
click at [1457, 74] on span "×" at bounding box center [1459, 72] width 11 height 26
click at [1288, 54] on link "Campaigns" at bounding box center [1281, 59] width 83 height 32
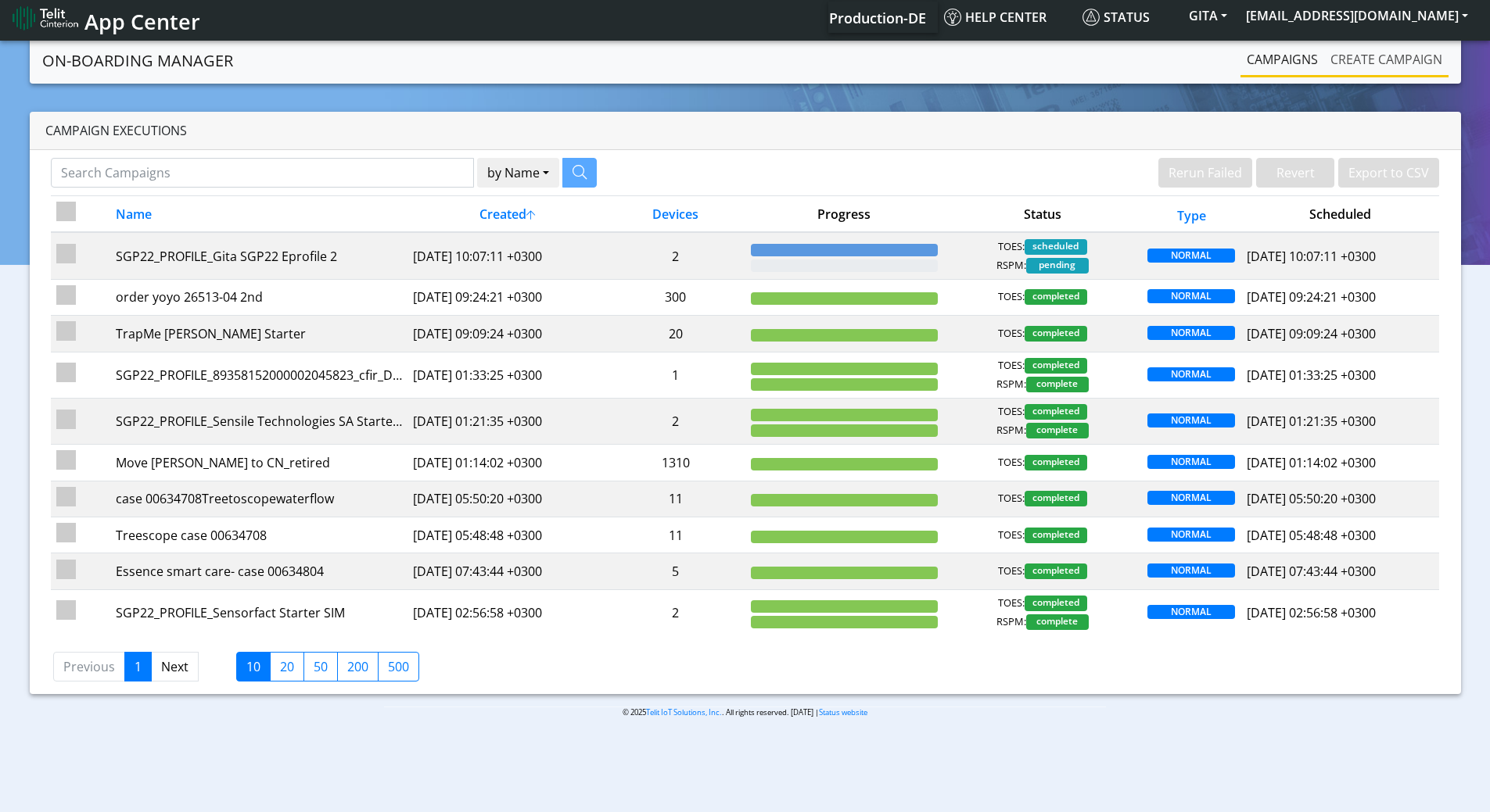
click at [1376, 66] on link "Create campaign" at bounding box center [1387, 59] width 124 height 32
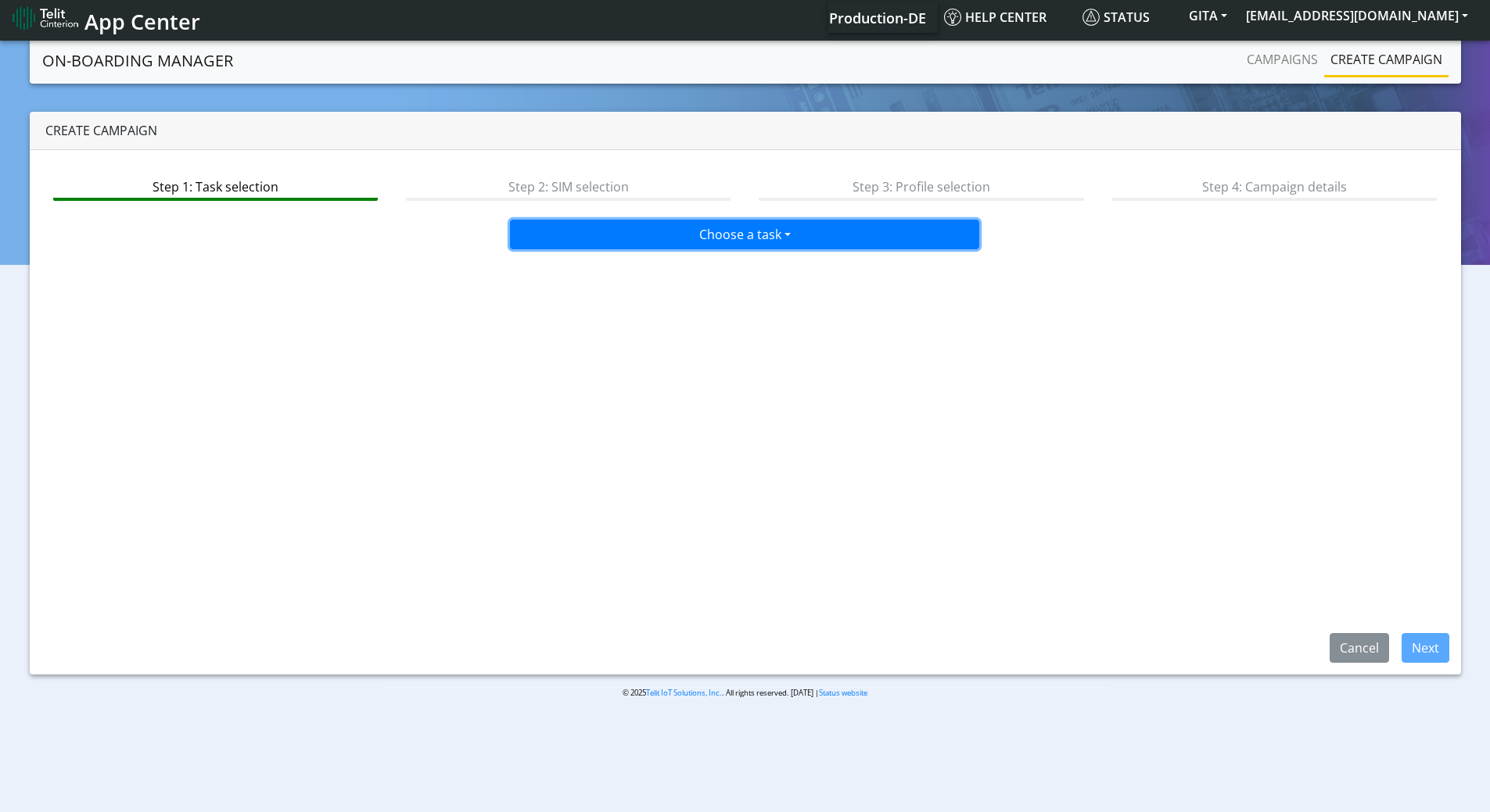
click at [743, 243] on button "Choose a task" at bounding box center [745, 234] width 469 height 30
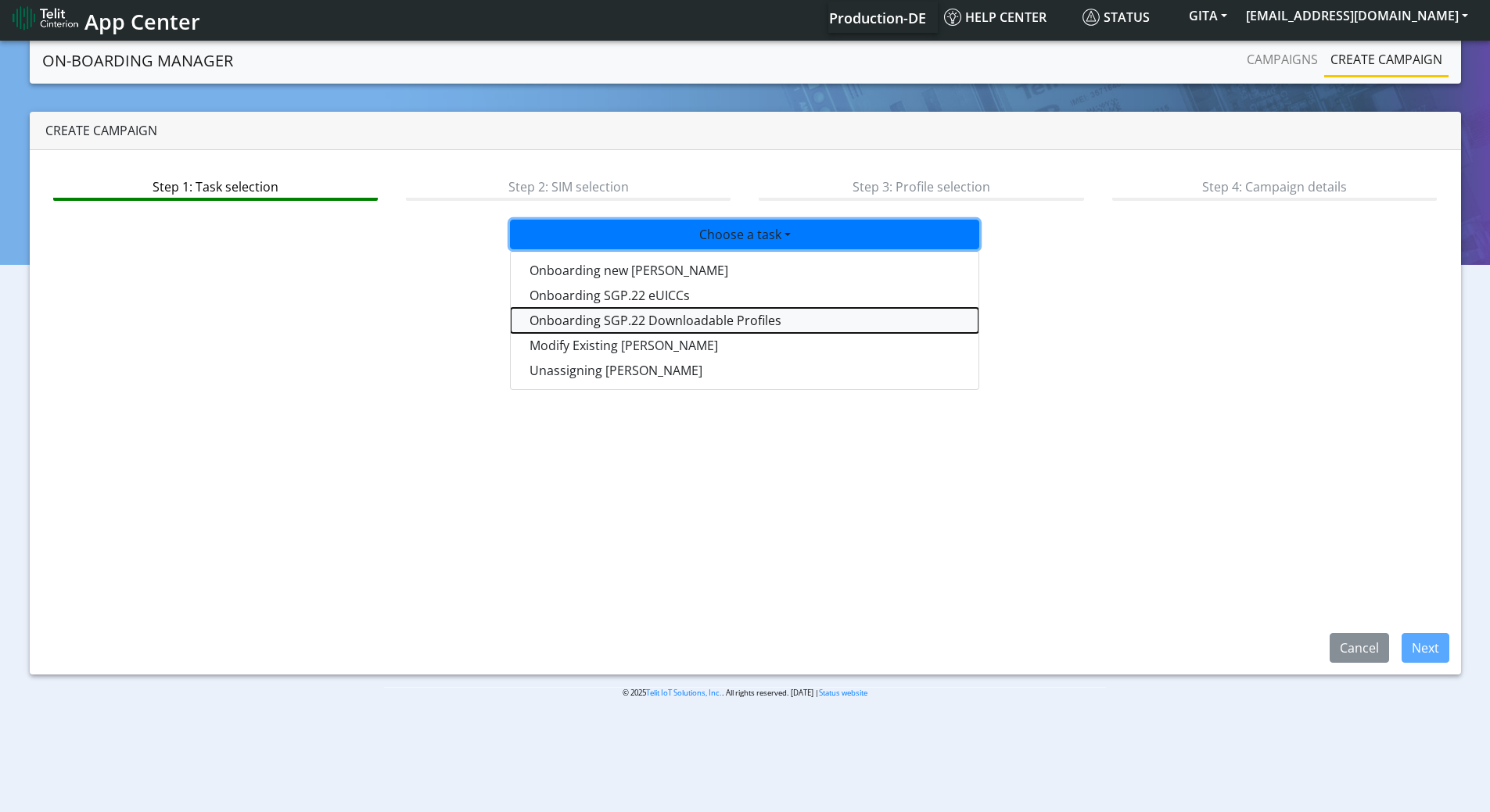
click at [605, 322] on tasksgp22profile-dropdown "Onboarding SGP.22 Downloadable Profiles" at bounding box center [745, 320] width 468 height 25
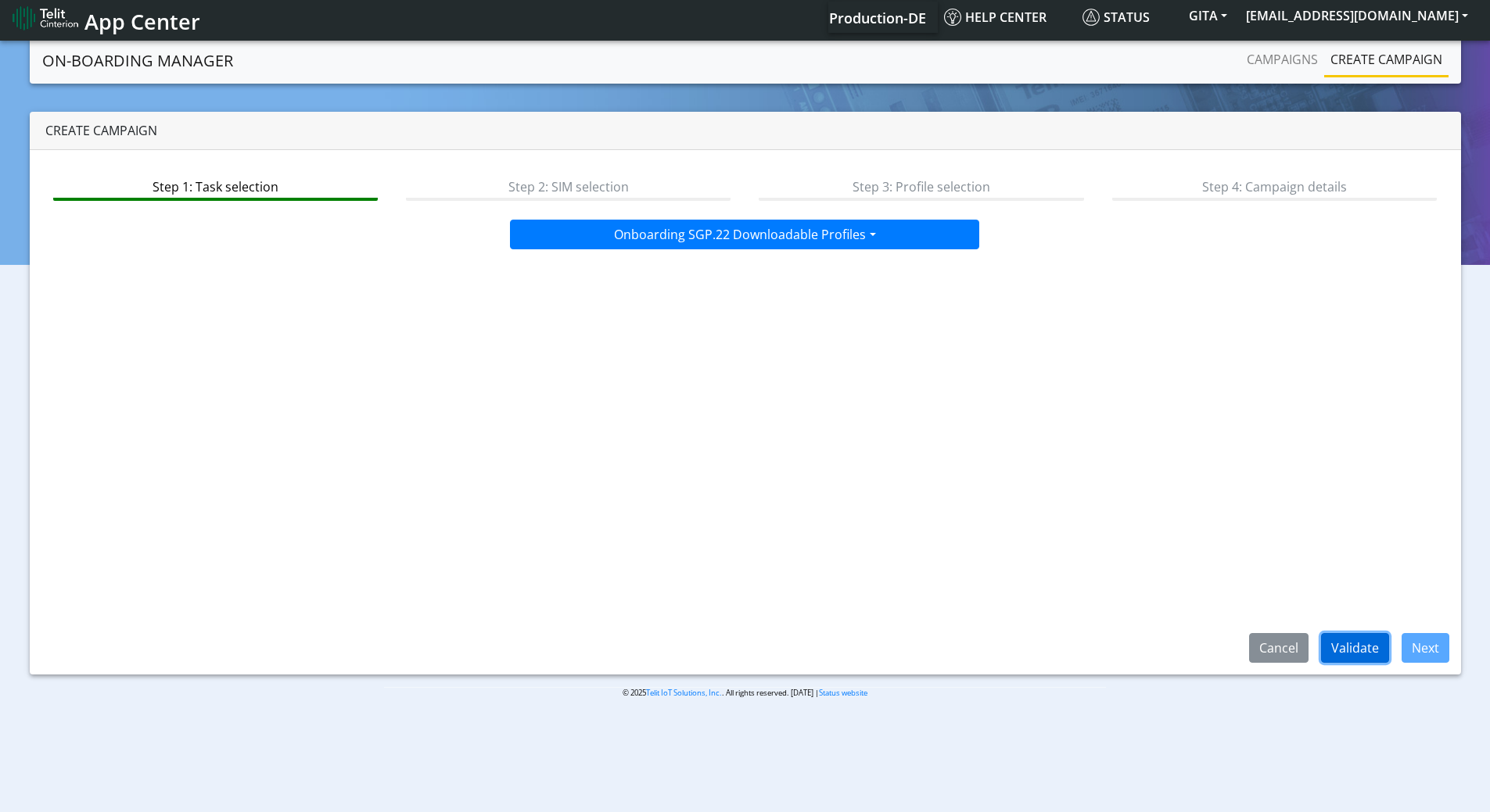
click at [1368, 648] on button "Validate" at bounding box center [1354, 647] width 68 height 30
click at [1419, 648] on button "Next" at bounding box center [1426, 647] width 48 height 30
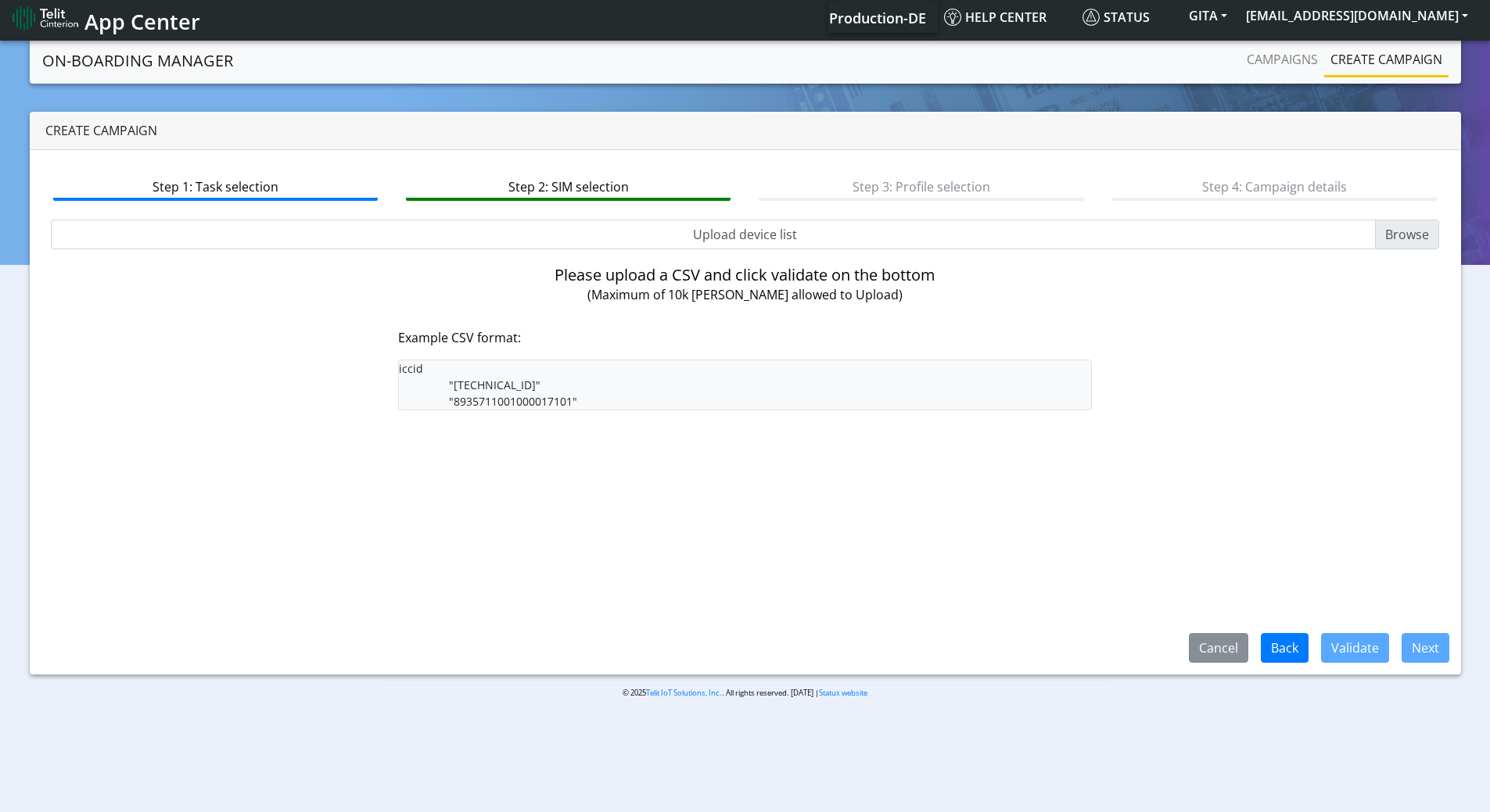
click at [721, 233] on input "Upload device list" at bounding box center [745, 234] width 1390 height 30
type input "C:\fakepath\onboarding CSV.csv"
click at [1351, 638] on button "Validate" at bounding box center [1354, 647] width 68 height 30
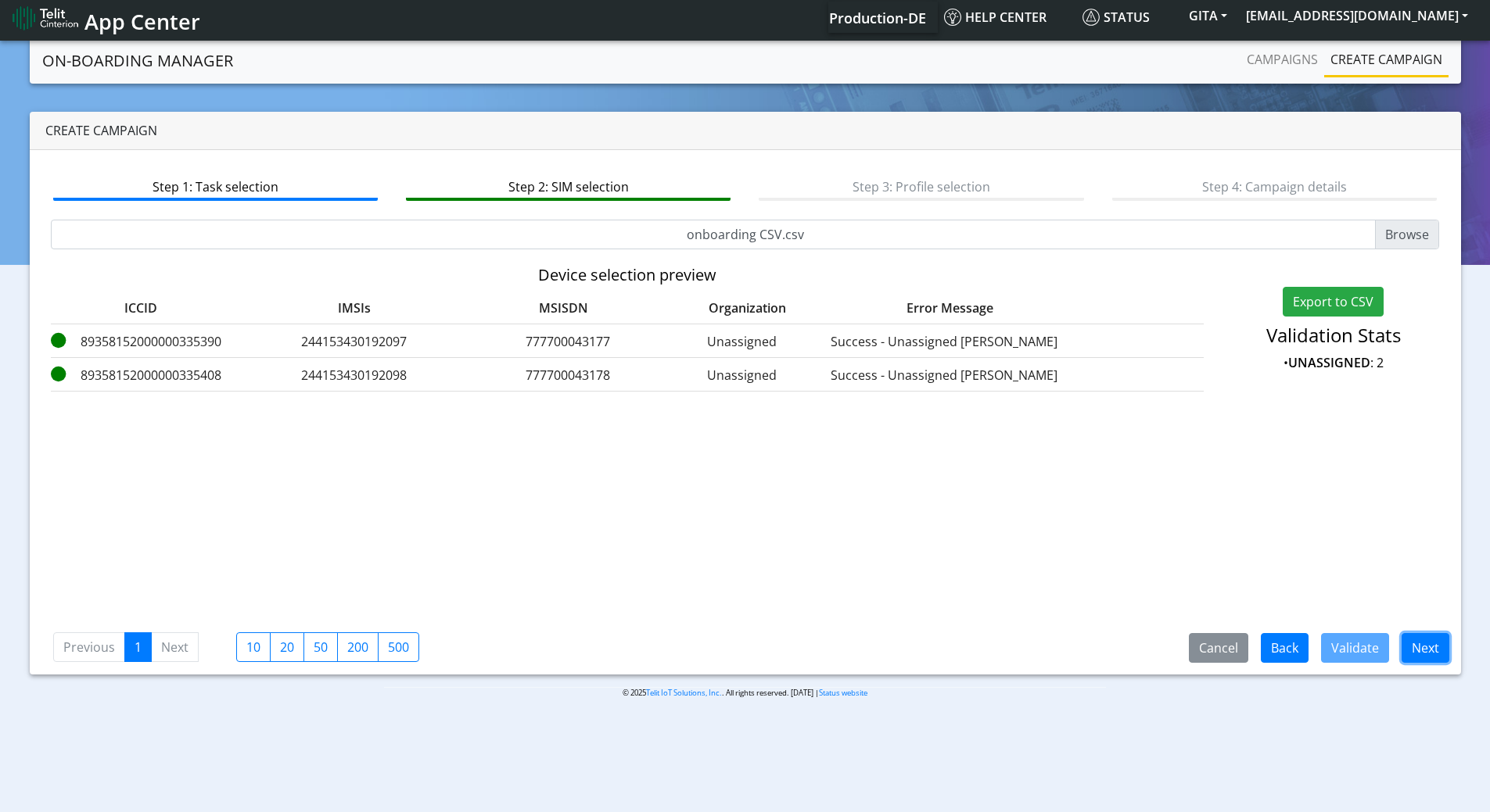
click at [1428, 649] on button "Next" at bounding box center [1426, 647] width 48 height 30
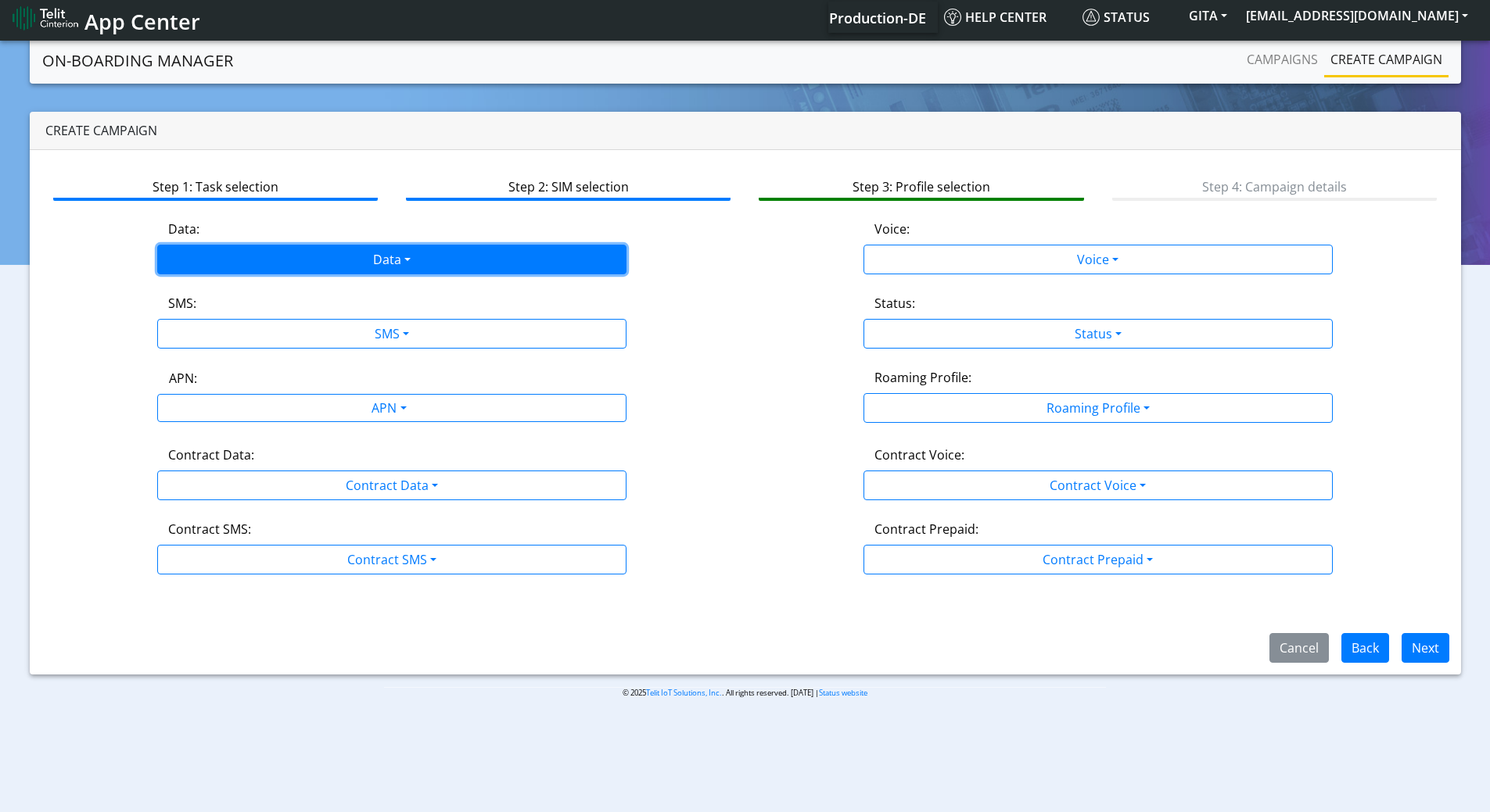
click at [436, 254] on button "Data" at bounding box center [391, 259] width 469 height 30
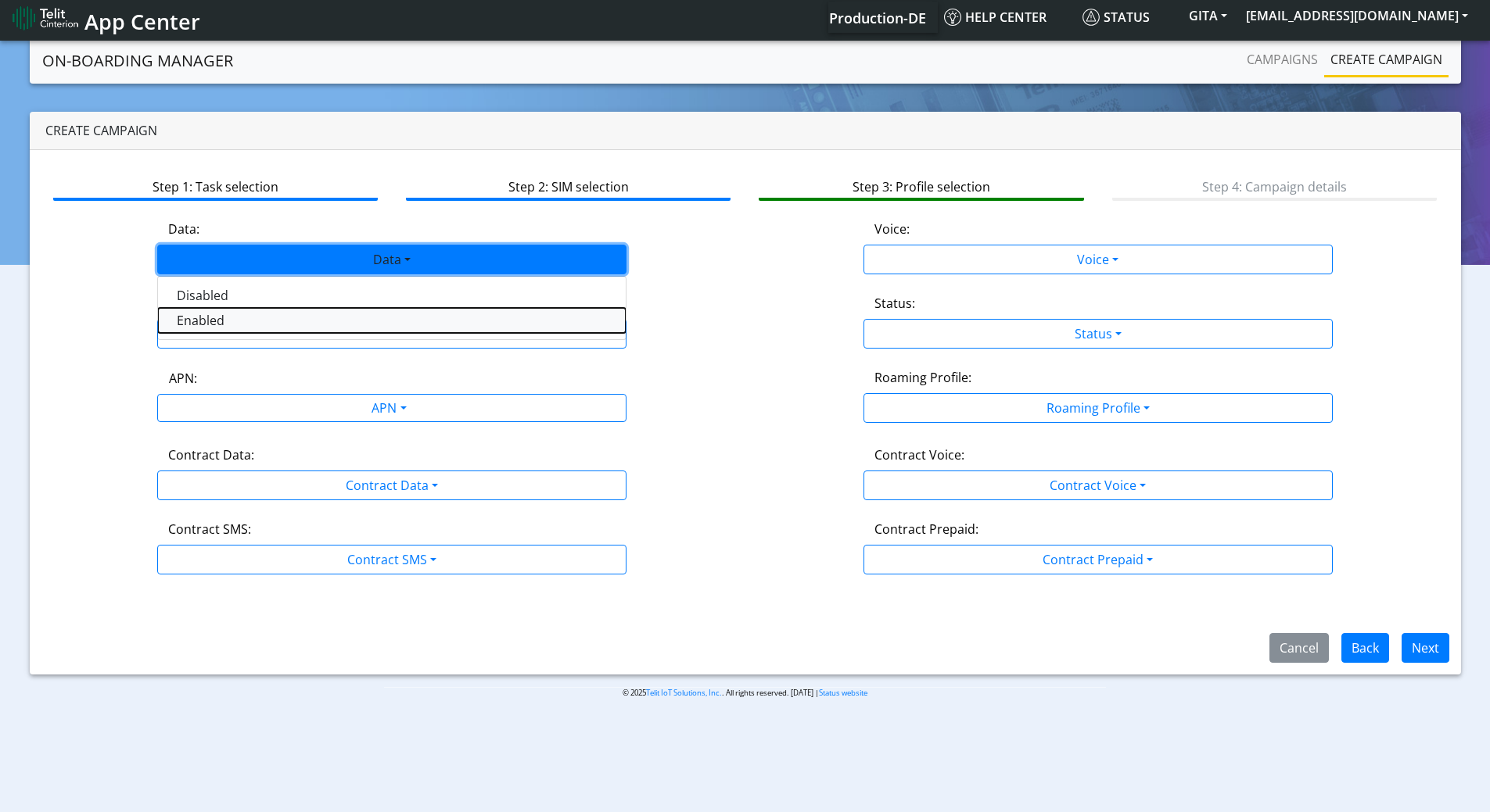
click at [349, 327] on button "Enabled" at bounding box center [391, 320] width 468 height 25
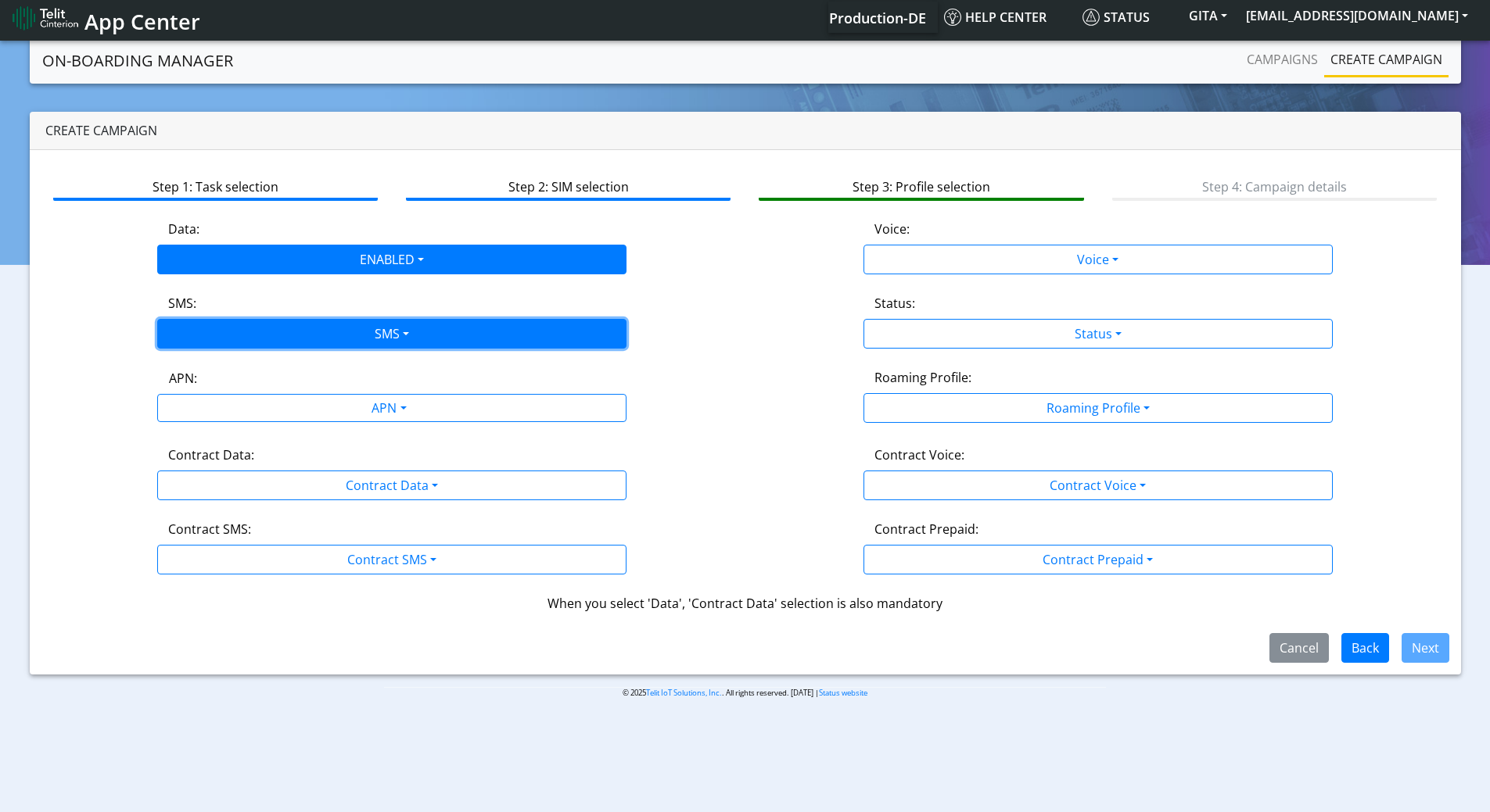
click at [349, 327] on button "SMS" at bounding box center [391, 333] width 469 height 30
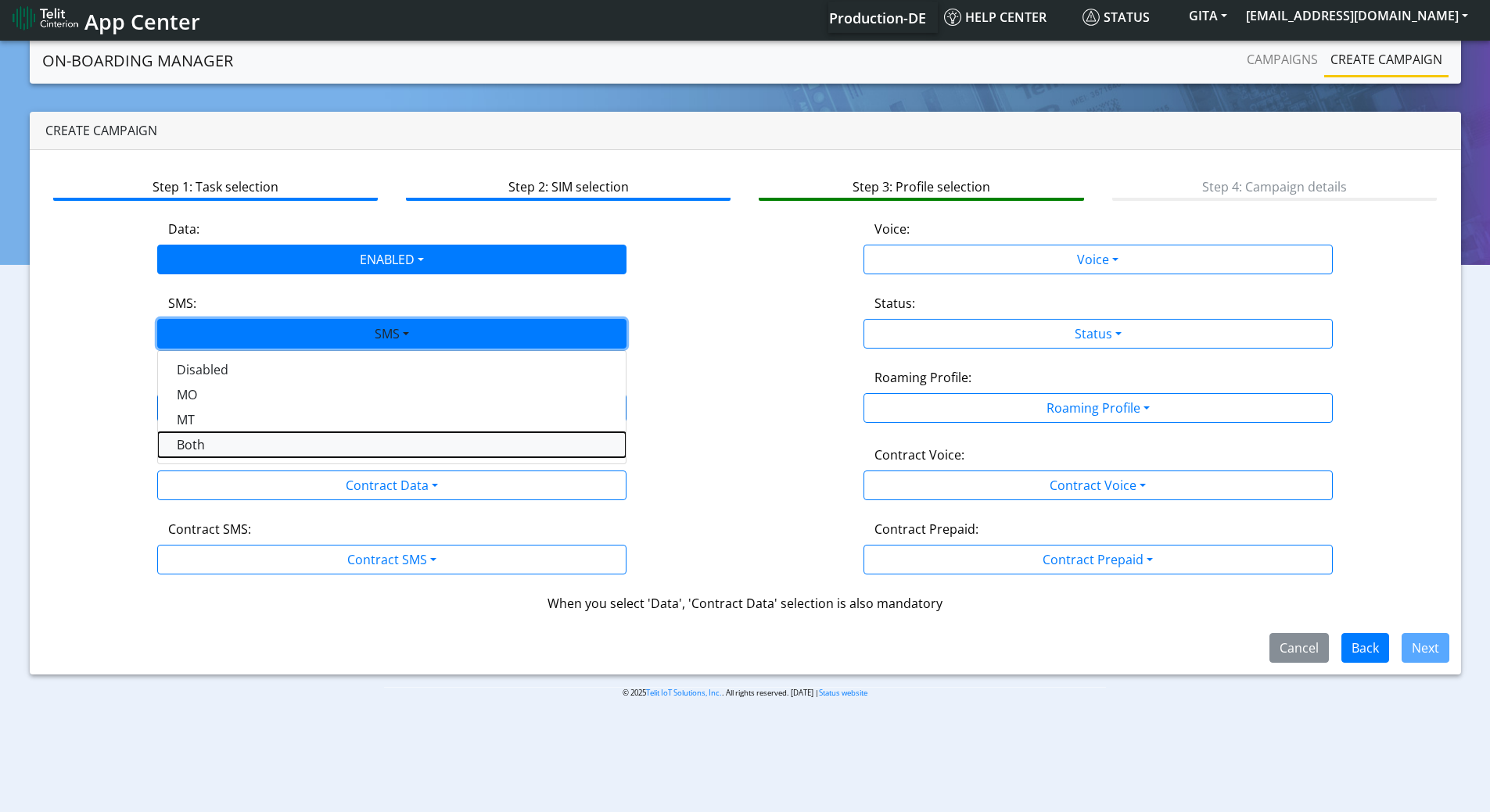
click at [336, 448] on button "Both" at bounding box center [391, 445] width 468 height 25
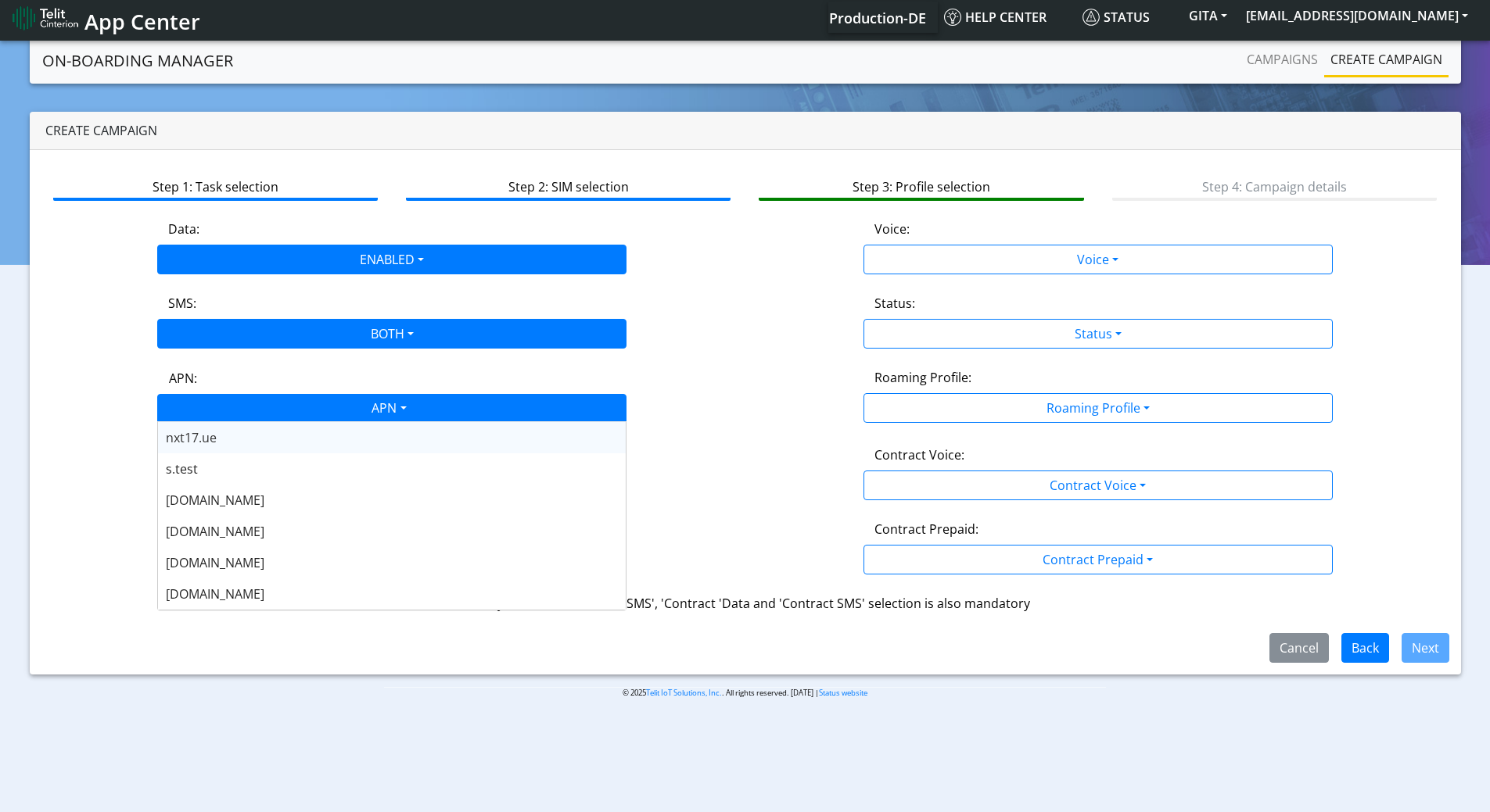
click at [332, 409] on div "APN" at bounding box center [388, 410] width 496 height 31
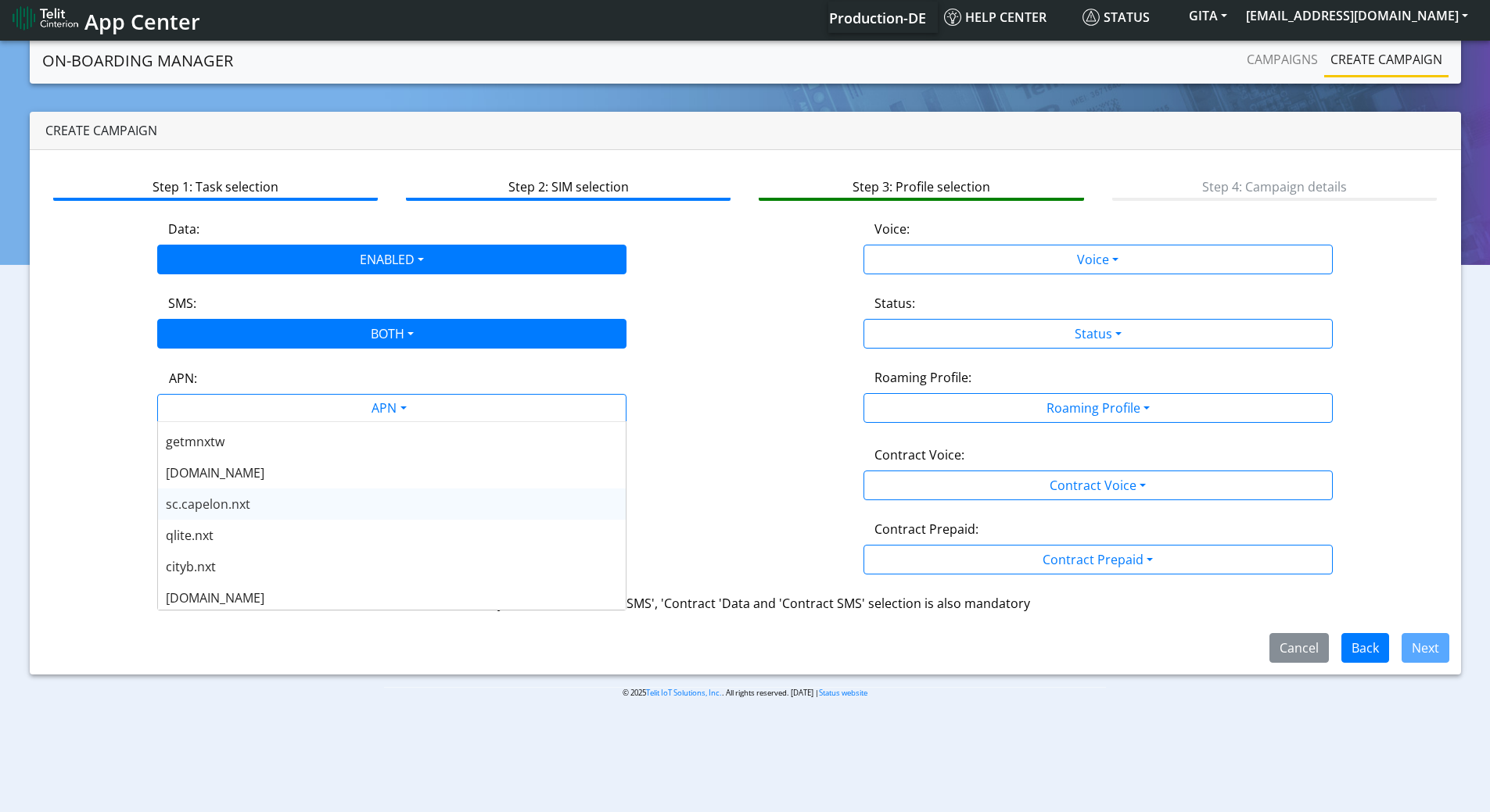
scroll to position [469, 0]
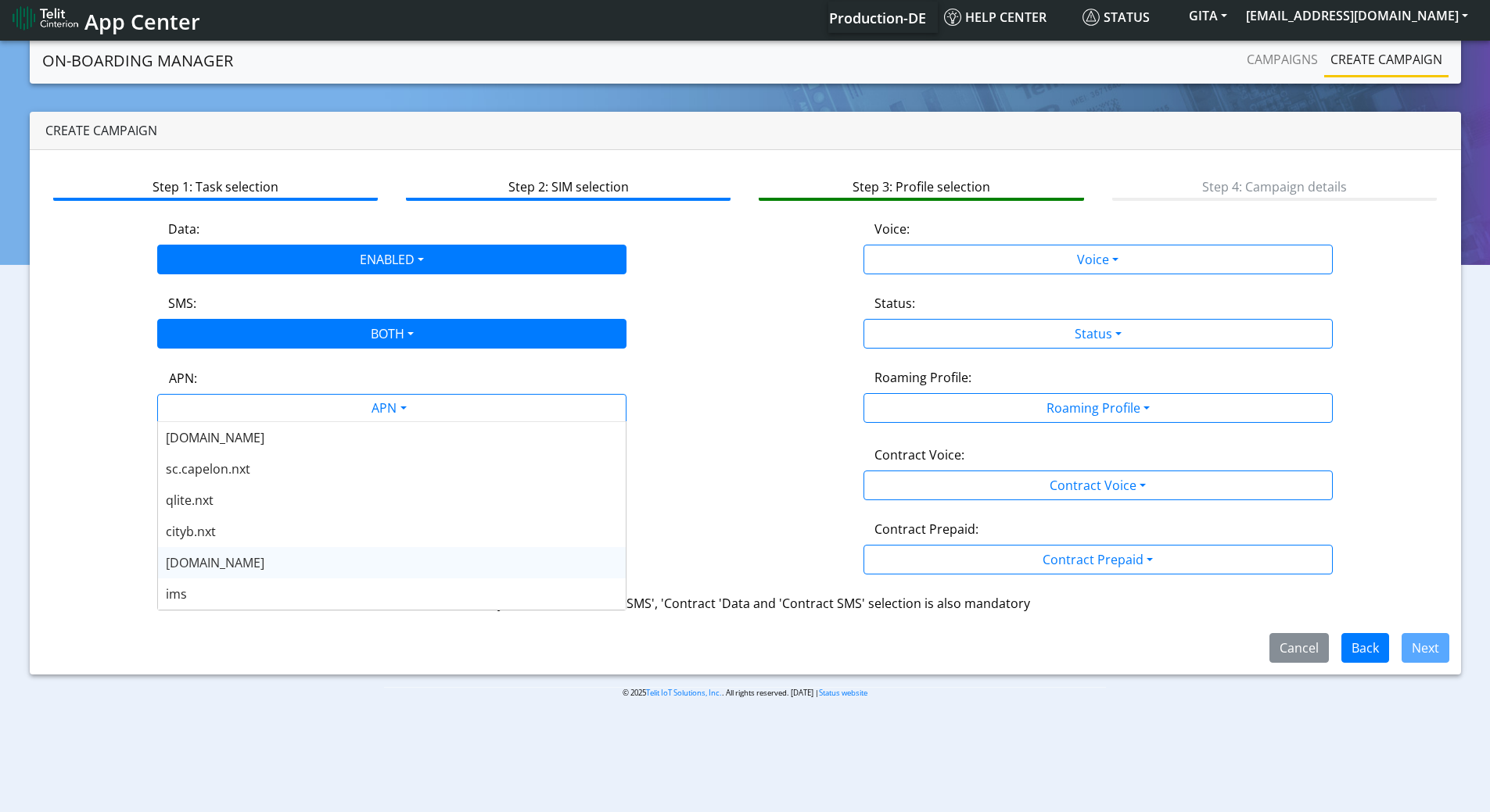
click at [231, 560] on div "nxt23.net" at bounding box center [391, 562] width 468 height 32
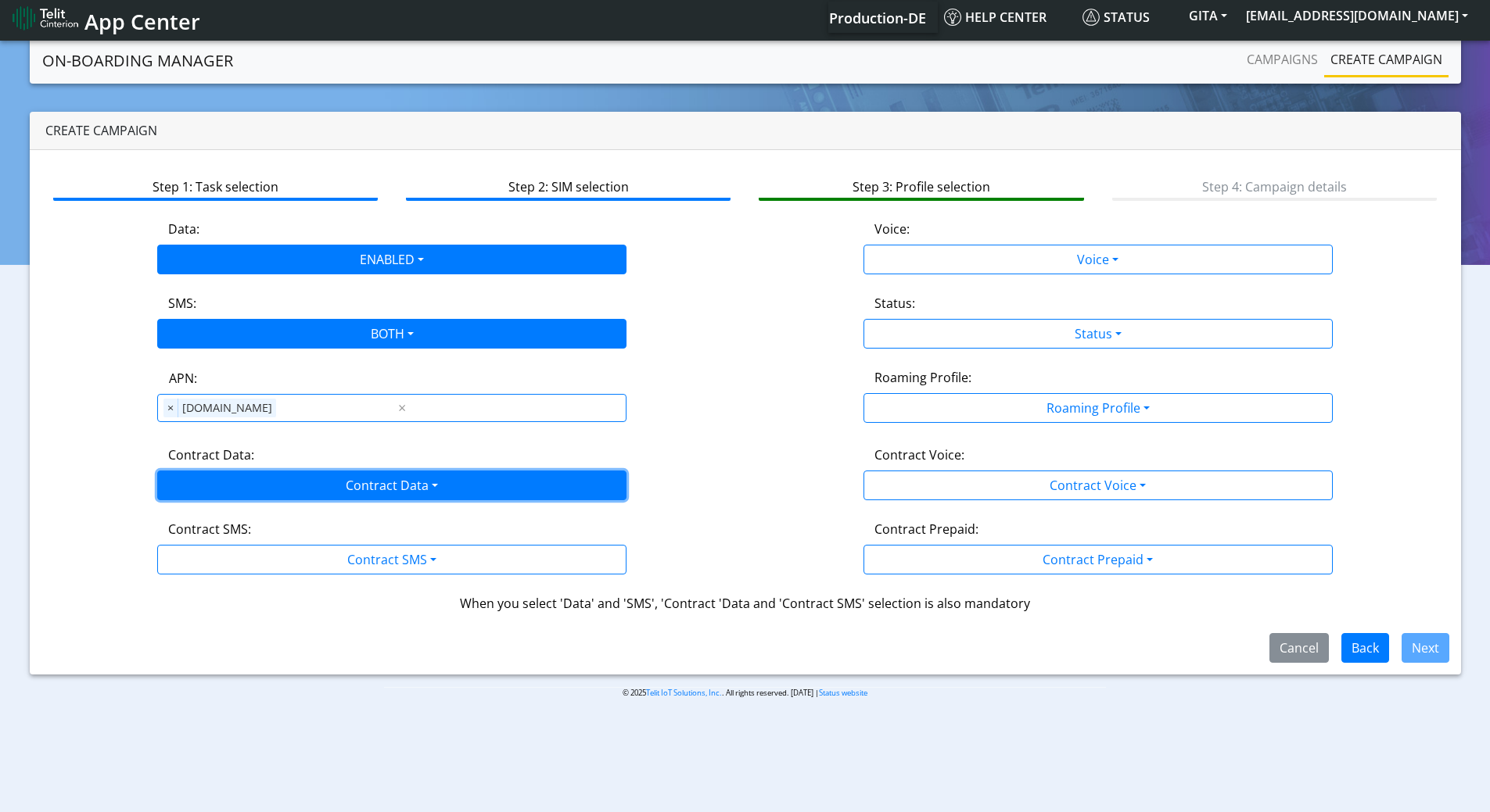
click at [252, 483] on button "Contract Data" at bounding box center [391, 485] width 469 height 30
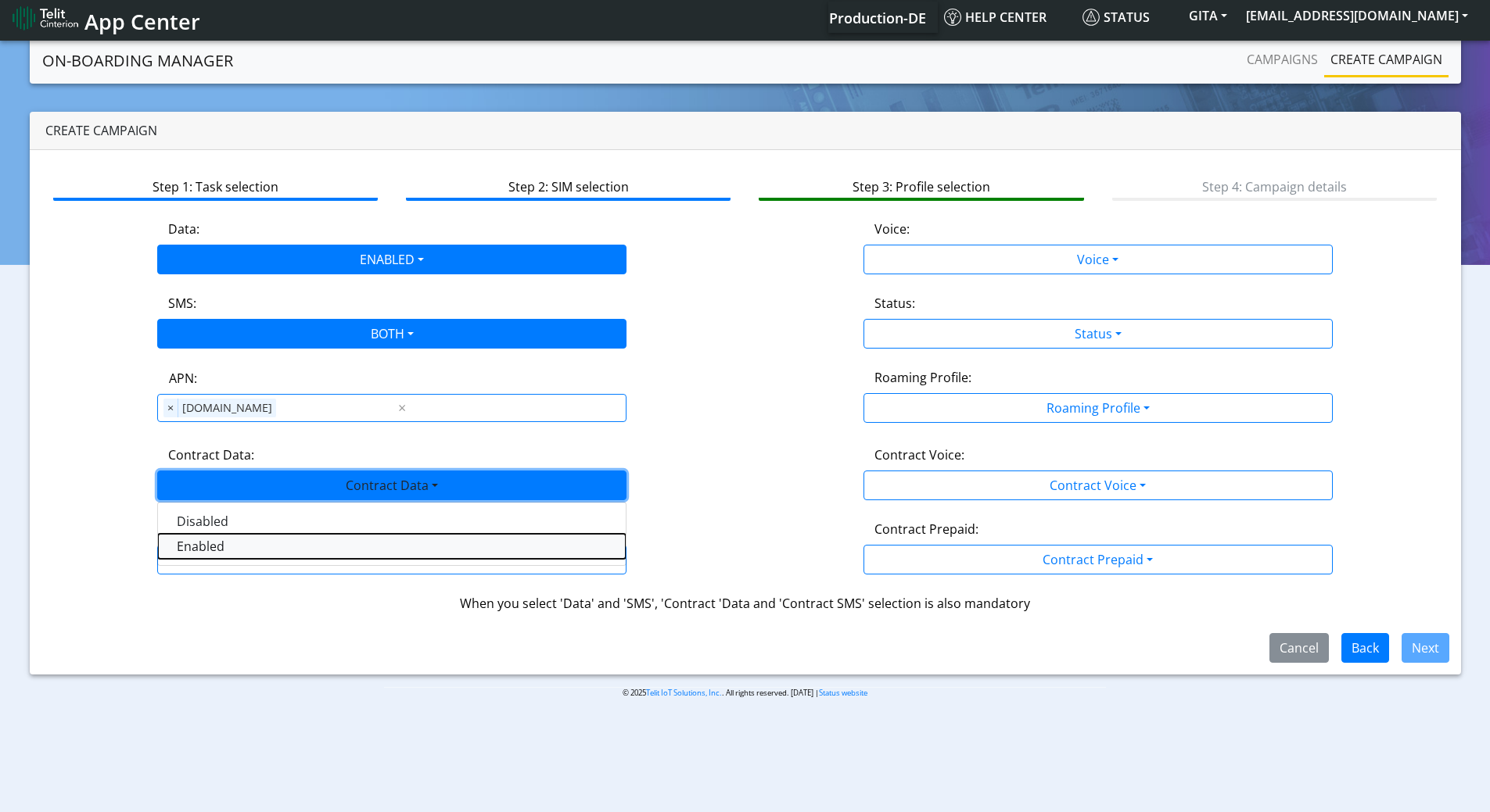
click at [194, 546] on Dataenabled-dropdown "Enabled" at bounding box center [391, 546] width 468 height 25
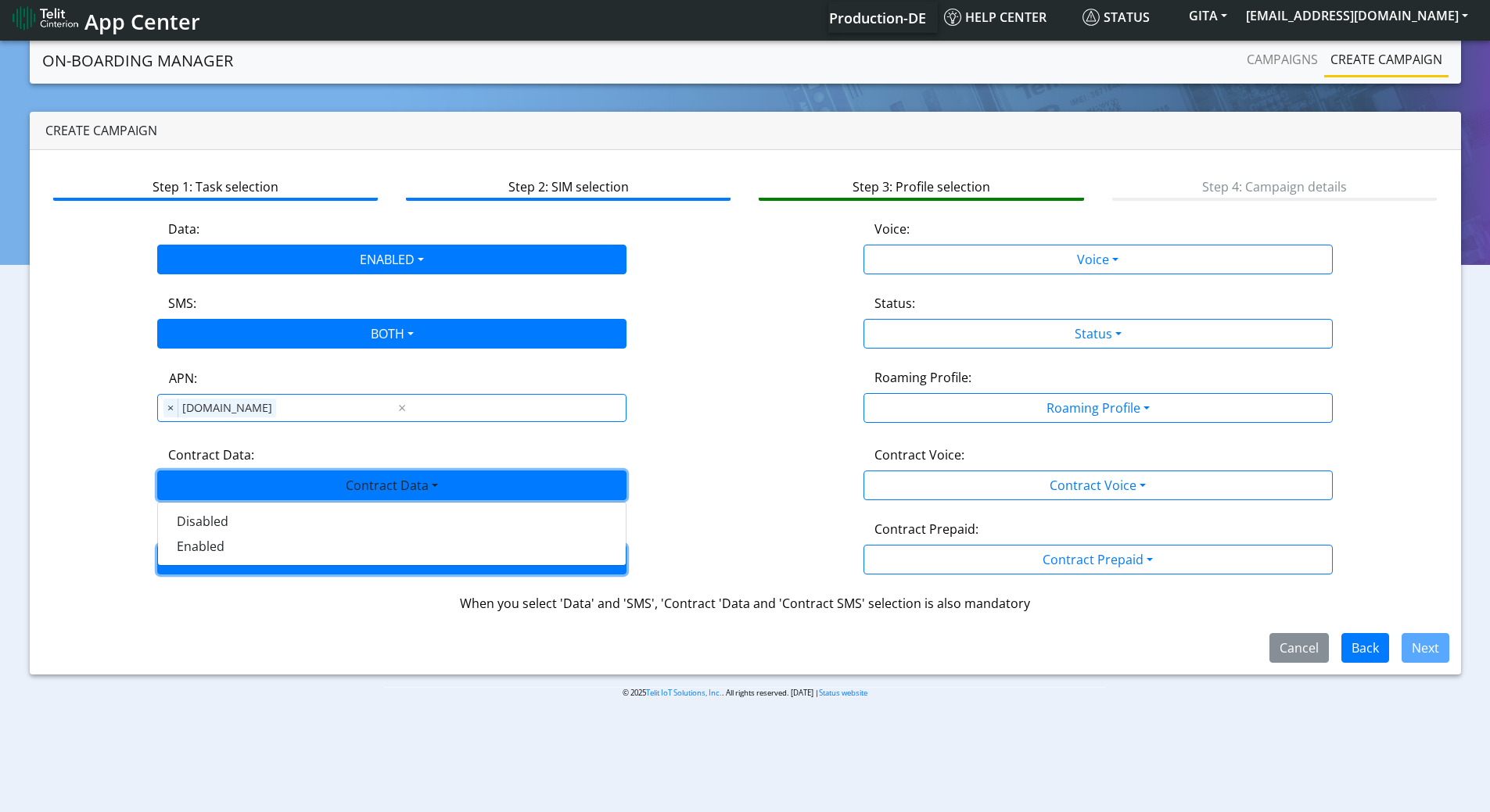
click at [194, 555] on button "Contract SMS" at bounding box center [391, 560] width 469 height 30
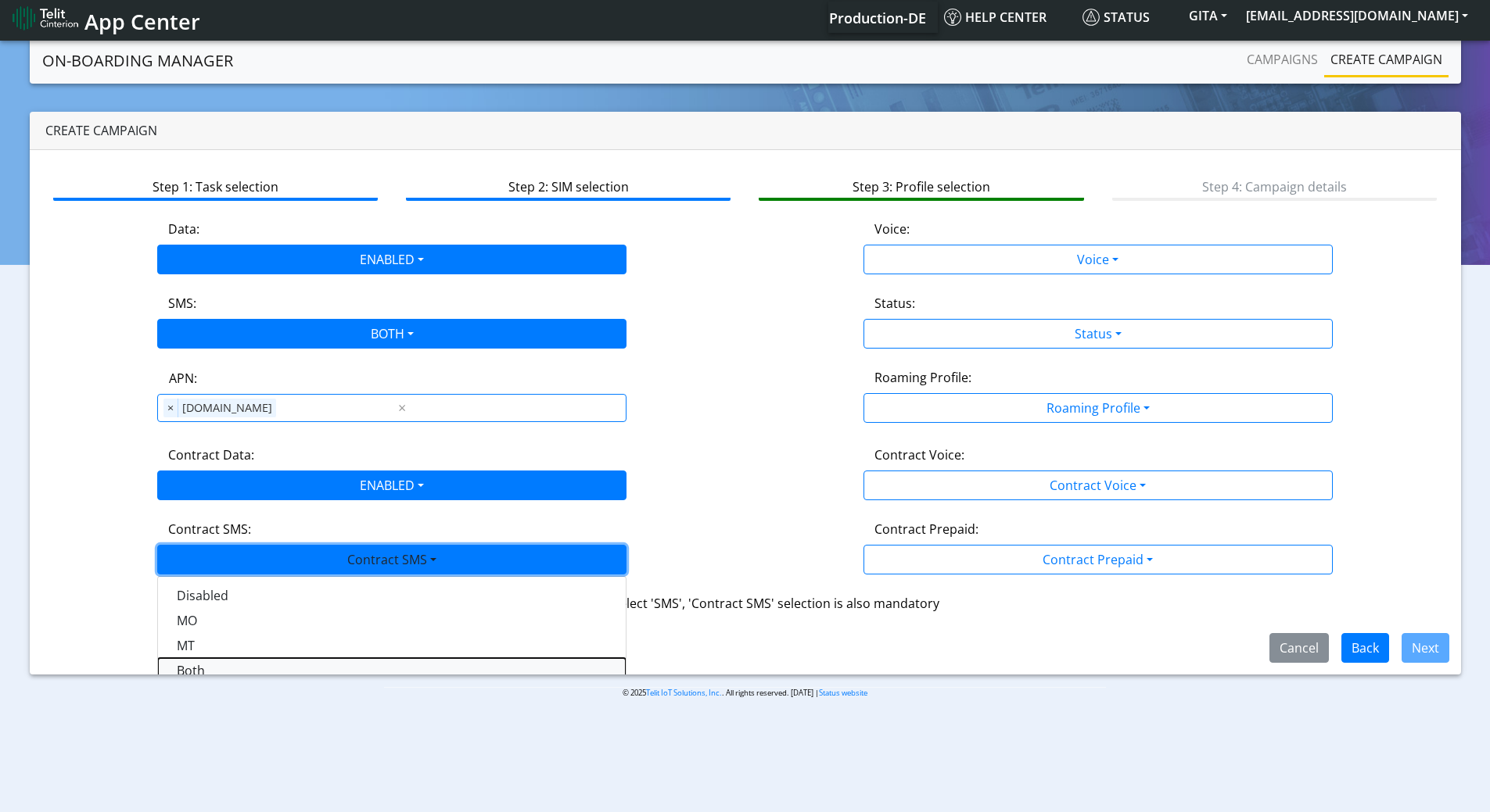
click at [196, 664] on SMSboth-dropdown "Both" at bounding box center [391, 670] width 468 height 25
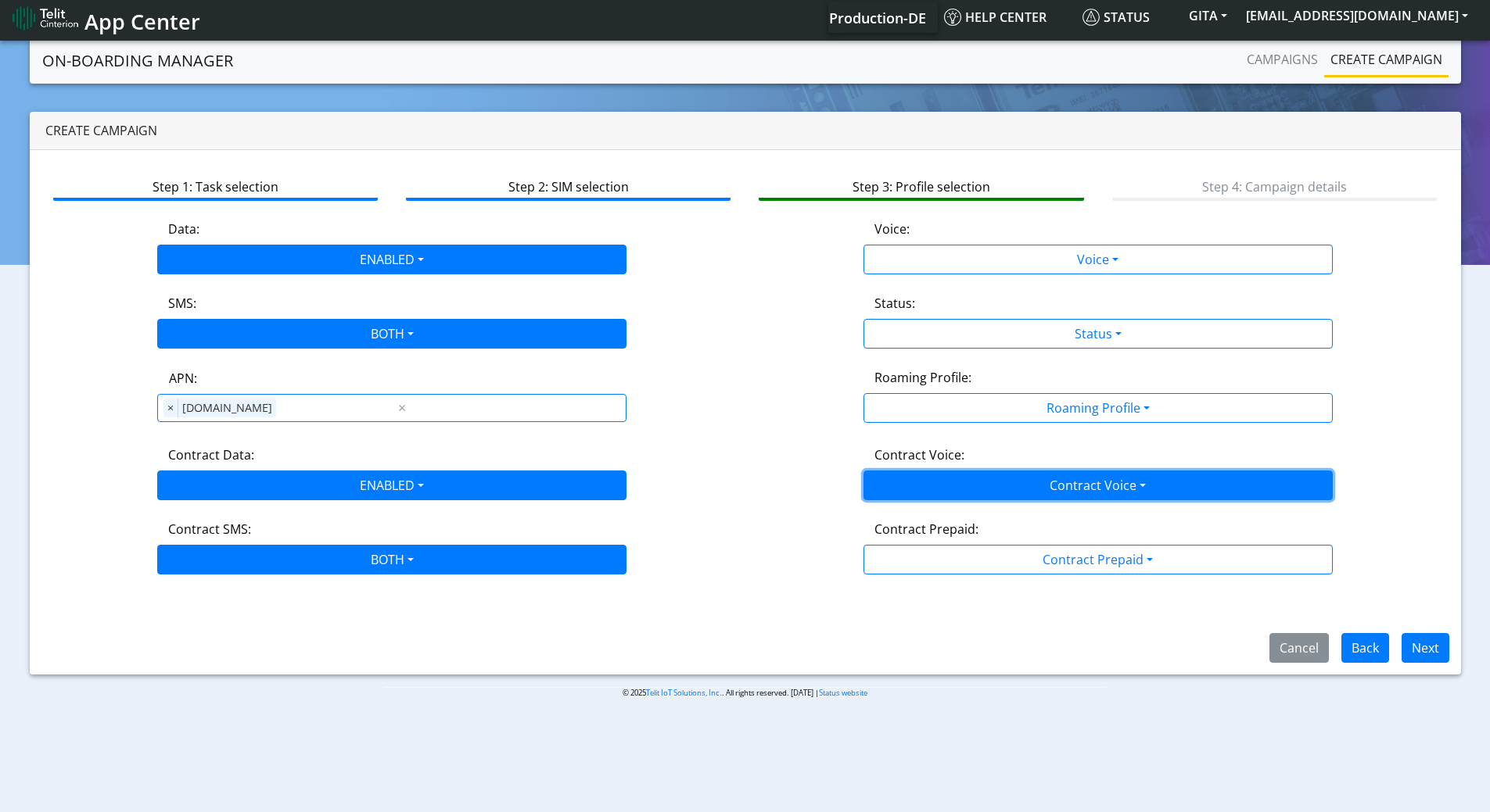
click at [1000, 487] on button "Contract Voice" at bounding box center [1098, 485] width 469 height 30
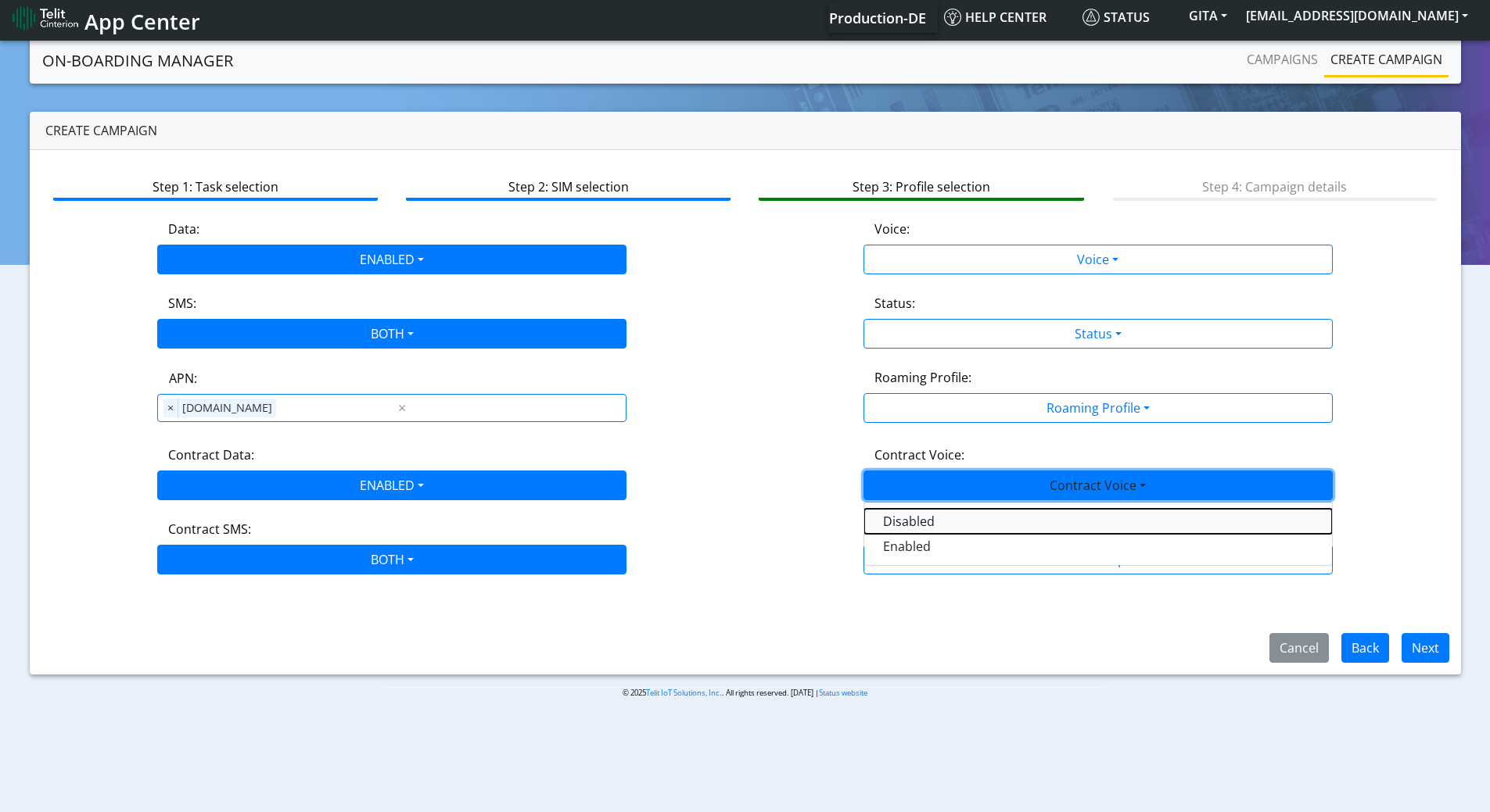
drag, startPoint x: 914, startPoint y: 516, endPoint x: 876, endPoint y: 425, distance: 98.6
click at [914, 516] on Voicedisabled-dropdown "Disabled" at bounding box center [1098, 521] width 468 height 25
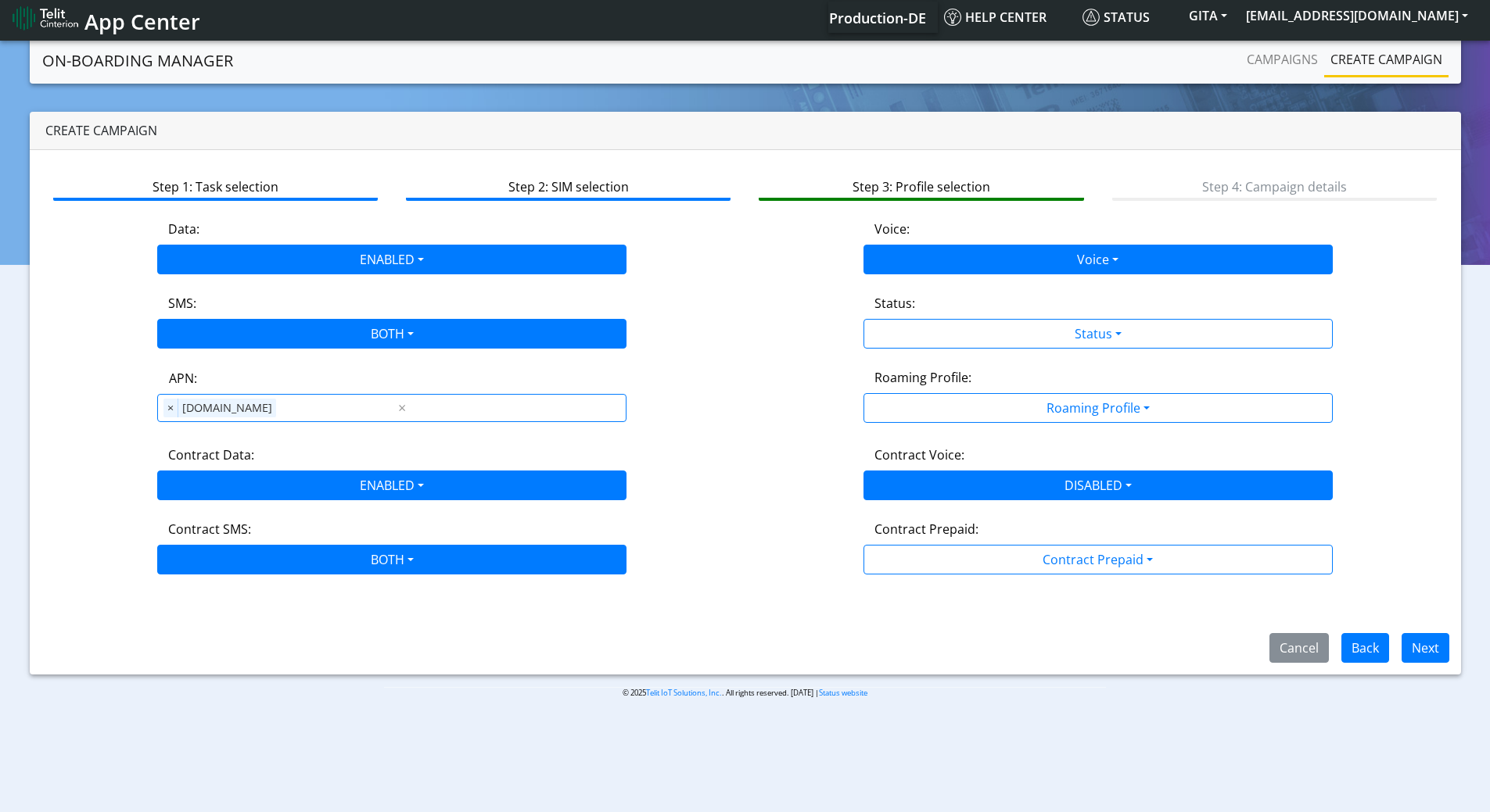
drag, startPoint x: 896, startPoint y: 237, endPoint x: 896, endPoint y: 250, distance: 13.0
click at [896, 238] on label "Voice:" at bounding box center [892, 230] width 35 height 19
click at [896, 254] on button "Voice" at bounding box center [1098, 259] width 469 height 30
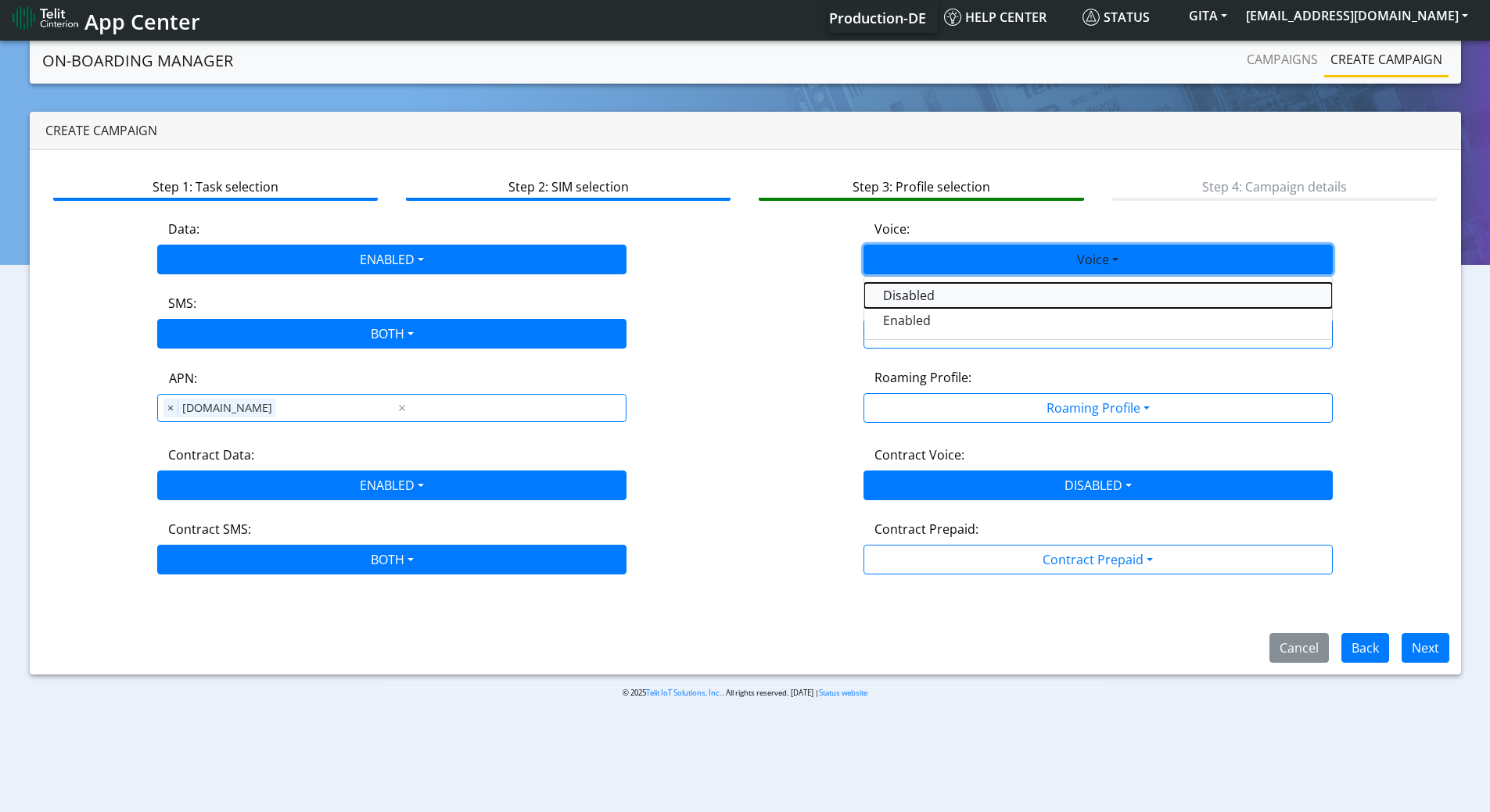
click at [895, 298] on button "Disabled" at bounding box center [1098, 296] width 468 height 25
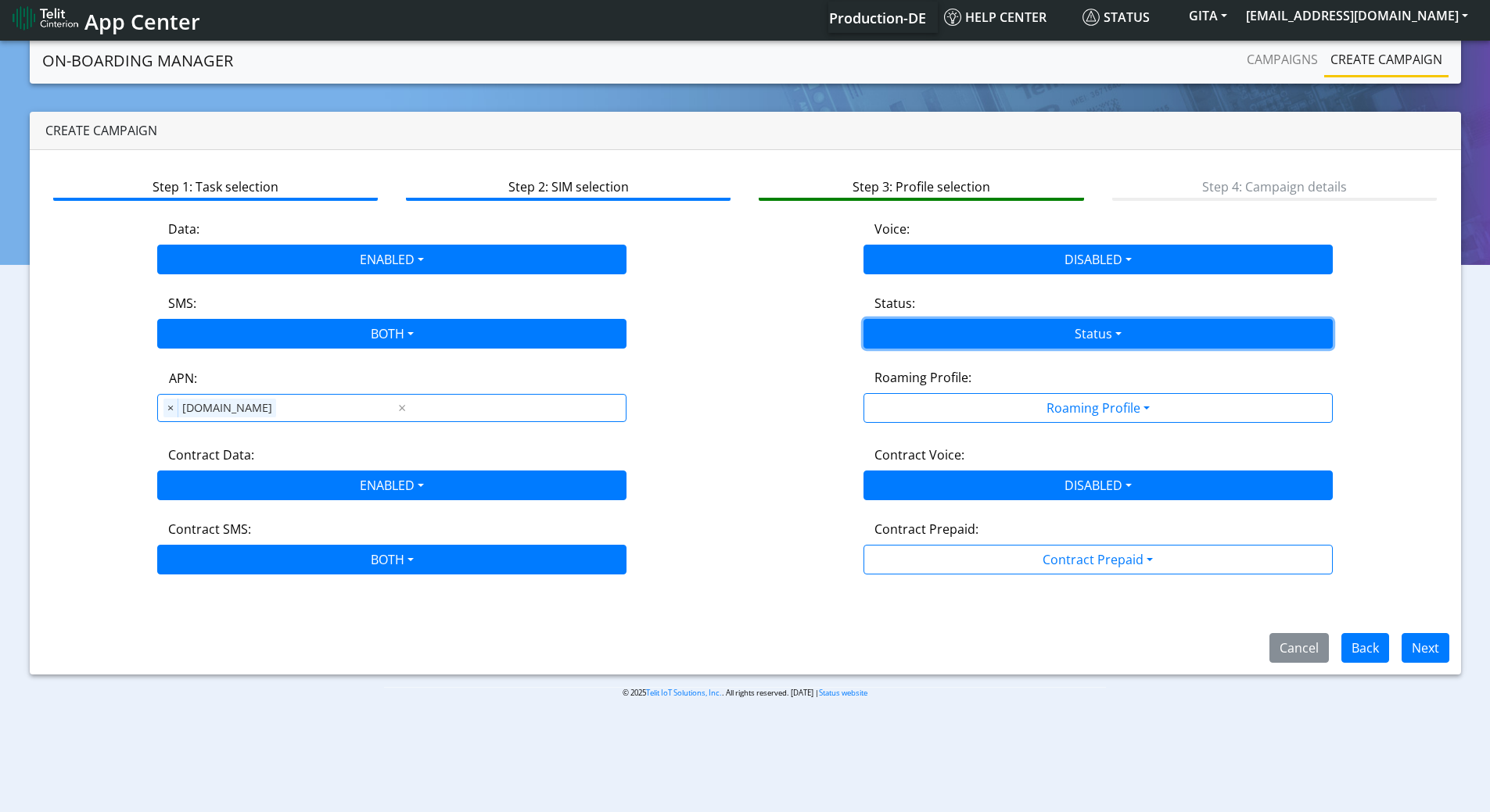
click at [897, 336] on button "Status" at bounding box center [1098, 333] width 469 height 30
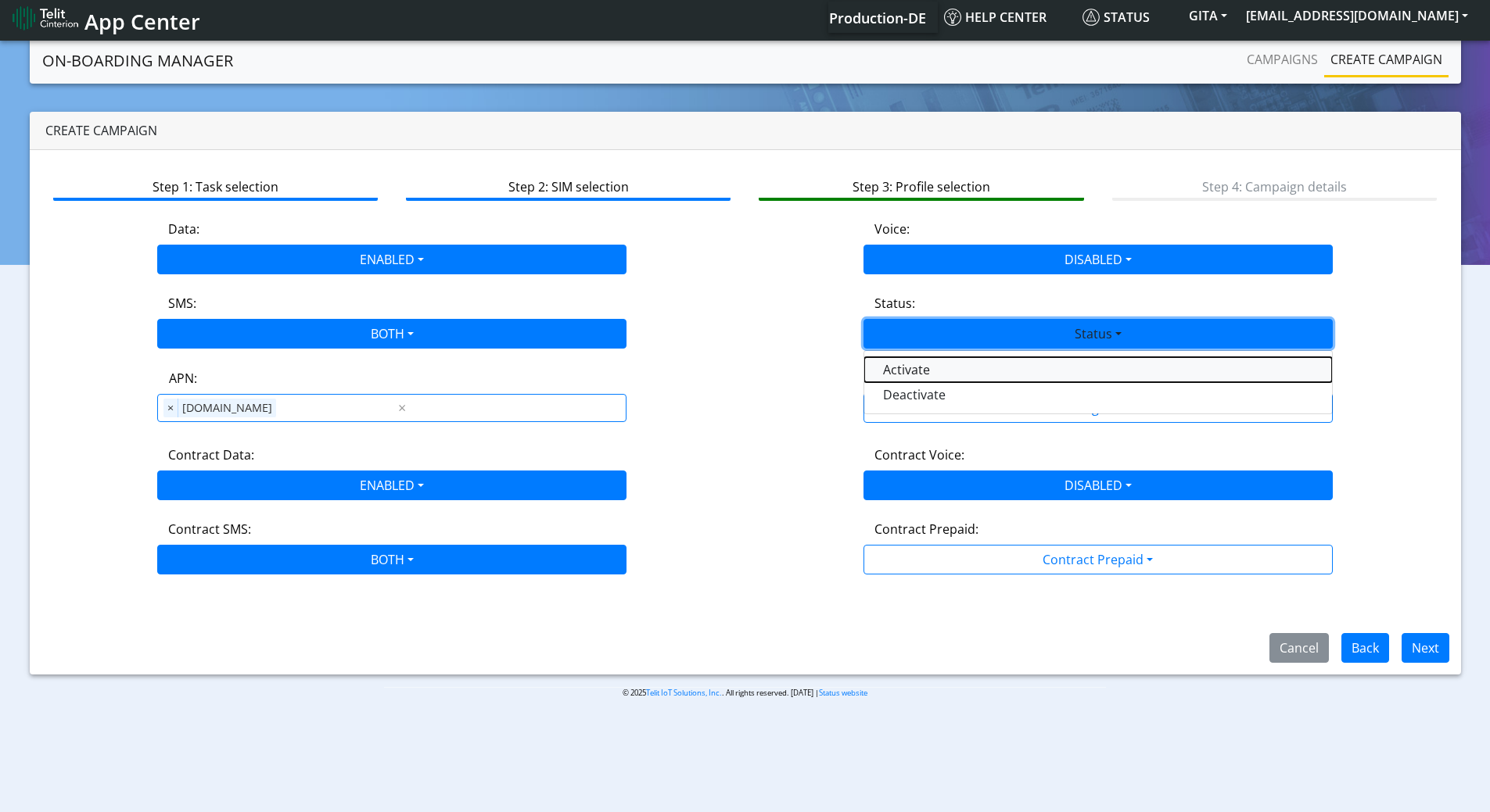
click at [901, 369] on button "Activate" at bounding box center [1098, 370] width 468 height 25
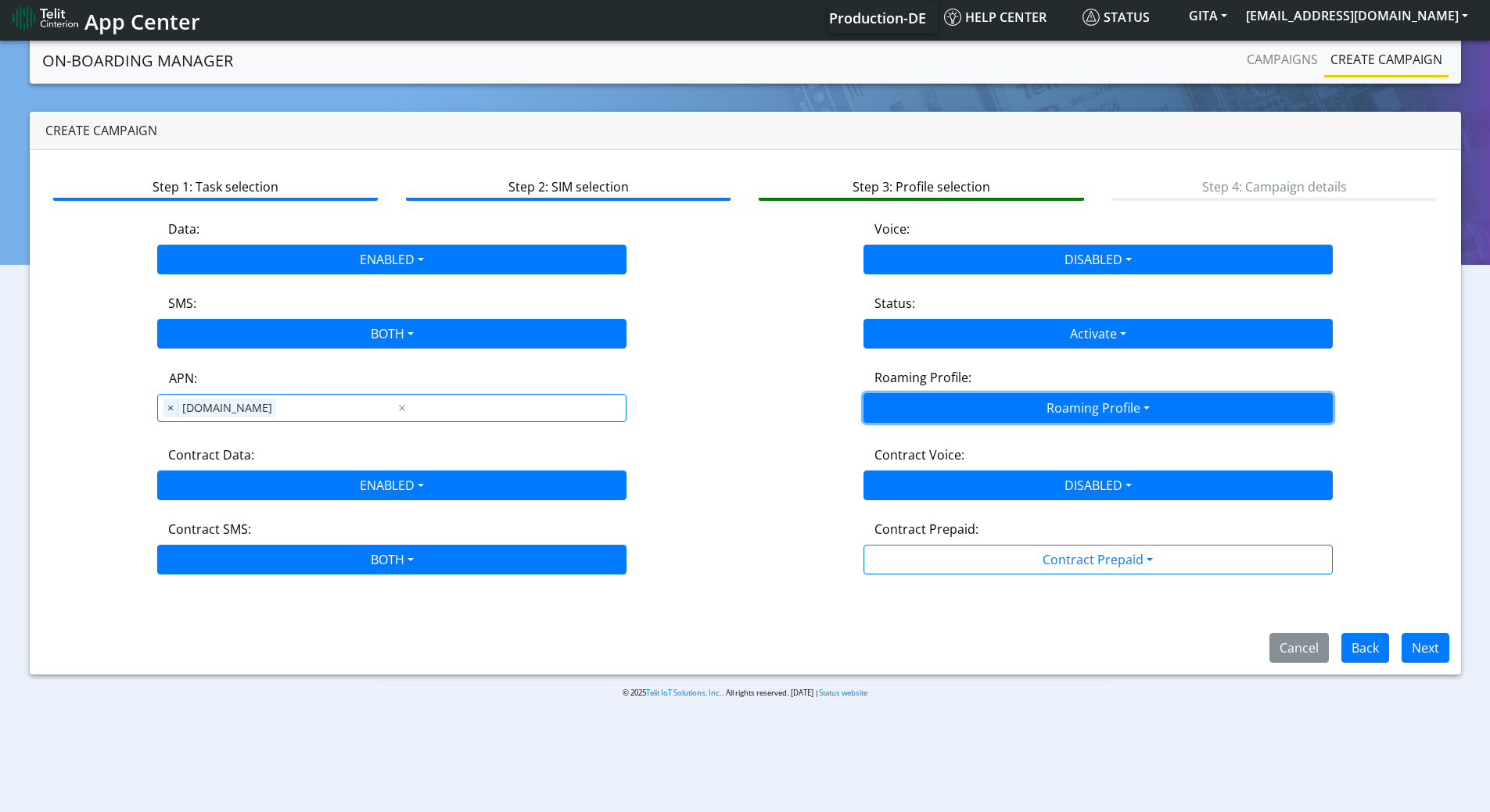
click at [911, 407] on button "Roaming Profile" at bounding box center [1098, 407] width 469 height 30
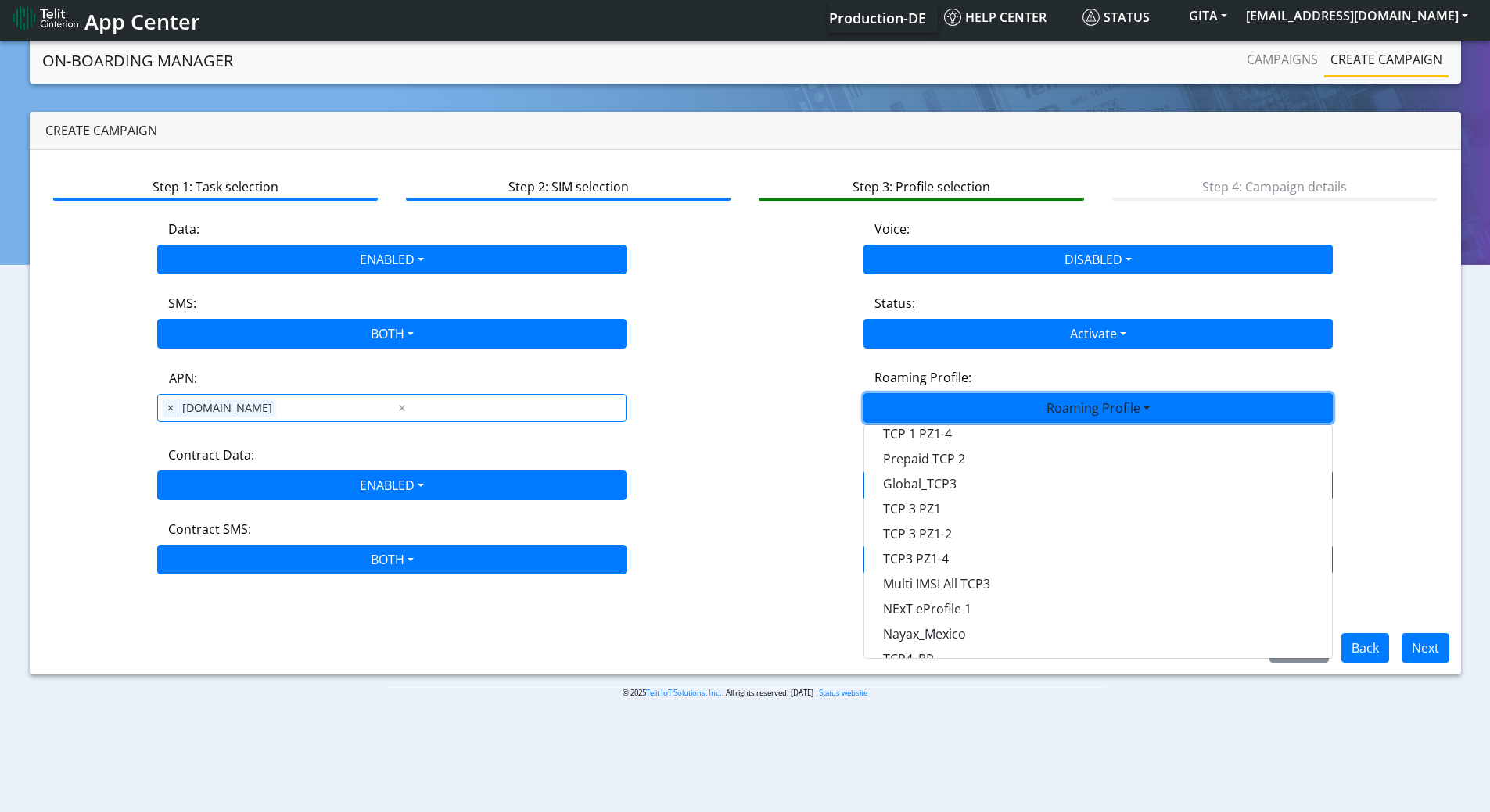
scroll to position [439, 0]
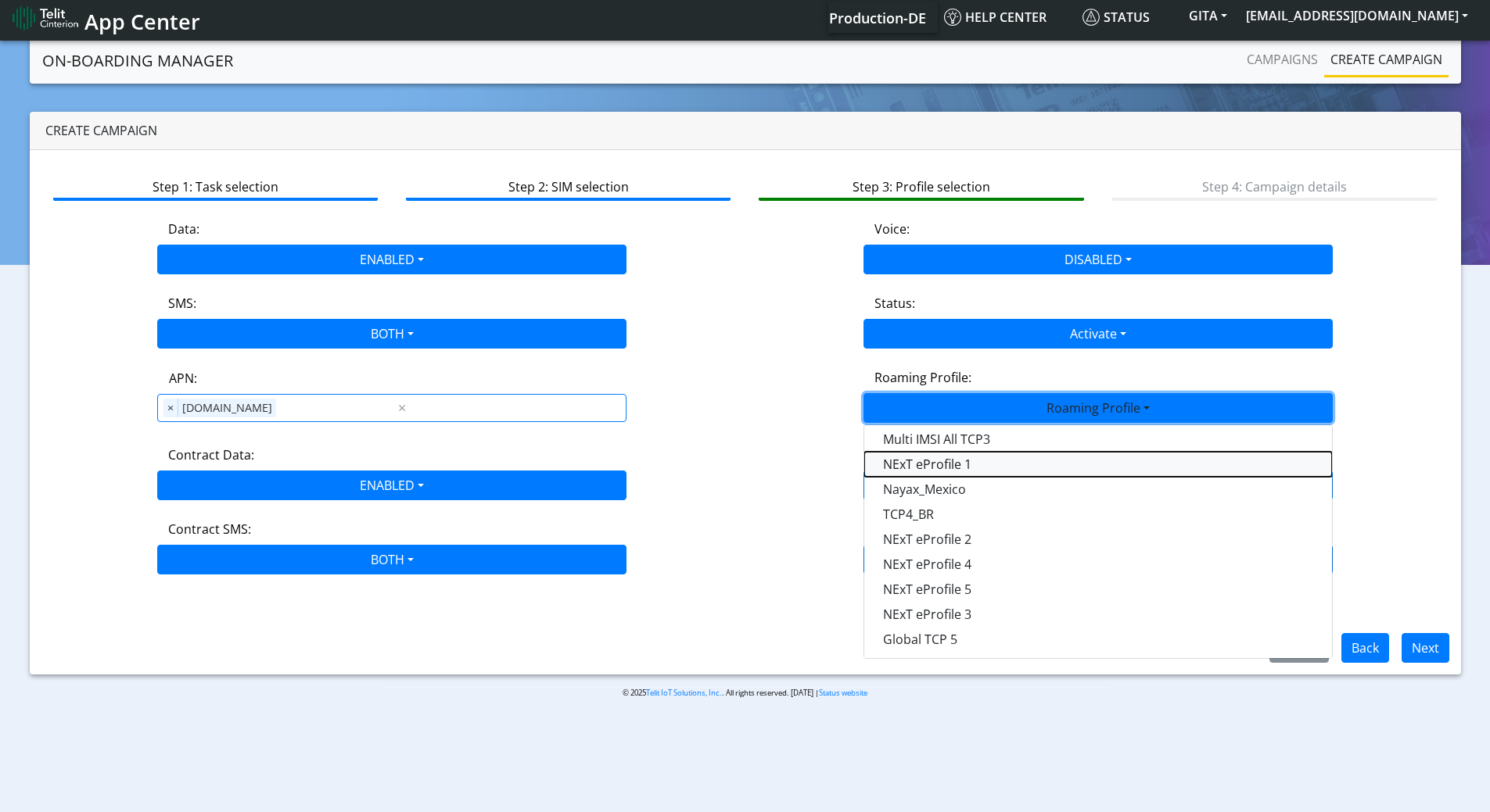
click at [934, 461] on Profile-dropdown "NExT eProfile 1" at bounding box center [1098, 464] width 468 height 25
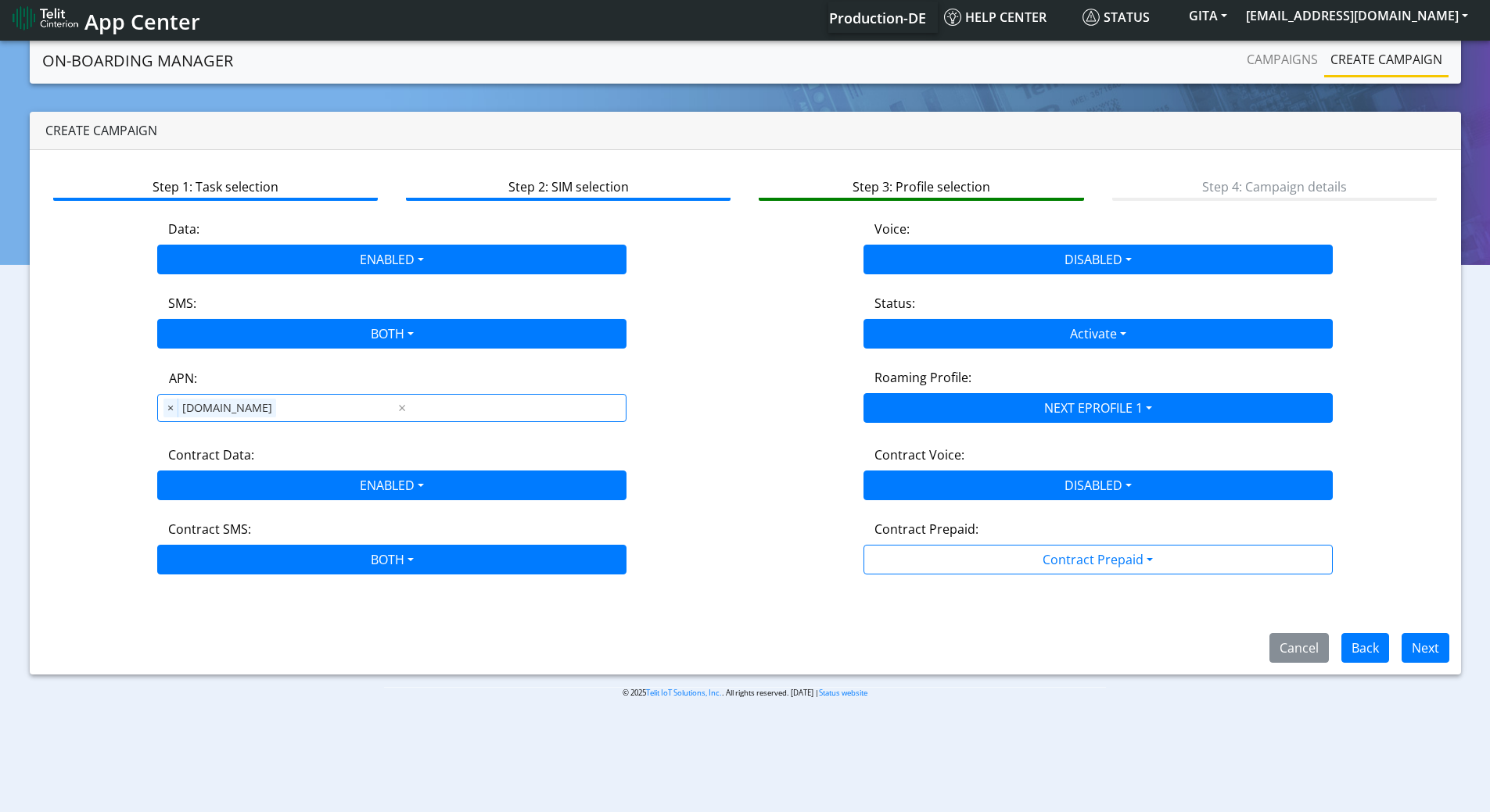
click at [1457, 644] on div "Cancel Back Next" at bounding box center [1353, 647] width 216 height 30
click at [1434, 647] on button "Next" at bounding box center [1426, 647] width 48 height 30
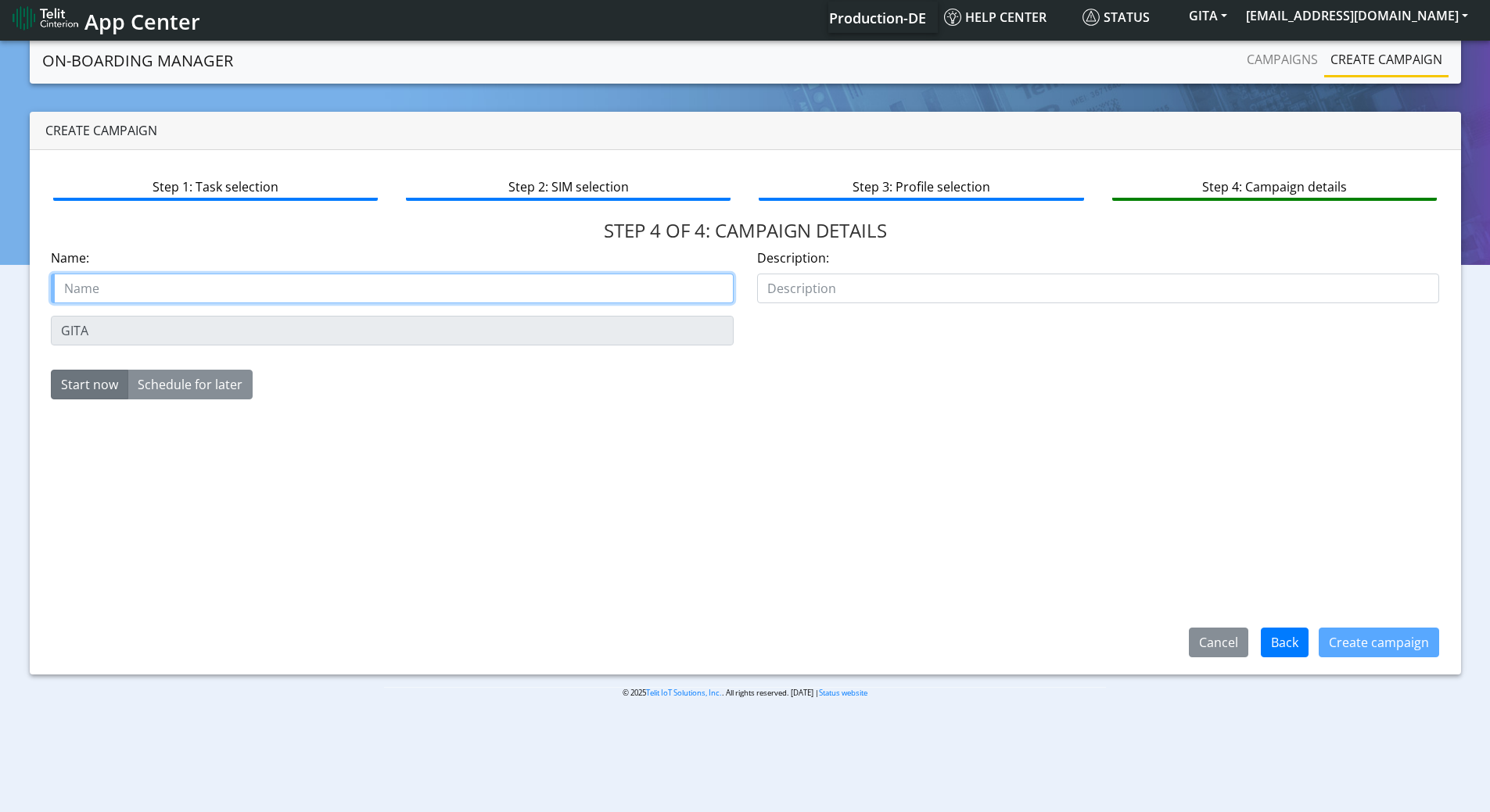
click at [118, 289] on input "text" at bounding box center [392, 288] width 683 height 30
type input "Gita SGP22 eProfile 1"
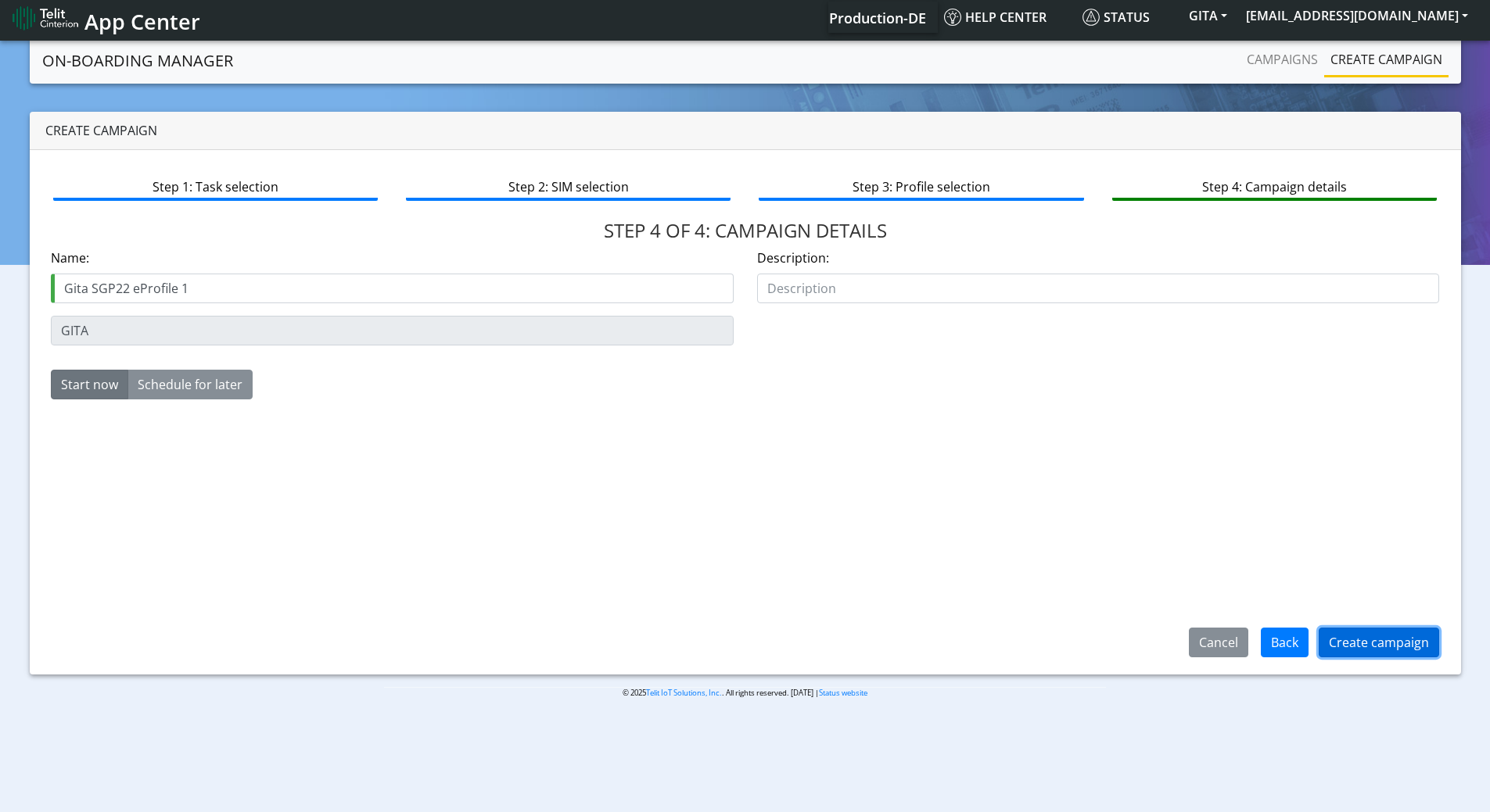
click at [1361, 649] on button "Create campaign" at bounding box center [1379, 642] width 121 height 30
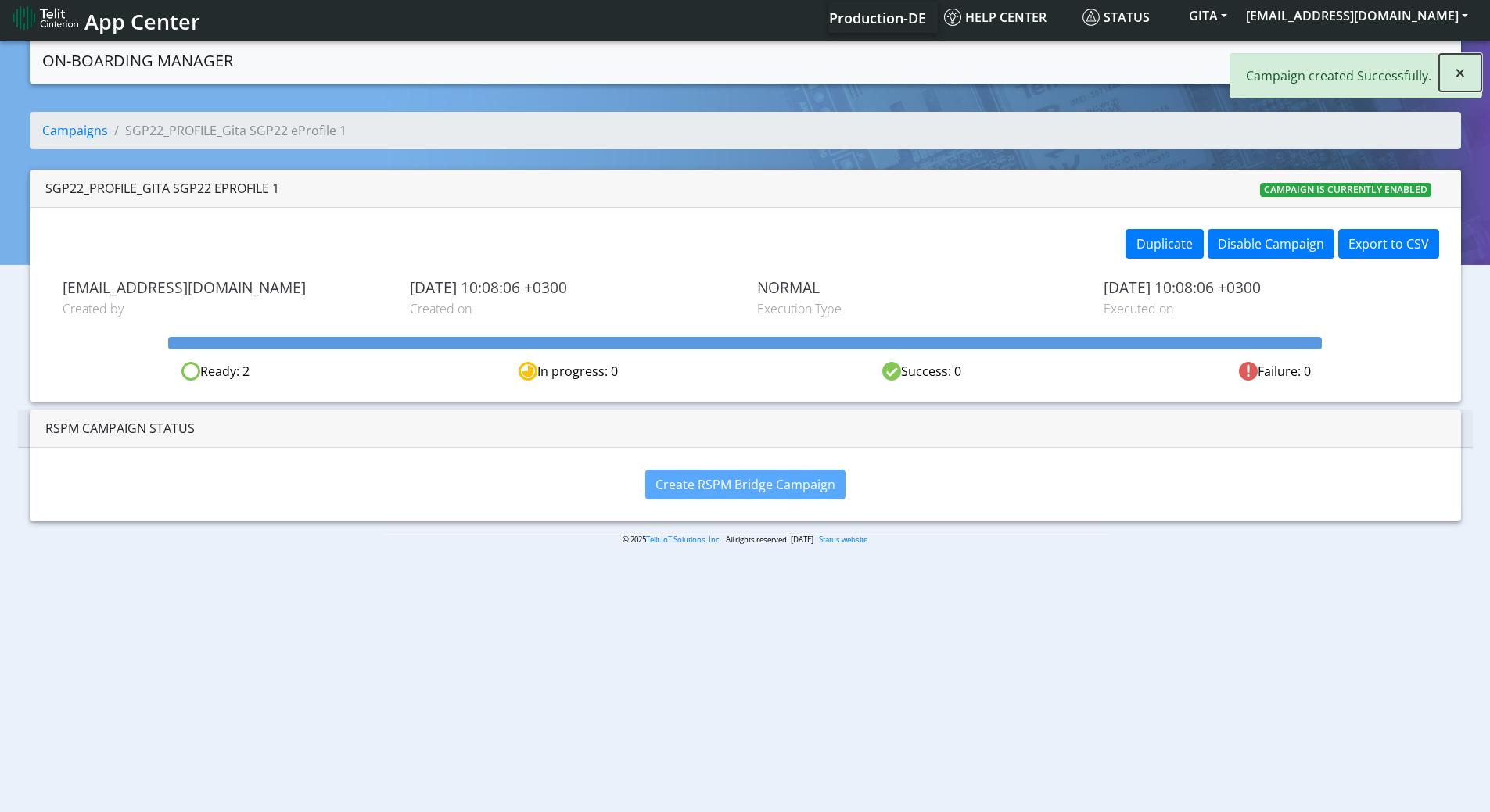
click at [1462, 63] on span "×" at bounding box center [1459, 72] width 11 height 26
click at [1288, 66] on link "Campaigns" at bounding box center [1281, 59] width 83 height 32
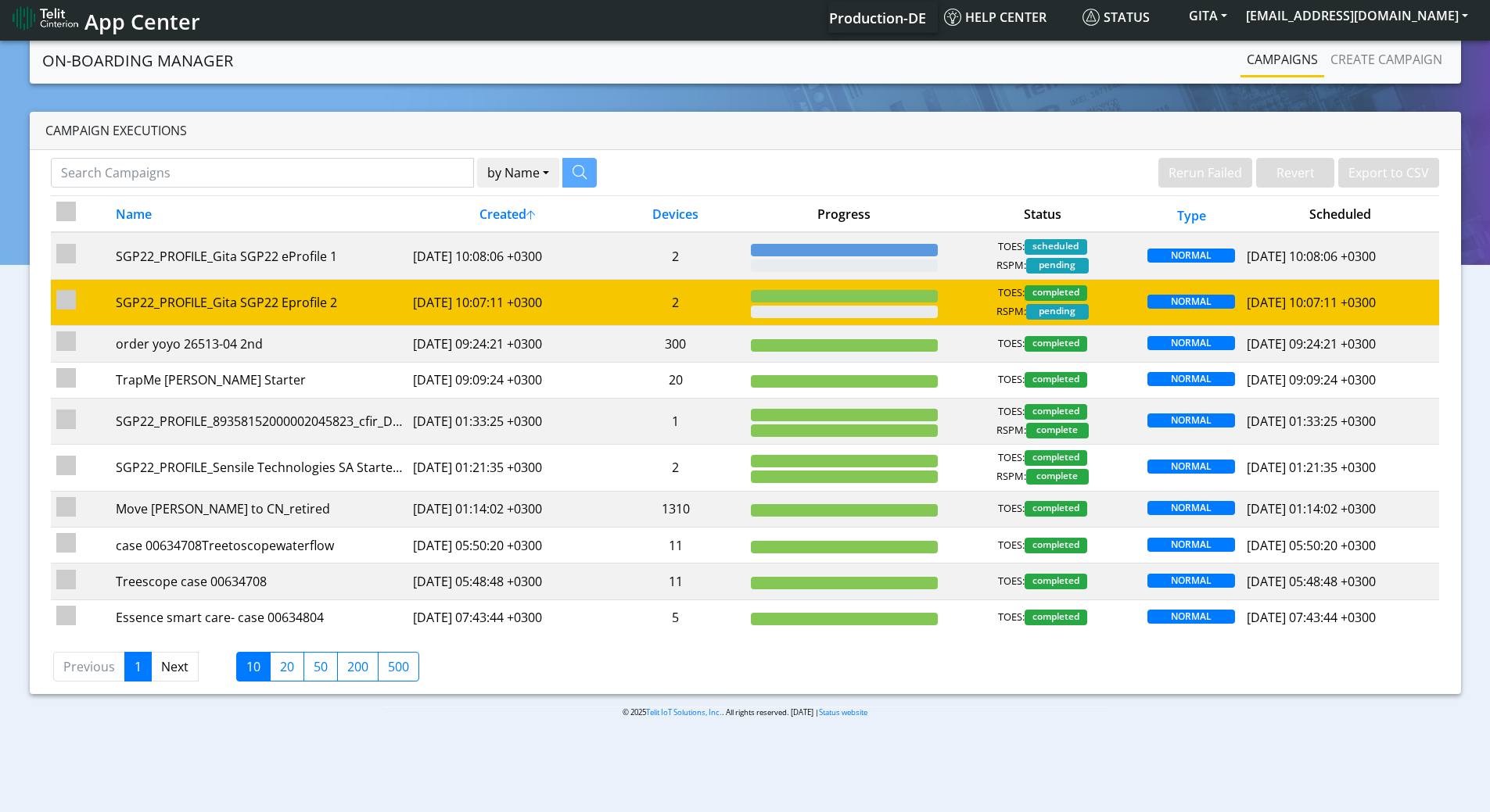
click at [737, 301] on td "2" at bounding box center [675, 302] width 139 height 46
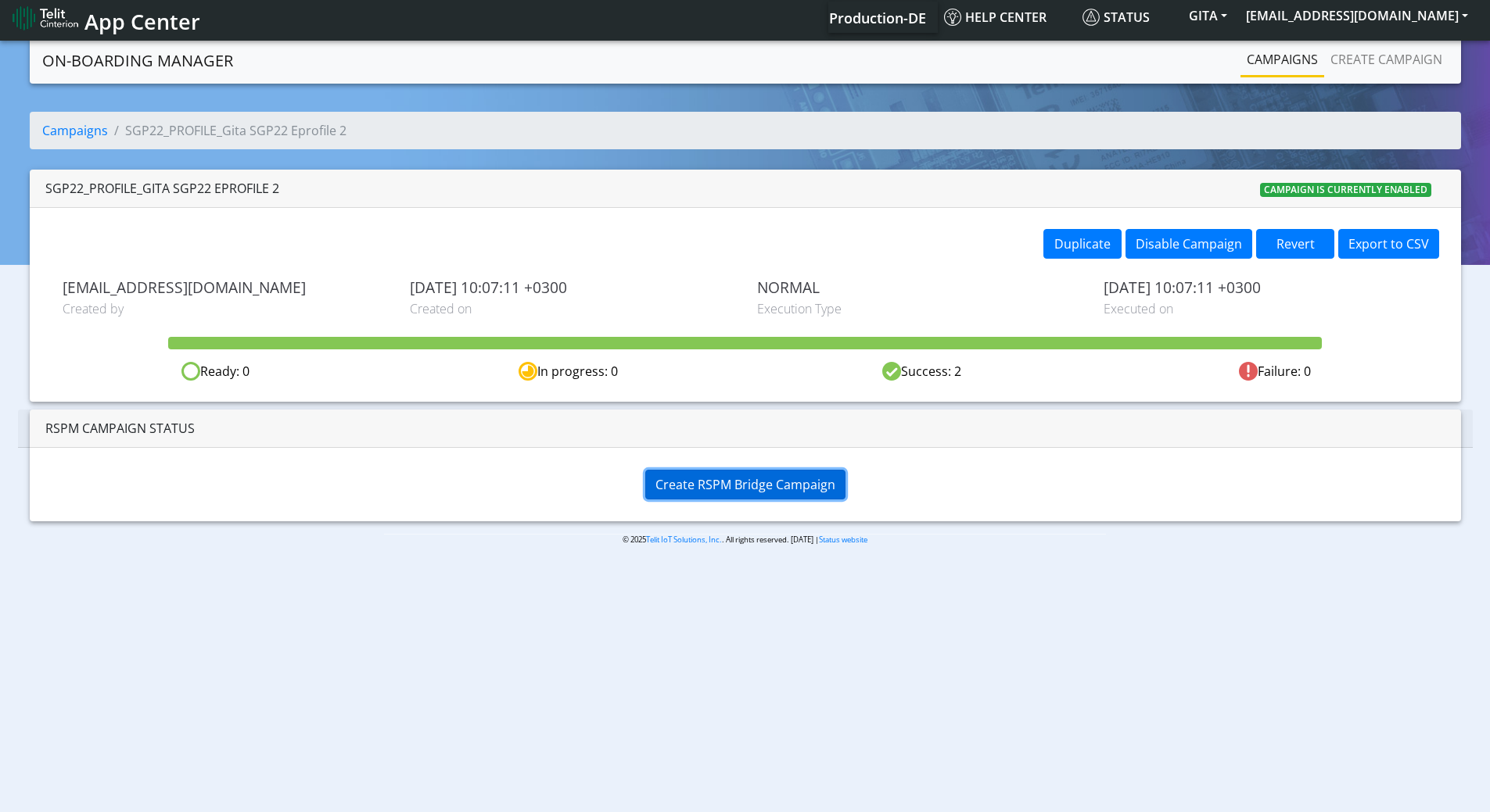
click at [730, 495] on button "Create RSPM Bridge Campaign" at bounding box center [745, 484] width 200 height 30
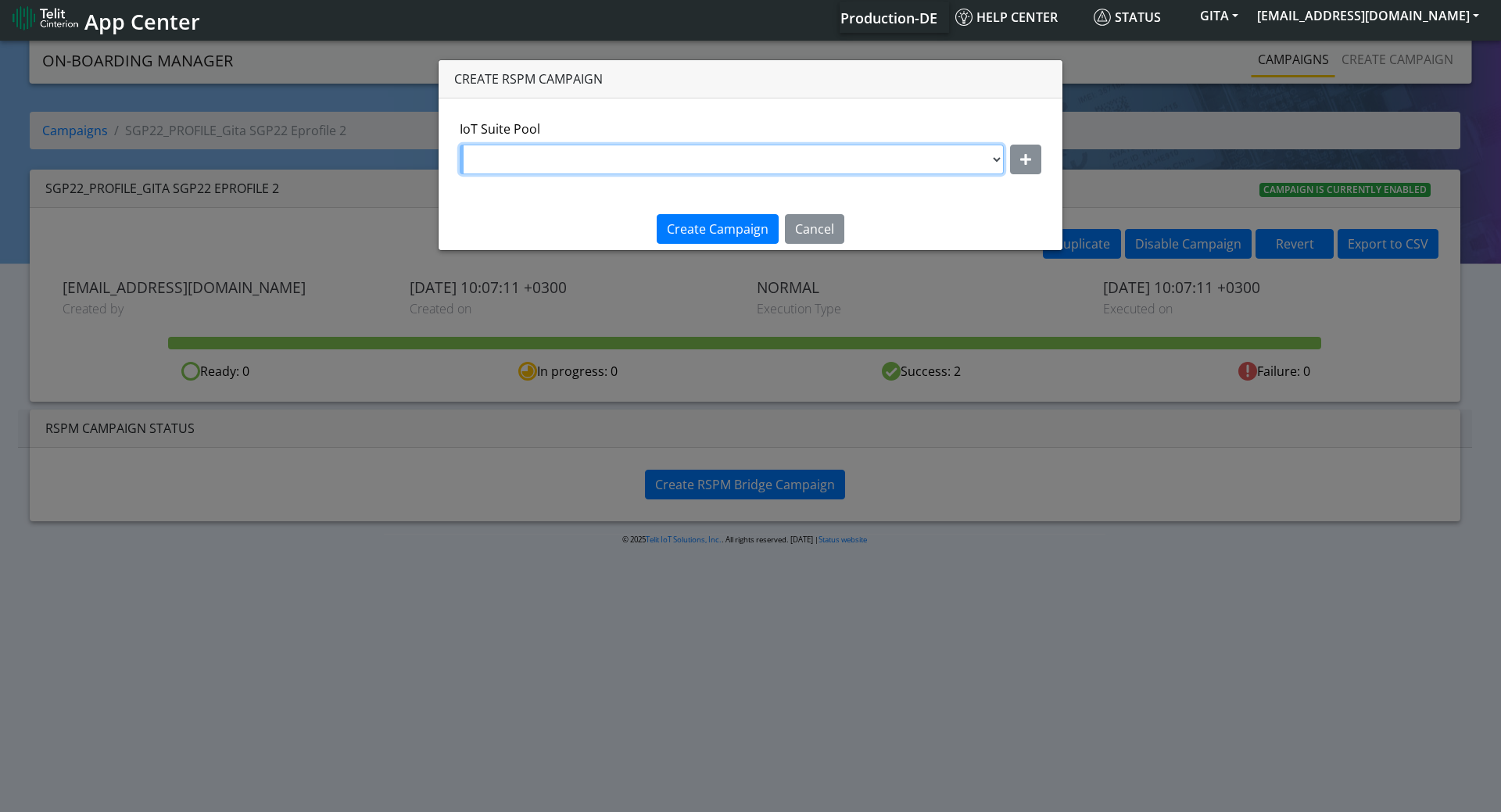
drag, startPoint x: 944, startPoint y: 156, endPoint x: 900, endPoint y: 199, distance: 61.5
click at [944, 156] on select at bounding box center [732, 159] width 544 height 30
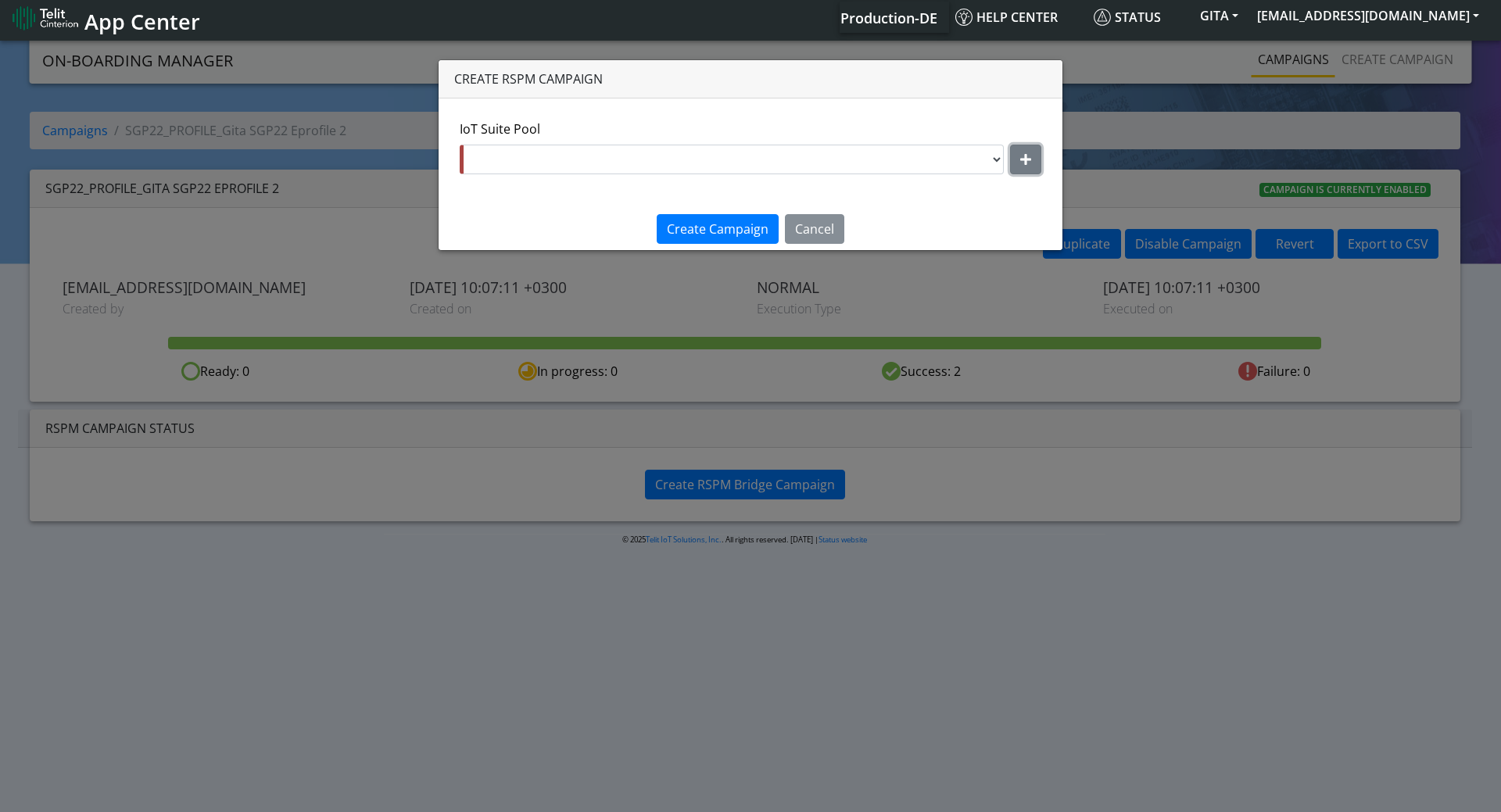
click at [1038, 161] on button "button" at bounding box center [1026, 159] width 32 height 30
click at [528, 153] on select "nxt17.ue s.test nxt17.net nxt20.net nxt20b.net nxt20c.net nxt20p.net nxt20v.net…" at bounding box center [751, 159] width 582 height 30
select select "95cc19b0-964e-11ed-b84f-001f716592bc"
click at [460, 144] on select "nxt17.ue s.test nxt17.net nxt20.net nxt20b.net nxt20c.net nxt20p.net nxt20v.net…" at bounding box center [751, 159] width 582 height 30
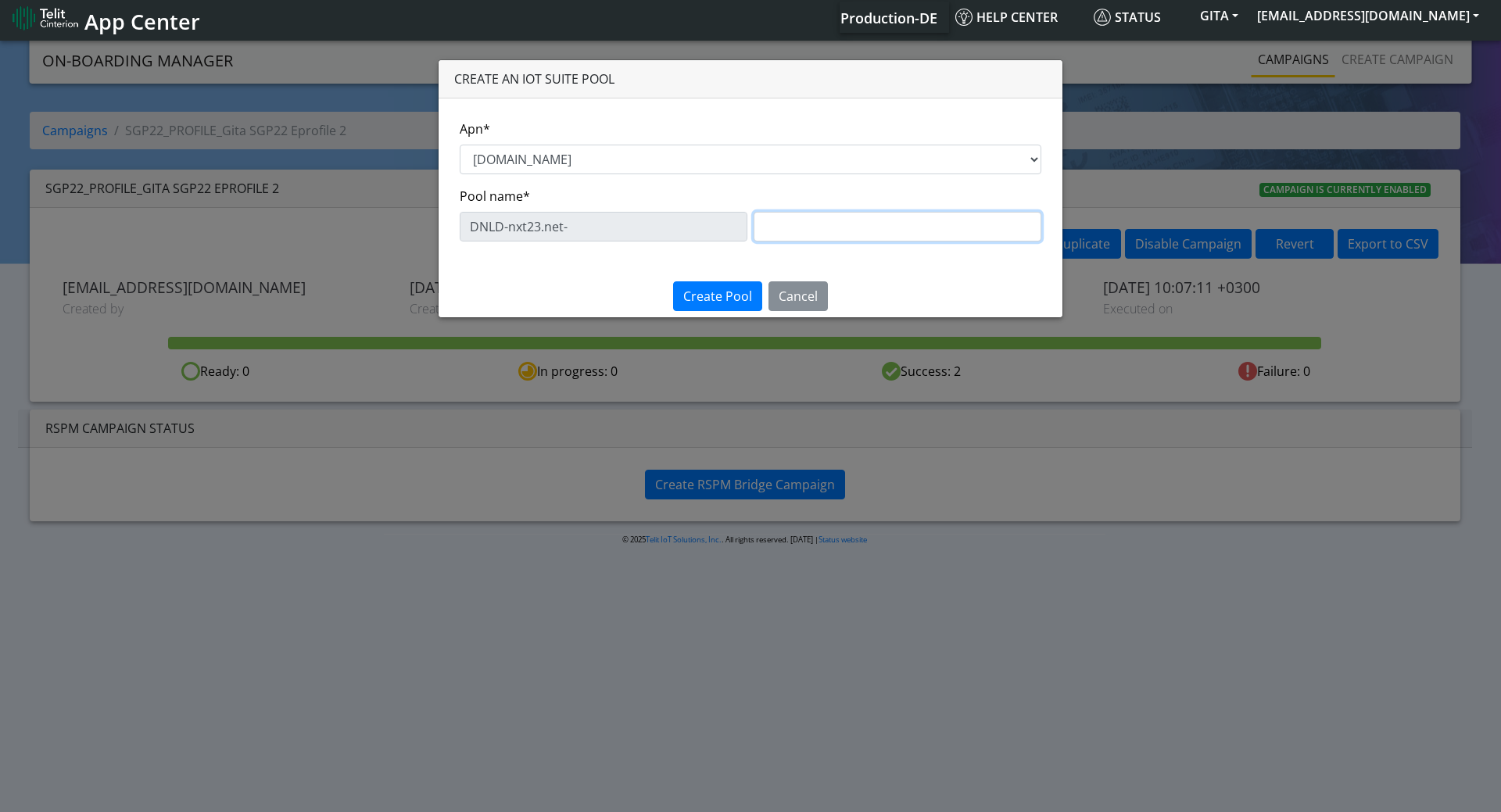
click at [821, 229] on input "text" at bounding box center [897, 226] width 288 height 30
click at [824, 223] on input "text" at bounding box center [897, 226] width 288 height 30
paste input "eProfile 2"
type input "eProfile 2"
click at [723, 285] on button "Create Pool" at bounding box center [717, 296] width 89 height 30
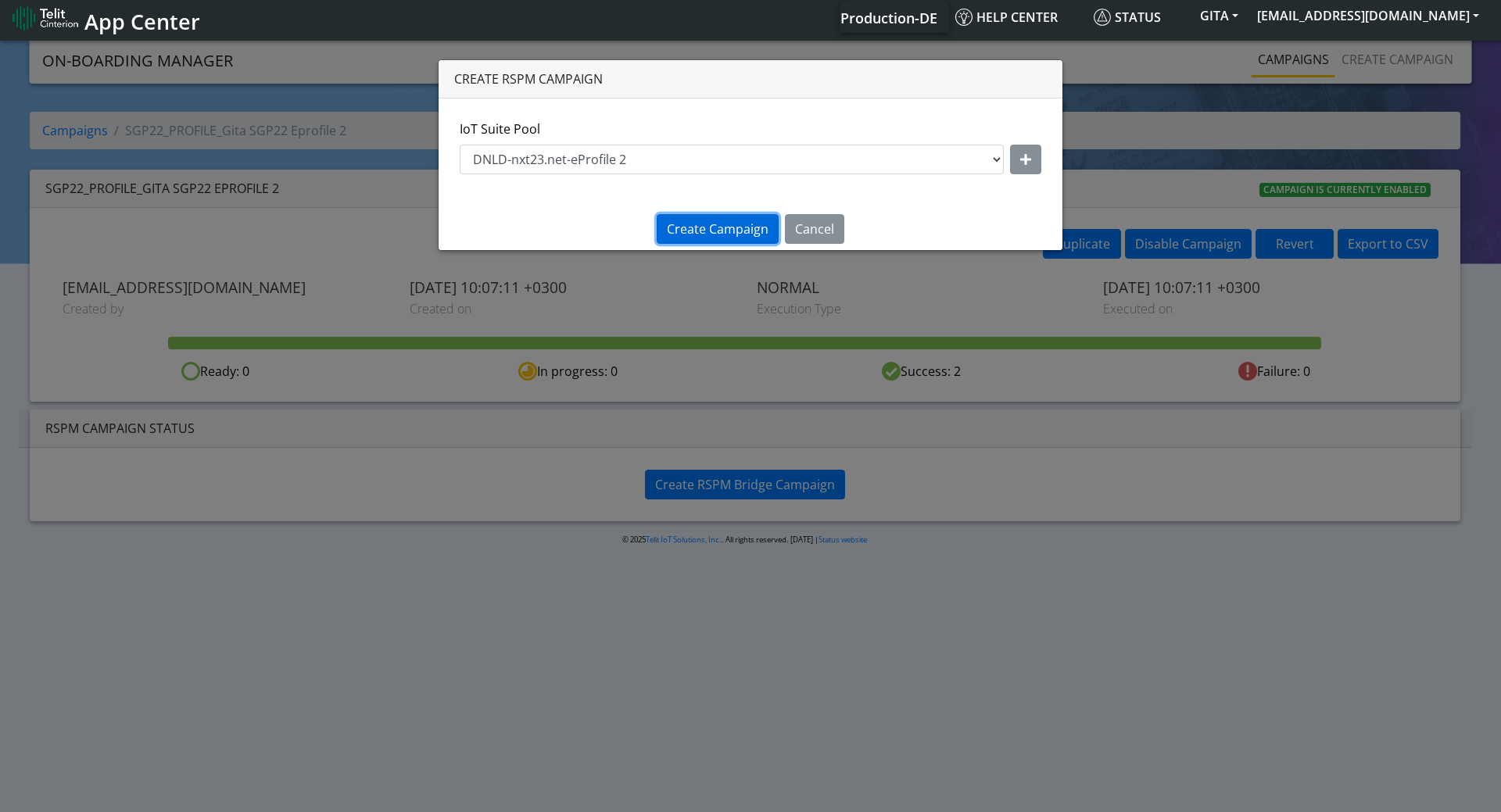
click at [747, 226] on span "Create Campaign" at bounding box center [717, 229] width 101 height 17
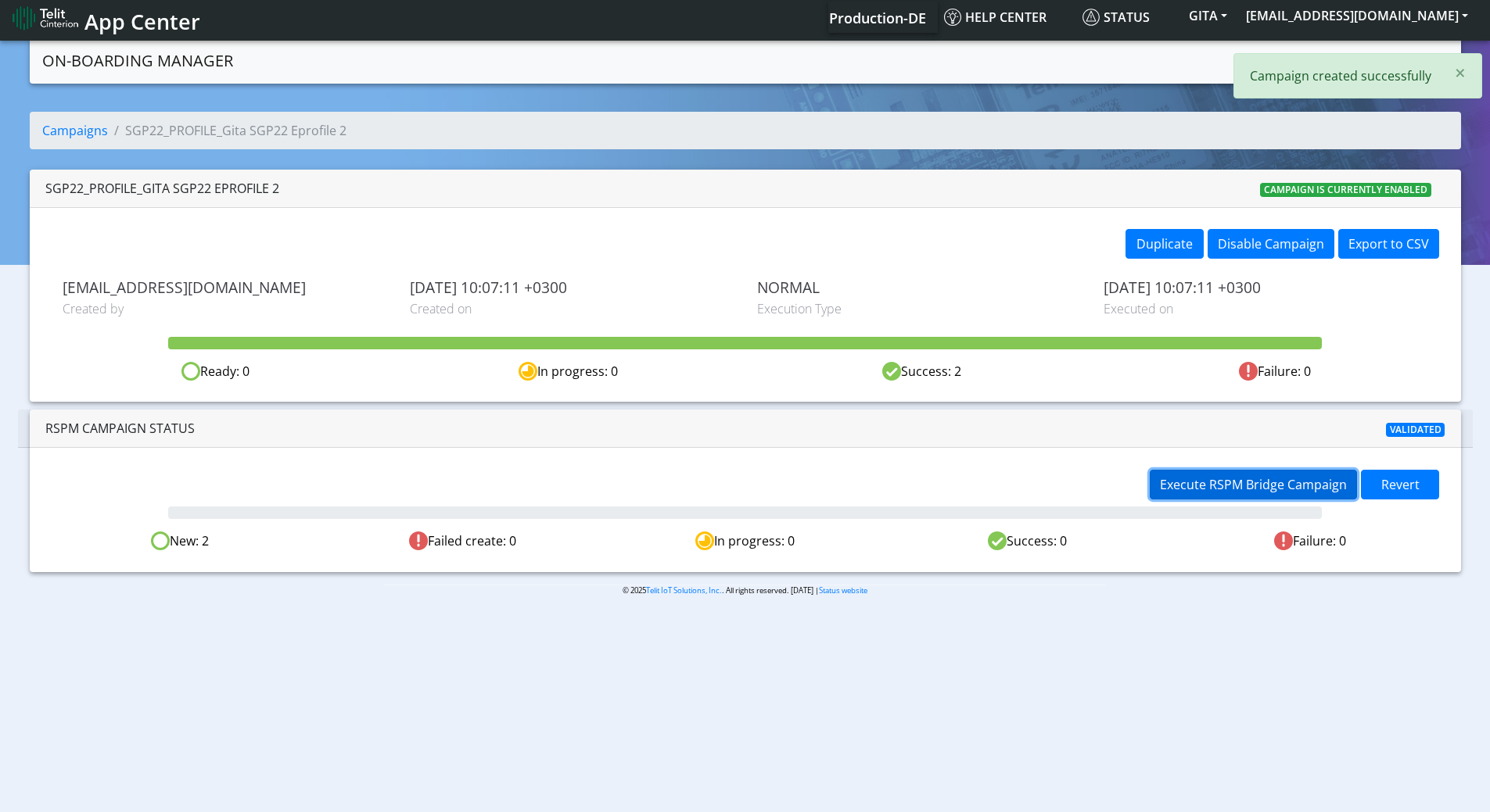
click at [1310, 477] on span "Execute RSPM Bridge Campaign" at bounding box center [1253, 485] width 187 height 17
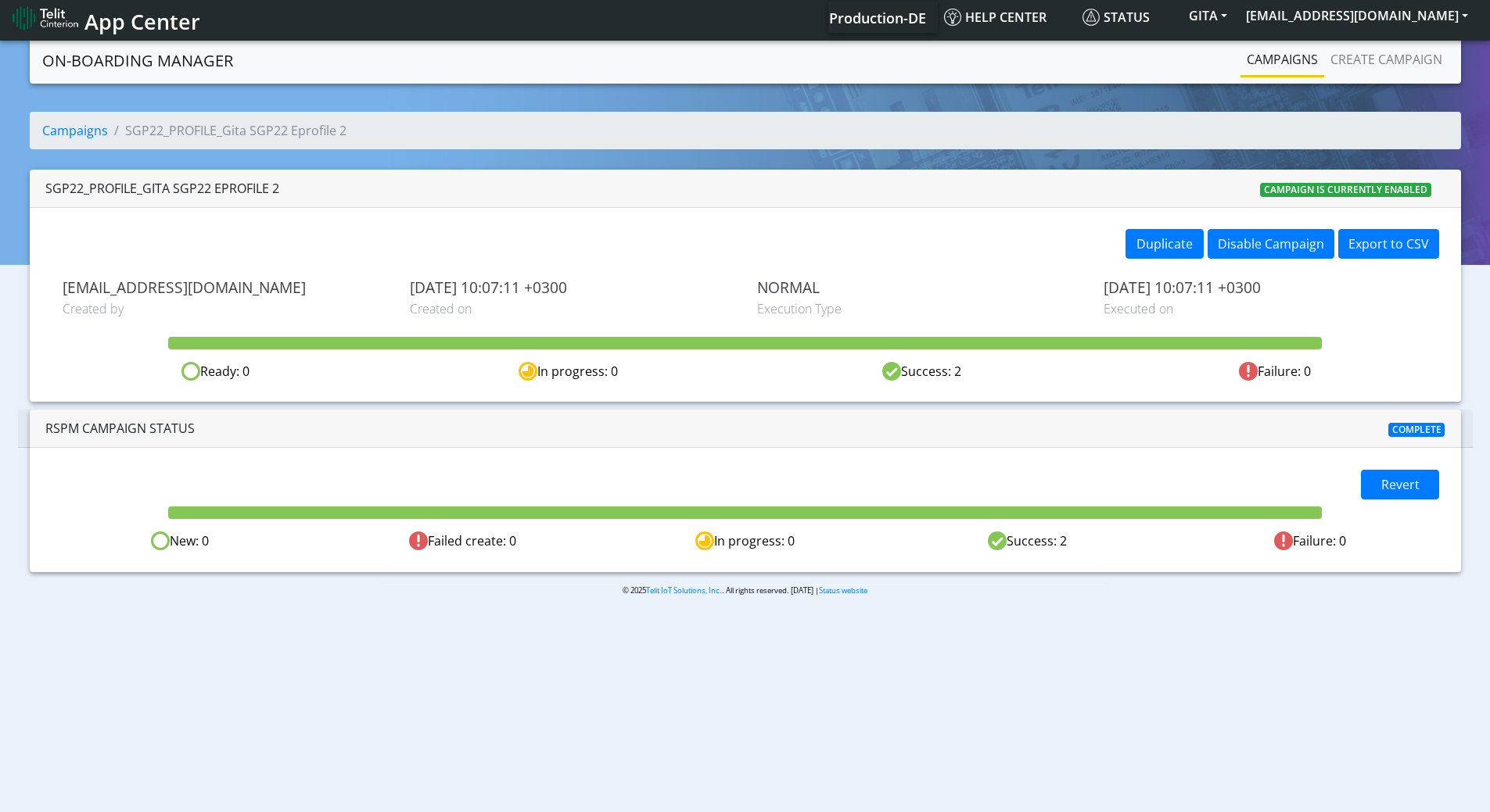
click at [1263, 63] on link "Campaigns" at bounding box center [1281, 59] width 83 height 32
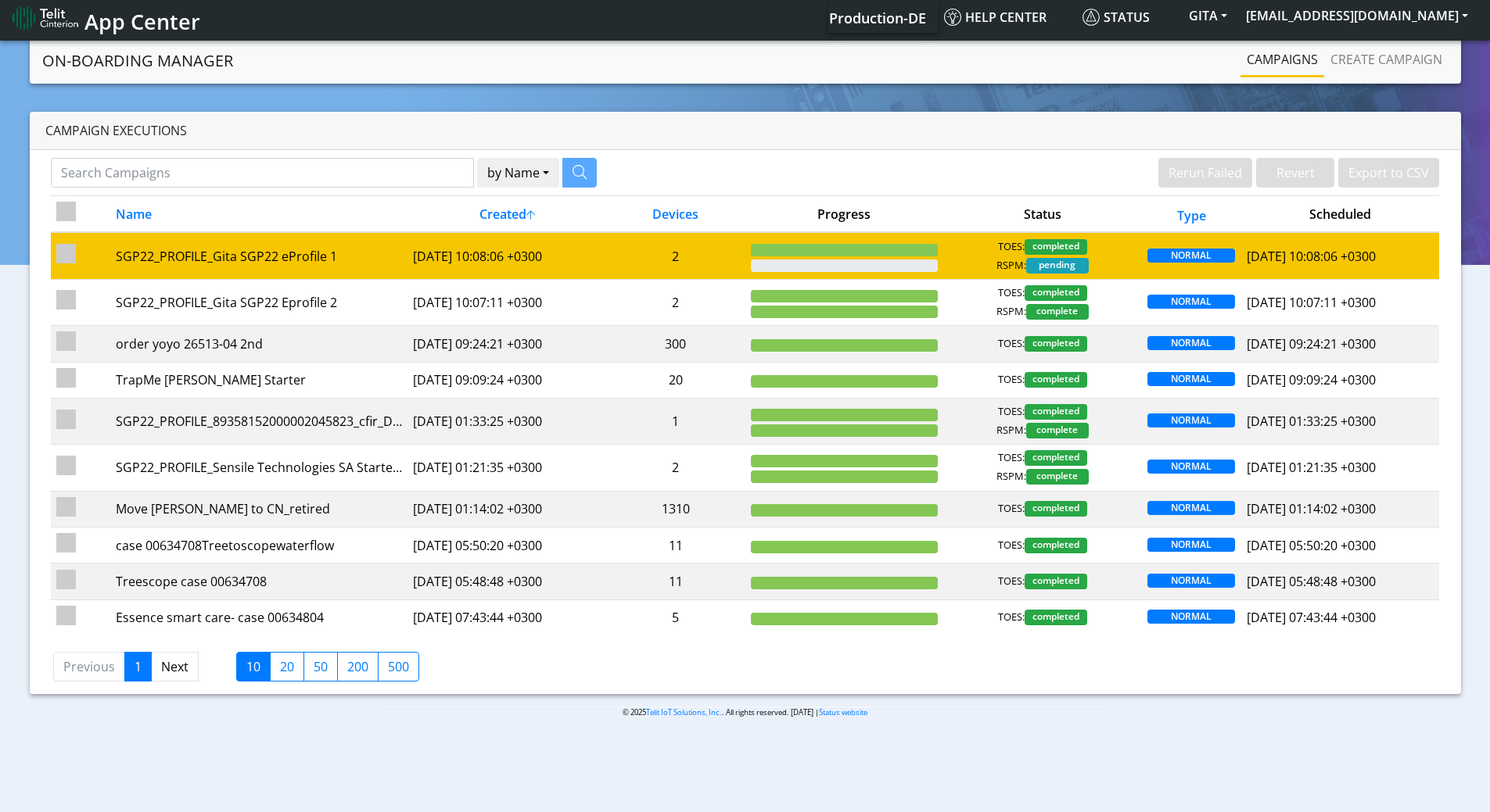
click at [727, 258] on td "2" at bounding box center [675, 255] width 139 height 47
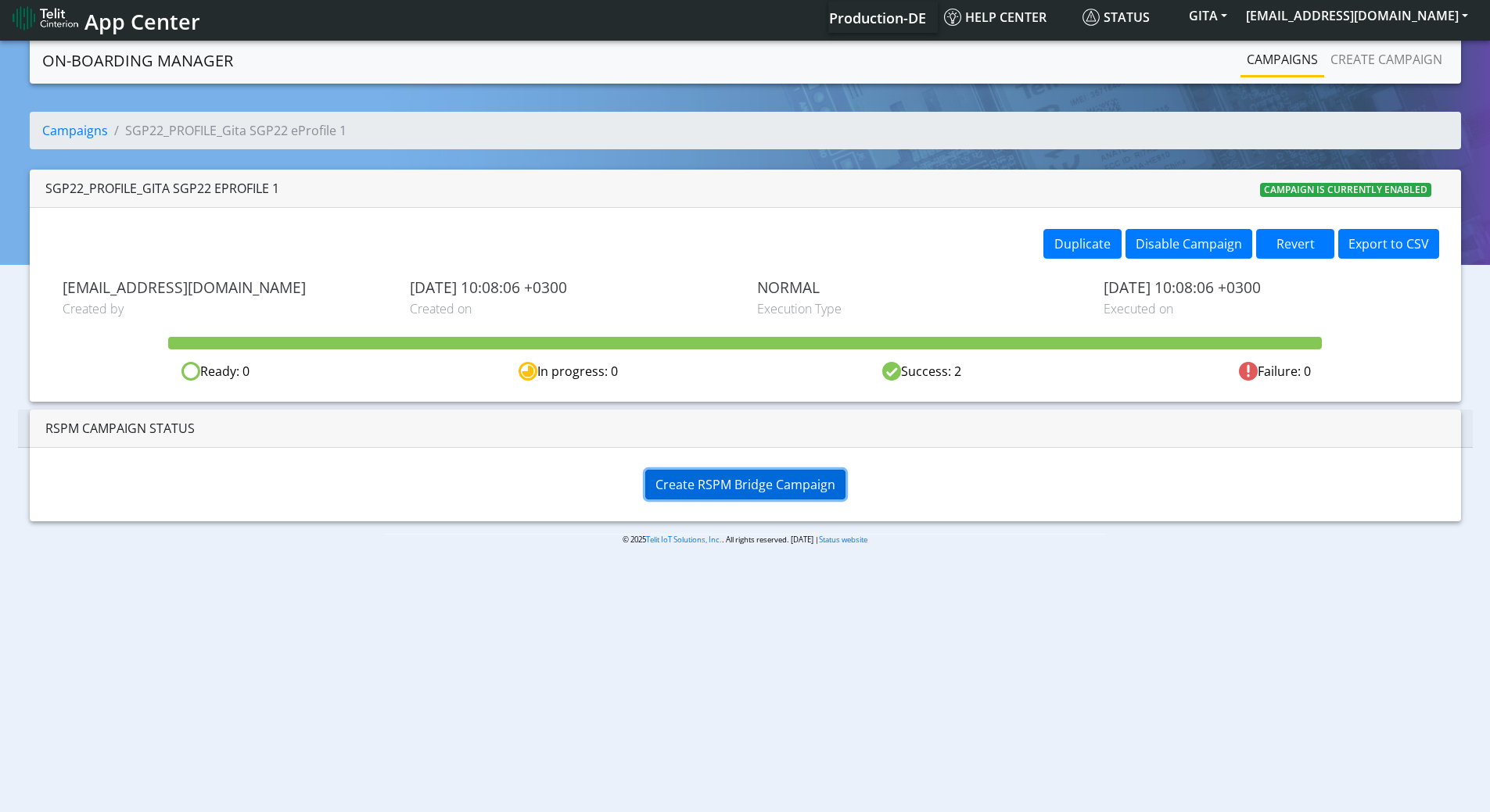
click at [771, 482] on span "Create RSPM Bridge Campaign" at bounding box center [745, 485] width 180 height 17
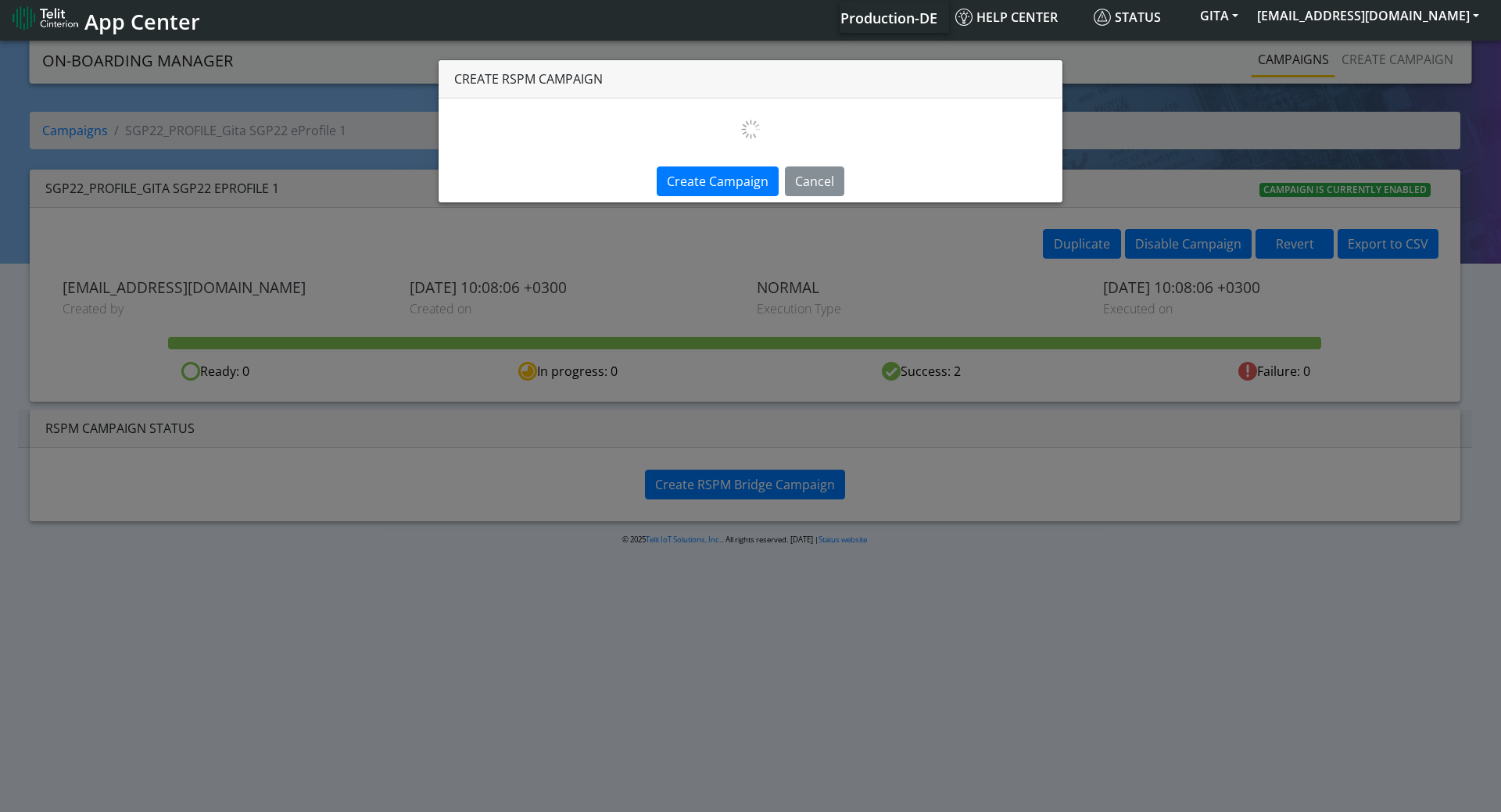
select select
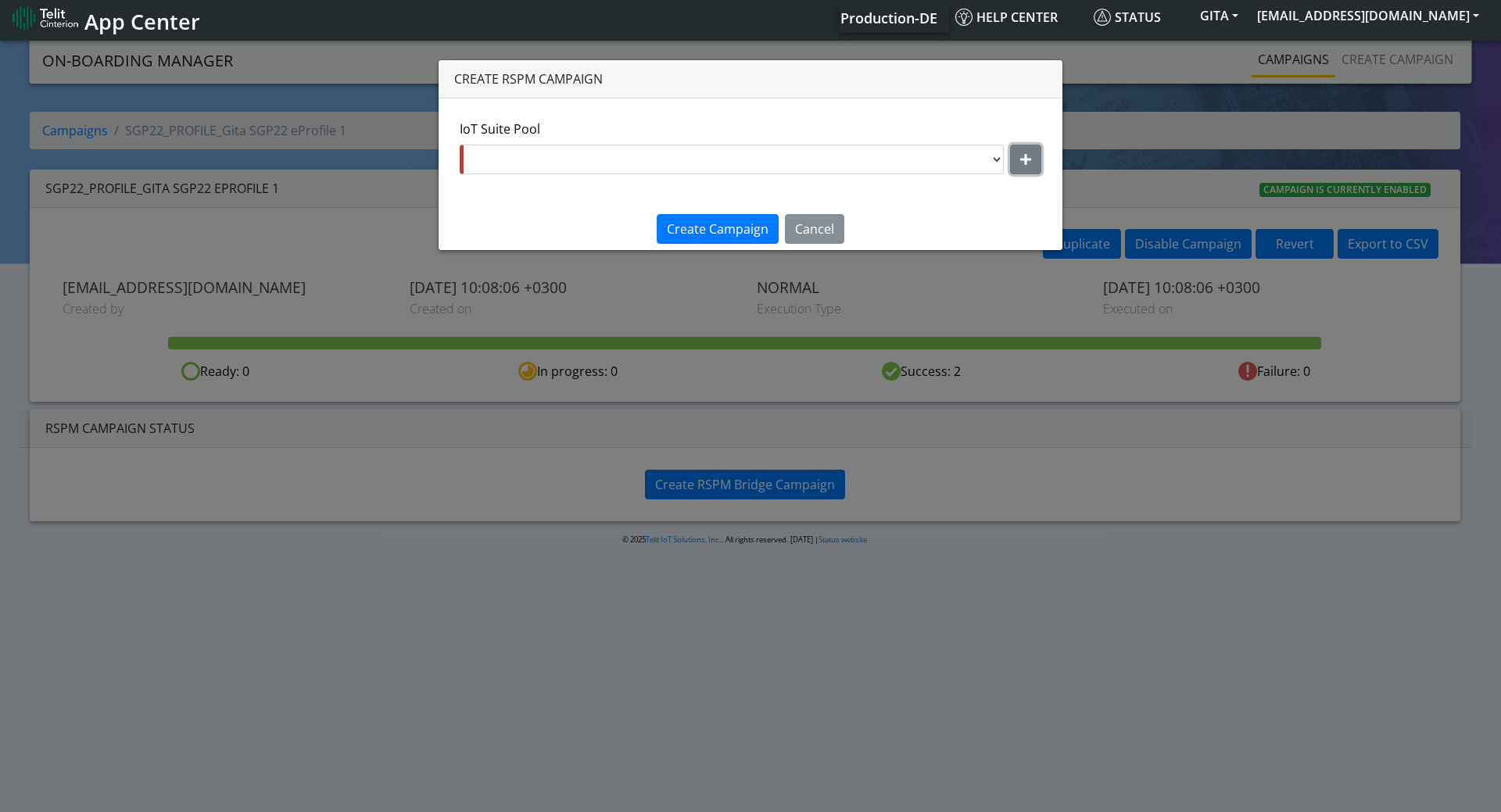
click at [1023, 155] on icon "button" at bounding box center [1026, 159] width 11 height 12
click at [610, 156] on select "nxt17.ue s.test nxt17.net nxt20.net nxt20b.net nxt20c.net nxt20p.net nxt20v.net…" at bounding box center [751, 159] width 582 height 30
select select "95cc19b0-964e-11ed-b84f-001f716592bc"
click at [460, 144] on select "nxt17.ue s.test nxt17.net nxt20.net nxt20b.net nxt20c.net nxt20p.net nxt20v.net…" at bounding box center [751, 159] width 582 height 30
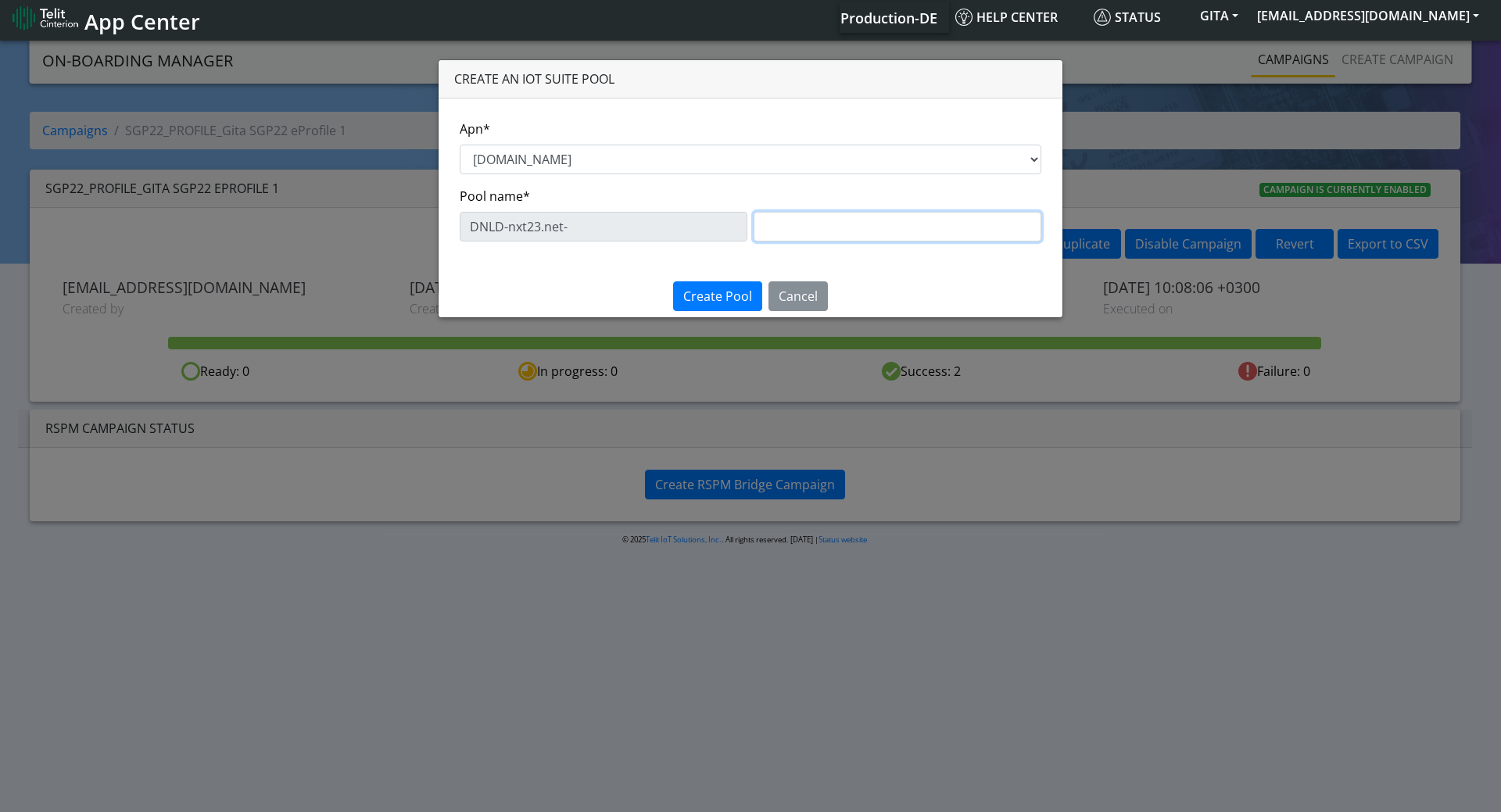
click at [849, 230] on input "text" at bounding box center [897, 226] width 288 height 30
paste input "eProfile 1"
type input "eProfile 1"
click at [730, 301] on span "Create Pool" at bounding box center [717, 296] width 69 height 17
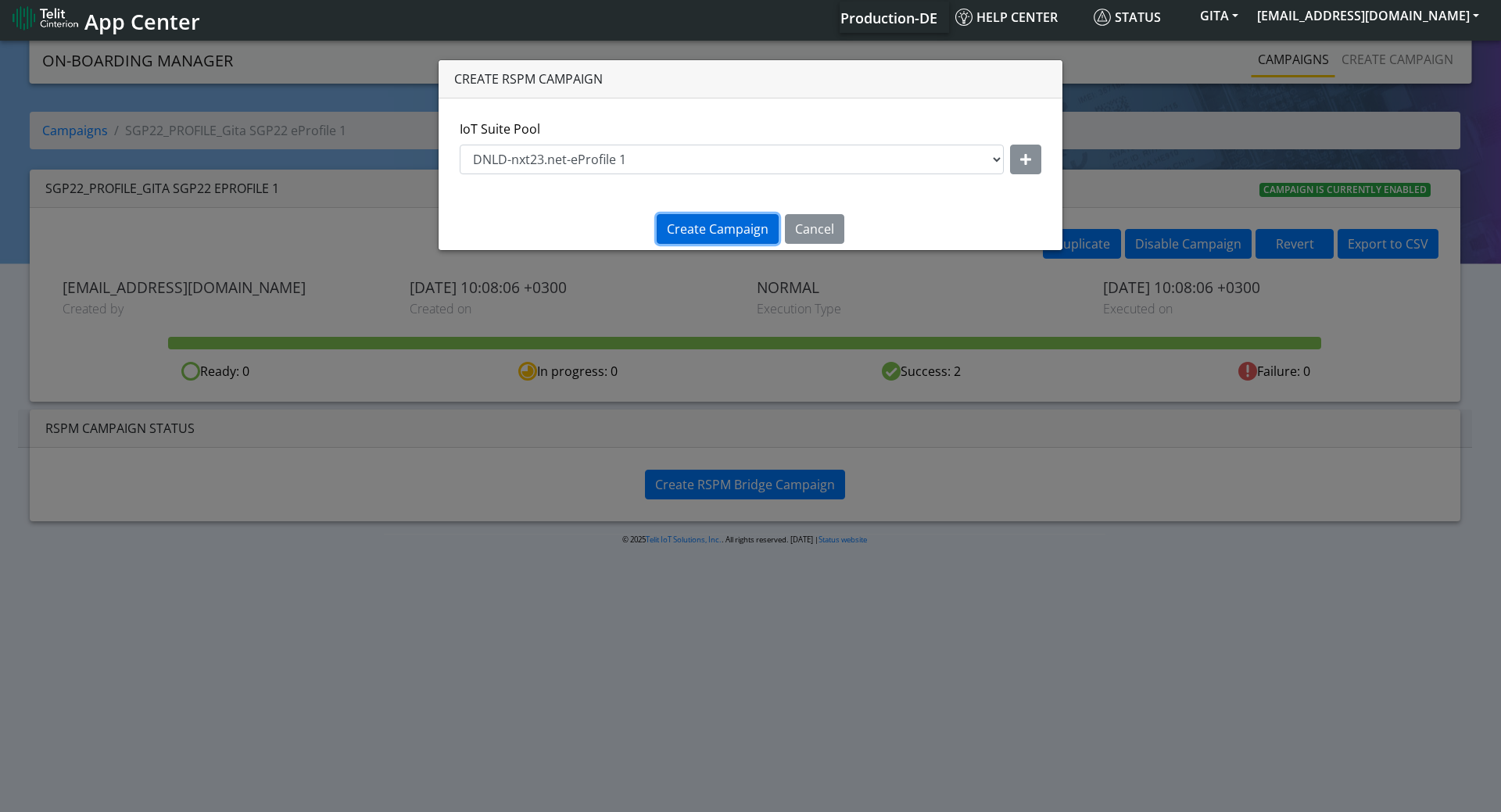
click at [736, 220] on button "Create Campaign" at bounding box center [718, 229] width 122 height 30
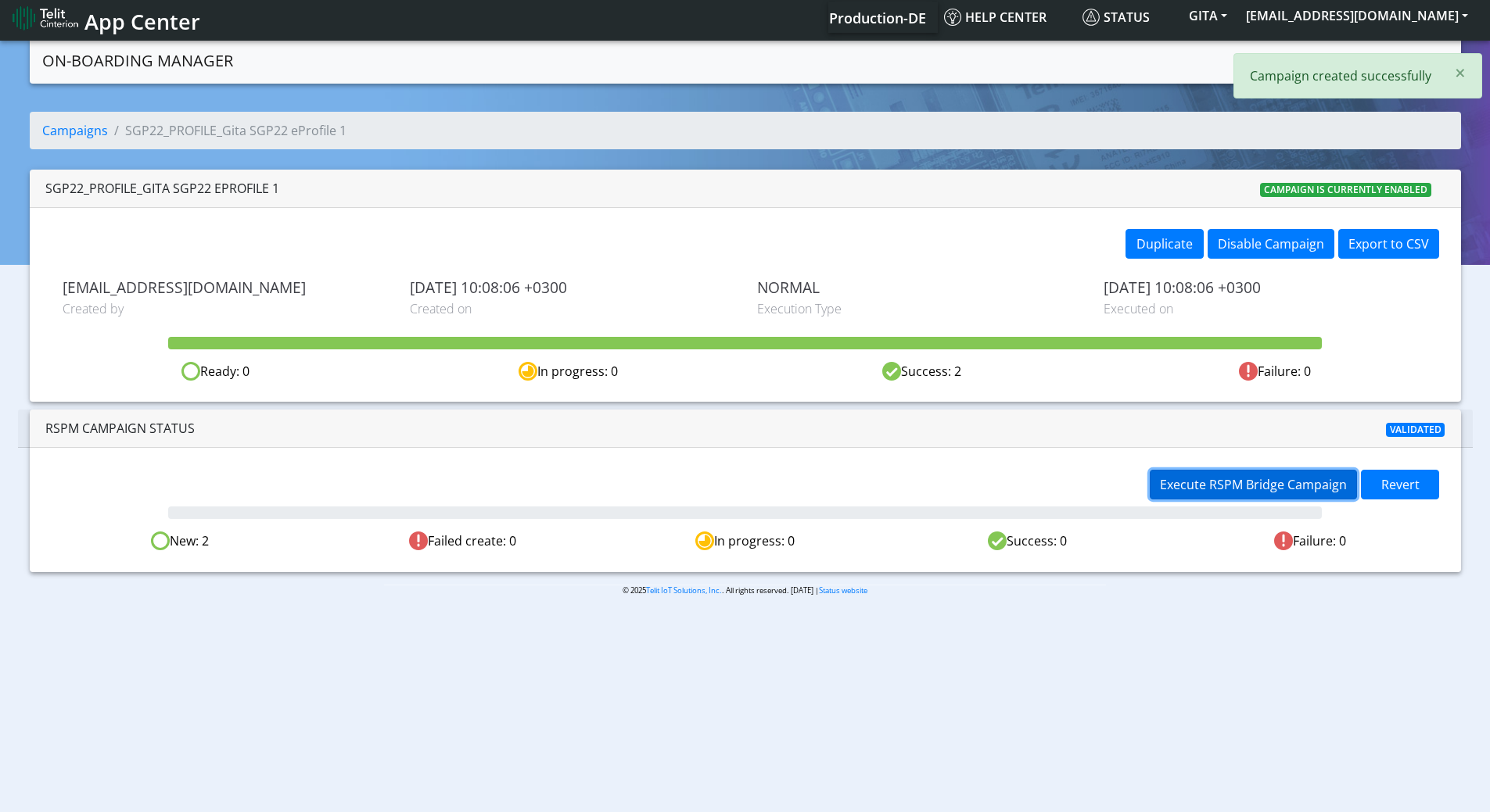
click at [1301, 476] on span "Execute RSPM Bridge Campaign" at bounding box center [1253, 485] width 187 height 17
